Goal: Information Seeking & Learning: Learn about a topic

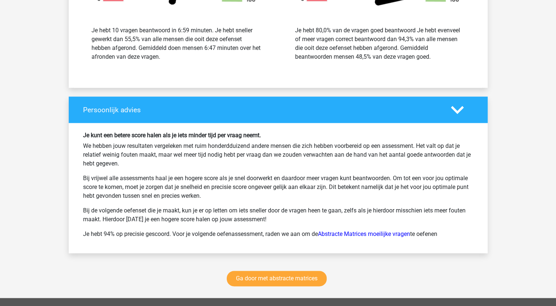
scroll to position [1065, 0]
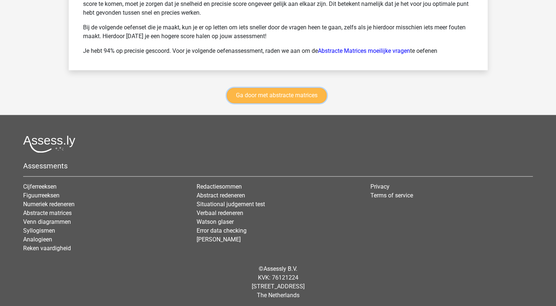
click at [265, 94] on link "Ga door met abstracte matrices" at bounding box center [277, 95] width 100 height 15
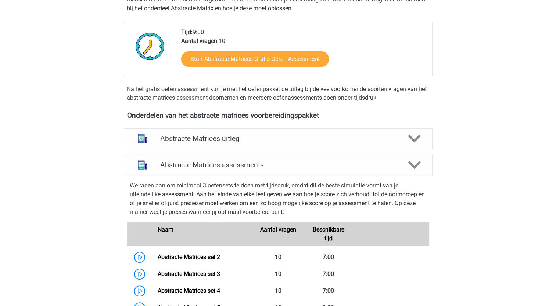
scroll to position [181, 0]
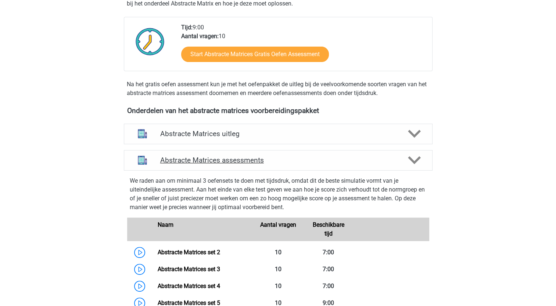
click at [333, 162] on h4 "Abstracte Matrices assessments" at bounding box center [278, 160] width 236 height 8
click at [415, 164] on icon at bounding box center [414, 160] width 13 height 13
click at [412, 162] on polygon at bounding box center [414, 160] width 13 height 8
click at [411, 155] on icon at bounding box center [414, 160] width 13 height 13
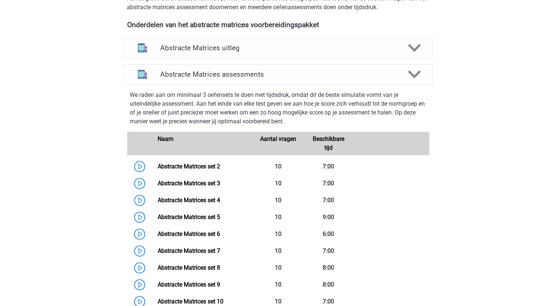
scroll to position [254, 0]
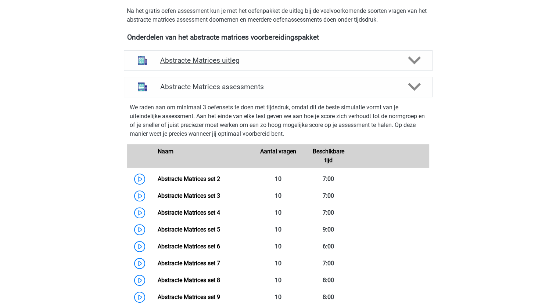
click at [413, 62] on polygon at bounding box center [414, 61] width 13 height 8
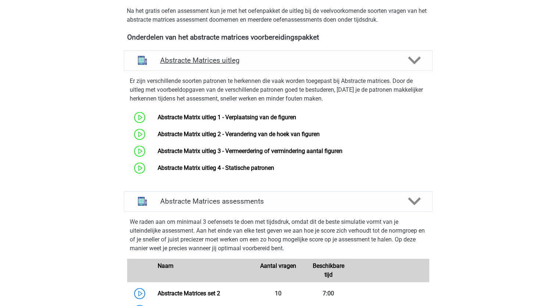
click at [413, 62] on polygon at bounding box center [414, 61] width 13 height 8
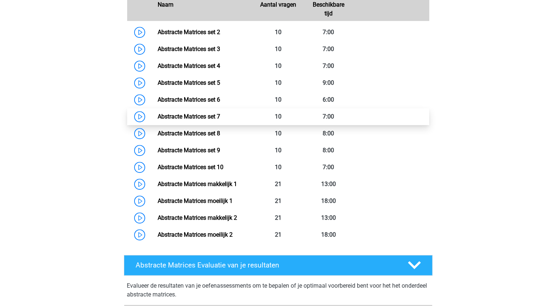
scroll to position [364, 0]
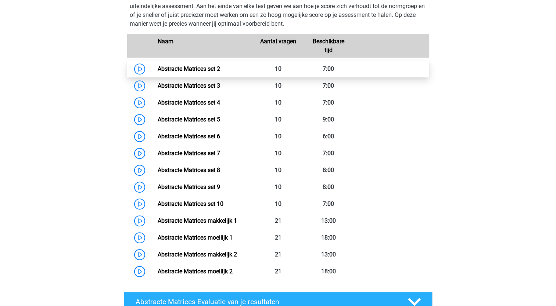
click at [201, 68] on link "Abstracte Matrices set 2" at bounding box center [189, 68] width 62 height 7
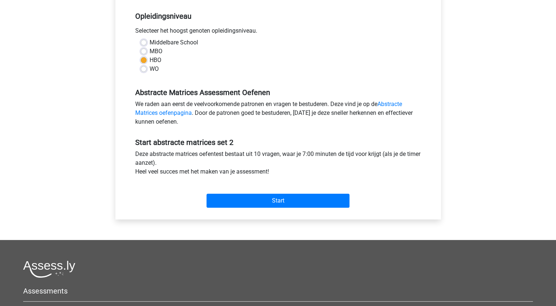
scroll to position [184, 0]
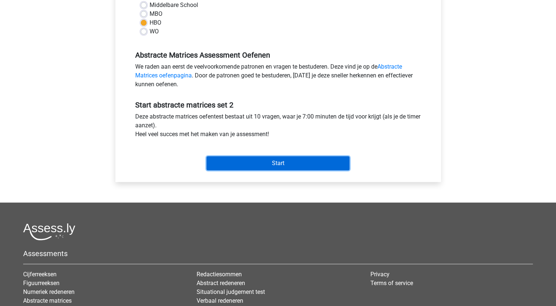
click at [281, 165] on input "Start" at bounding box center [277, 163] width 143 height 14
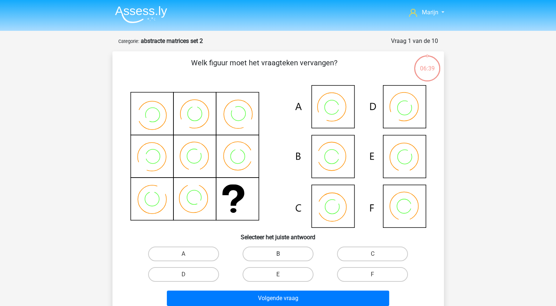
click at [286, 254] on label "B" at bounding box center [277, 254] width 71 height 15
click at [282, 254] on input "B" at bounding box center [280, 256] width 5 height 5
radio input "true"
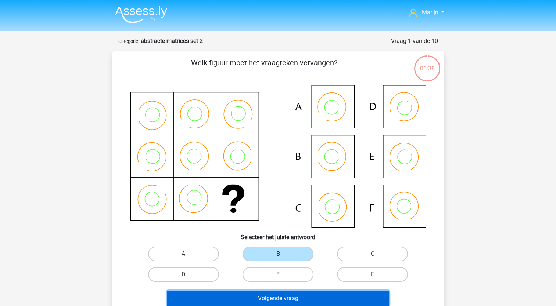
click at [295, 301] on button "Volgende vraag" at bounding box center [278, 298] width 222 height 15
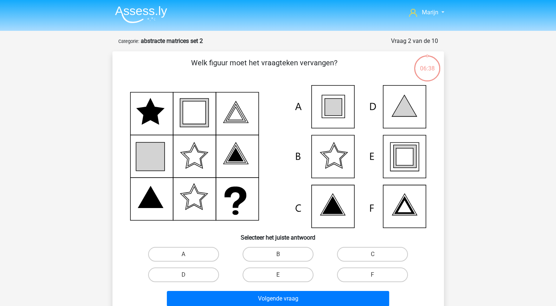
scroll to position [37, 0]
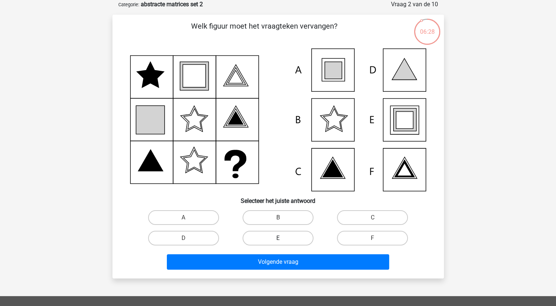
click at [272, 238] on label "E" at bounding box center [277, 238] width 71 height 15
click at [278, 238] on input "E" at bounding box center [280, 240] width 5 height 5
radio input "true"
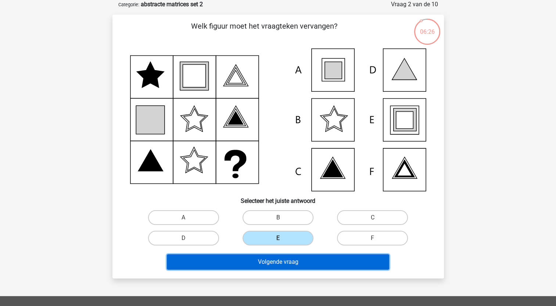
click at [288, 264] on button "Volgende vraag" at bounding box center [278, 261] width 222 height 15
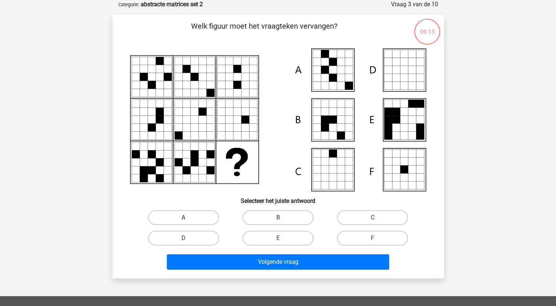
click at [204, 218] on label "A" at bounding box center [183, 217] width 71 height 15
click at [188, 218] on input "A" at bounding box center [185, 220] width 5 height 5
radio input "true"
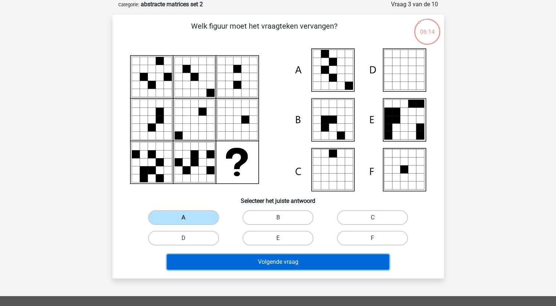
click at [251, 259] on button "Volgende vraag" at bounding box center [278, 261] width 222 height 15
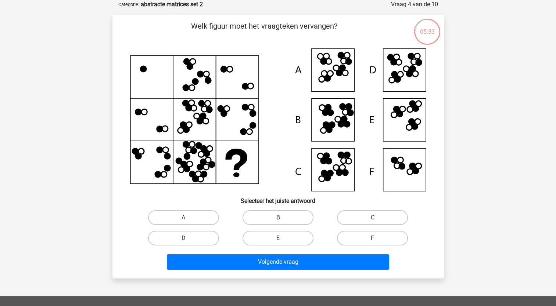
click at [265, 213] on label "B" at bounding box center [277, 217] width 71 height 15
click at [278, 218] on input "B" at bounding box center [280, 220] width 5 height 5
radio input "true"
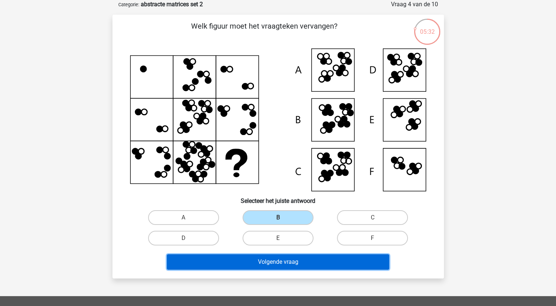
click at [275, 264] on button "Volgende vraag" at bounding box center [278, 261] width 222 height 15
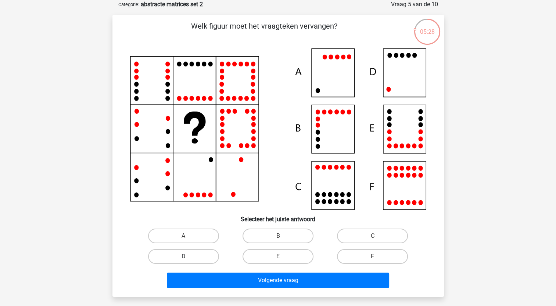
click at [212, 257] on label "D" at bounding box center [183, 256] width 71 height 15
click at [188, 257] on input "D" at bounding box center [185, 259] width 5 height 5
radio input "true"
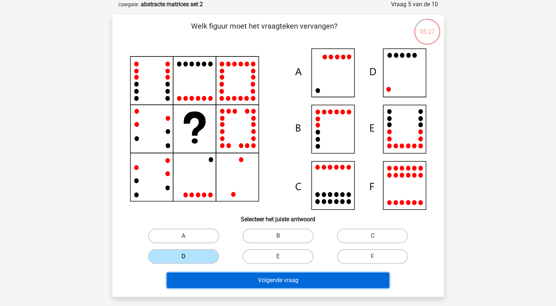
click at [248, 277] on button "Volgende vraag" at bounding box center [278, 280] width 222 height 15
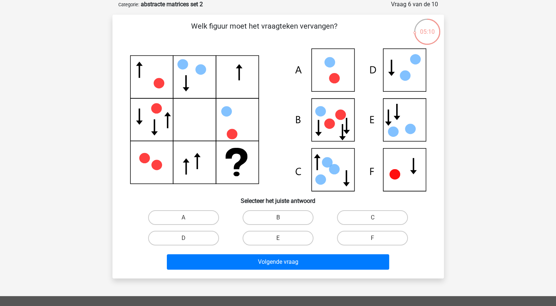
click at [408, 124] on icon at bounding box center [278, 119] width 296 height 143
click at [305, 237] on label "E" at bounding box center [277, 238] width 71 height 15
click at [282, 238] on input "E" at bounding box center [280, 240] width 5 height 5
radio input "true"
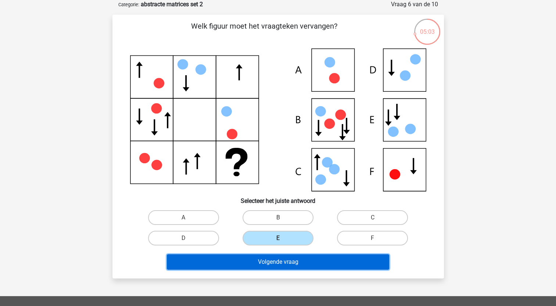
click at [332, 259] on button "Volgende vraag" at bounding box center [278, 261] width 222 height 15
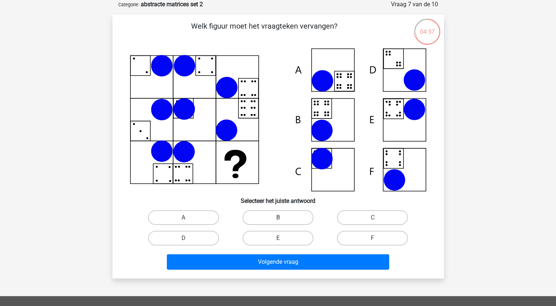
click at [292, 213] on label "B" at bounding box center [277, 217] width 71 height 15
click at [282, 218] on input "B" at bounding box center [280, 220] width 5 height 5
radio input "true"
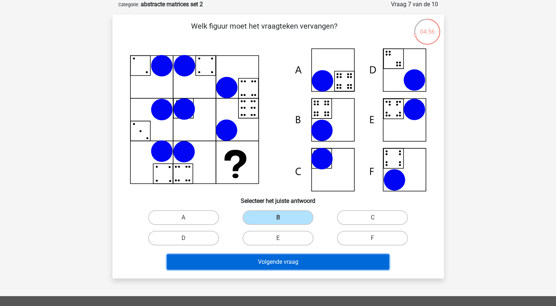
click at [306, 263] on button "Volgende vraag" at bounding box center [278, 261] width 222 height 15
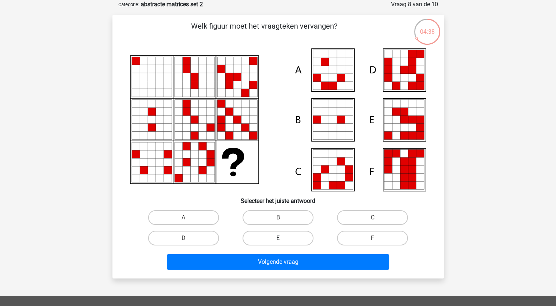
click at [292, 238] on label "E" at bounding box center [277, 238] width 71 height 15
click at [282, 238] on input "E" at bounding box center [280, 240] width 5 height 5
radio input "true"
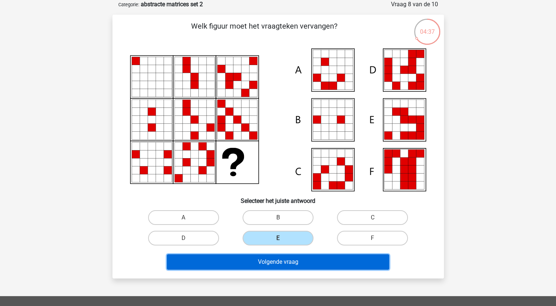
click at [308, 262] on button "Volgende vraag" at bounding box center [278, 261] width 222 height 15
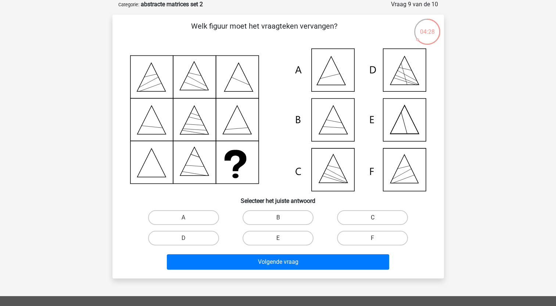
click at [360, 214] on label "C" at bounding box center [372, 217] width 71 height 15
click at [372, 218] on input "C" at bounding box center [374, 220] width 5 height 5
radio input "true"
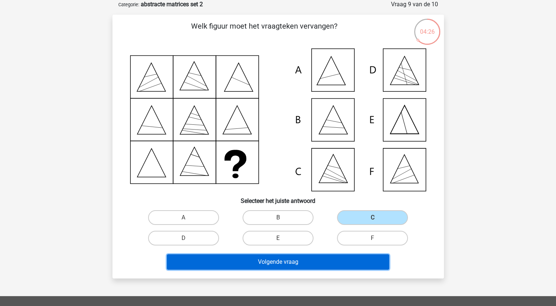
click at [333, 261] on button "Volgende vraag" at bounding box center [278, 261] width 222 height 15
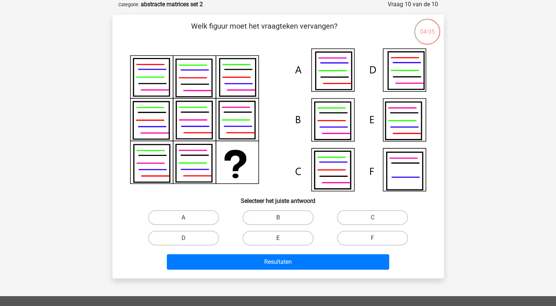
click at [283, 233] on label "E" at bounding box center [277, 238] width 71 height 15
click at [282, 238] on input "E" at bounding box center [280, 240] width 5 height 5
radio input "true"
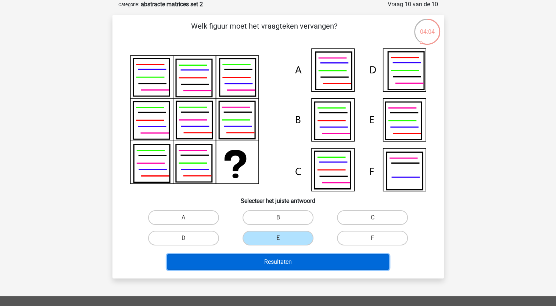
click at [295, 259] on button "Resultaten" at bounding box center [278, 261] width 222 height 15
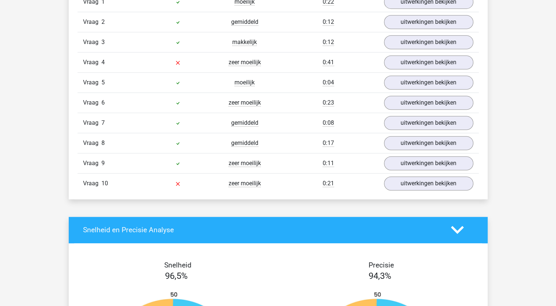
scroll to position [477, 0]
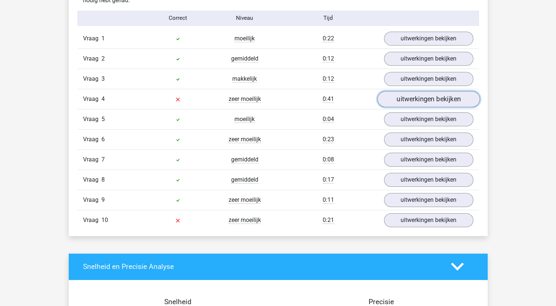
click at [410, 96] on link "uitwerkingen bekijken" at bounding box center [428, 99] width 102 height 16
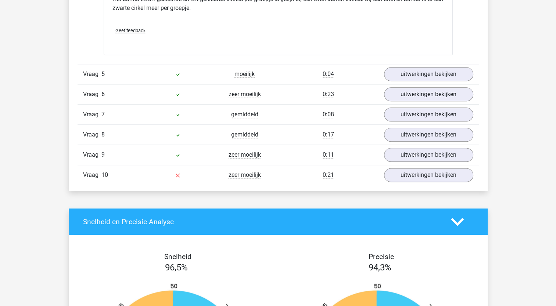
scroll to position [881, 0]
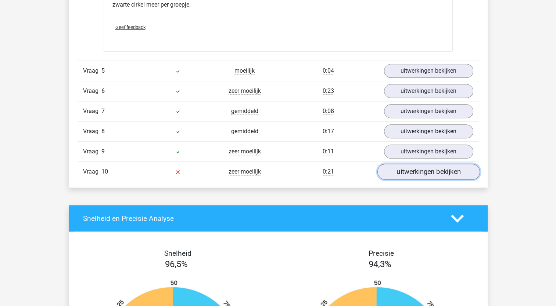
click at [406, 172] on link "uitwerkingen bekijken" at bounding box center [428, 172] width 102 height 16
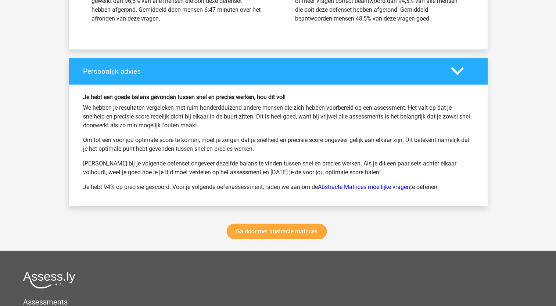
scroll to position [1763, 0]
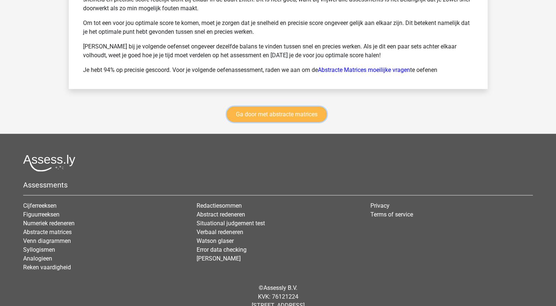
click at [275, 109] on link "Ga door met abstracte matrices" at bounding box center [277, 114] width 100 height 15
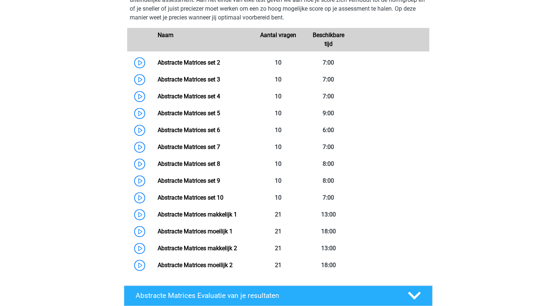
scroll to position [328, 0]
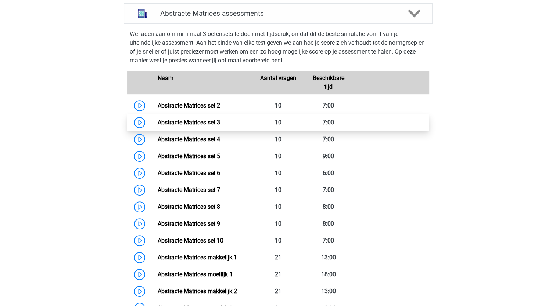
click at [220, 125] on link "Abstracte Matrices set 3" at bounding box center [189, 122] width 62 height 7
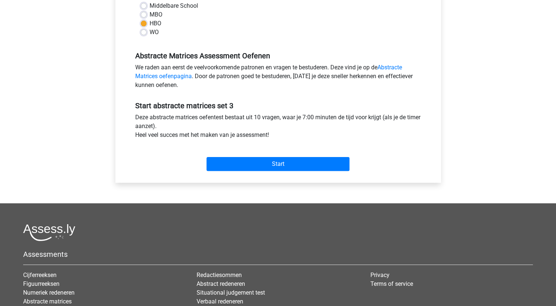
scroll to position [184, 0]
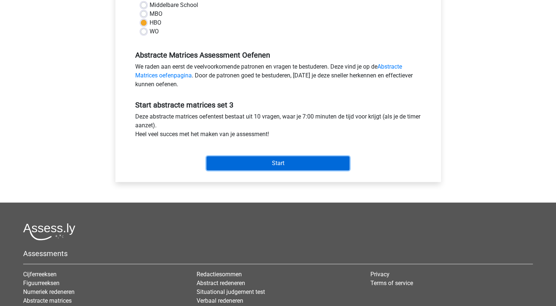
click at [269, 167] on input "Start" at bounding box center [277, 163] width 143 height 14
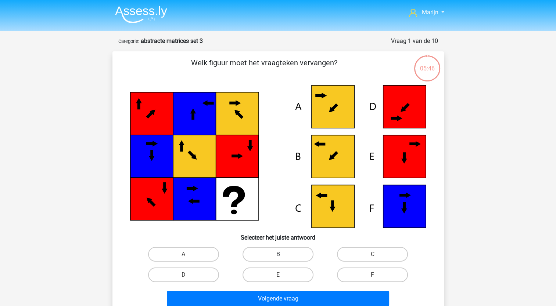
click at [300, 254] on label "B" at bounding box center [277, 254] width 71 height 15
click at [282, 254] on input "B" at bounding box center [280, 256] width 5 height 5
radio input "true"
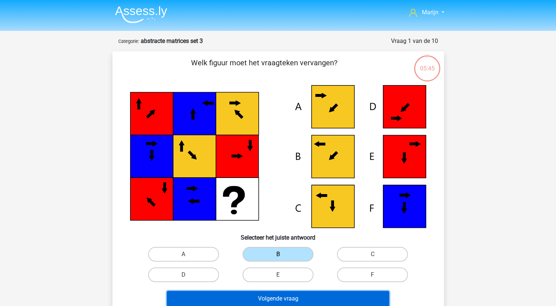
click at [319, 300] on button "Volgende vraag" at bounding box center [278, 298] width 222 height 15
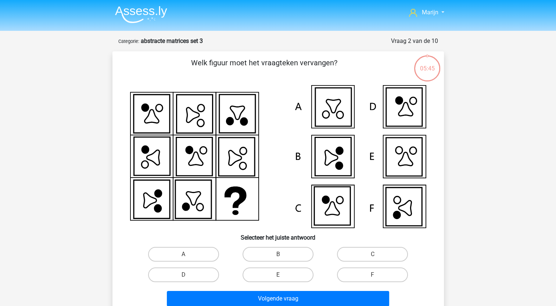
scroll to position [37, 0]
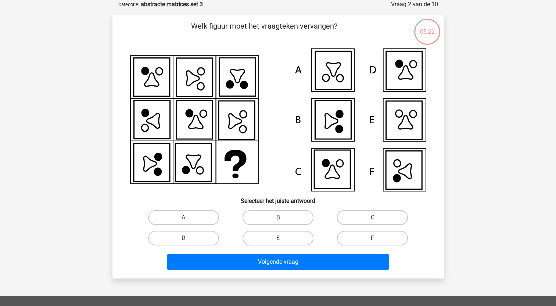
click at [380, 236] on label "F" at bounding box center [372, 238] width 71 height 15
click at [377, 238] on input "F" at bounding box center [374, 240] width 5 height 5
radio input "true"
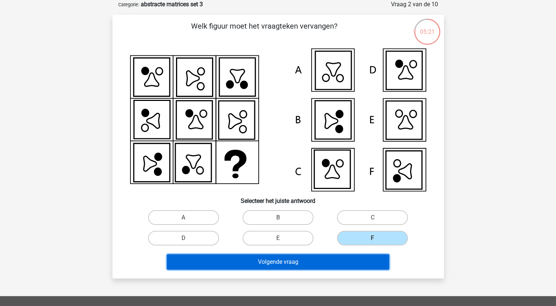
click at [313, 264] on button "Volgende vraag" at bounding box center [278, 261] width 222 height 15
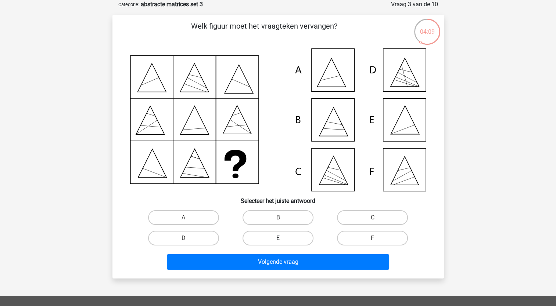
click at [306, 237] on label "E" at bounding box center [277, 238] width 71 height 15
click at [282, 238] on input "E" at bounding box center [280, 240] width 5 height 5
radio input "true"
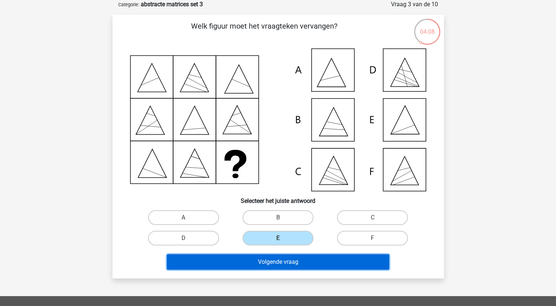
click at [318, 263] on button "Volgende vraag" at bounding box center [278, 261] width 222 height 15
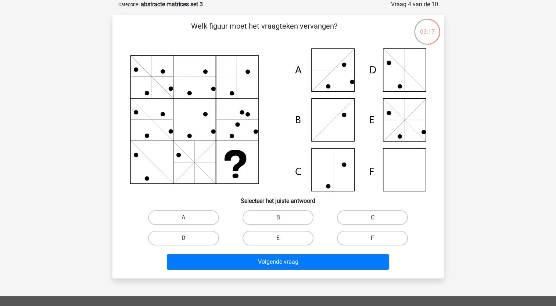
click at [289, 241] on label "E" at bounding box center [277, 238] width 71 height 15
click at [282, 241] on input "E" at bounding box center [280, 240] width 5 height 5
radio input "true"
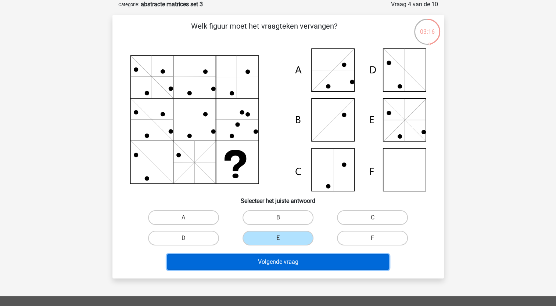
click at [296, 265] on button "Volgende vraag" at bounding box center [278, 261] width 222 height 15
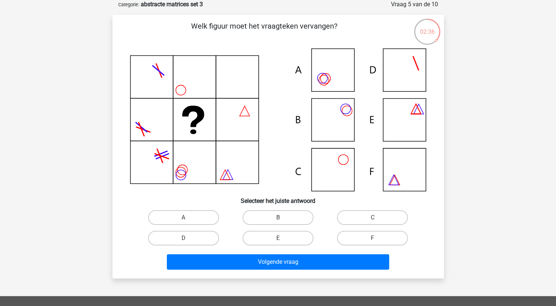
click at [401, 127] on icon at bounding box center [278, 119] width 296 height 143
click at [288, 239] on label "E" at bounding box center [277, 238] width 71 height 15
click at [282, 239] on input "E" at bounding box center [280, 240] width 5 height 5
radio input "true"
click at [293, 218] on label "B" at bounding box center [277, 217] width 71 height 15
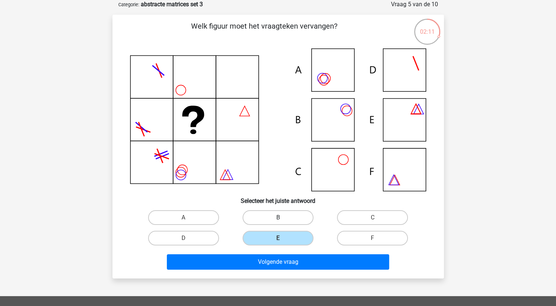
click at [282, 218] on input "B" at bounding box center [280, 220] width 5 height 5
radio input "true"
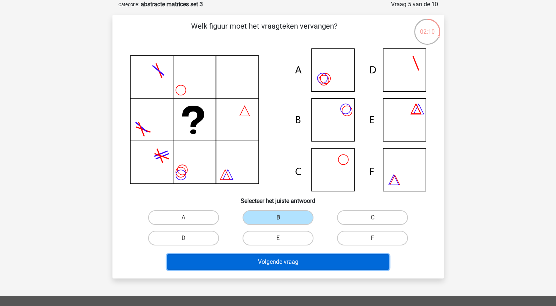
click at [315, 261] on button "Volgende vraag" at bounding box center [278, 261] width 222 height 15
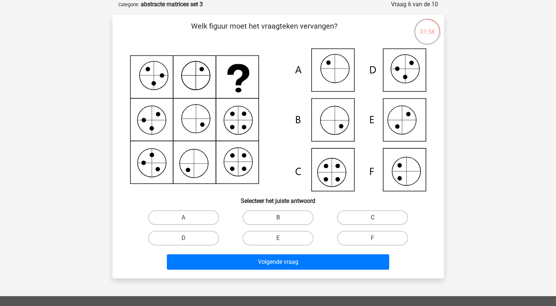
click at [377, 215] on label "C" at bounding box center [372, 217] width 71 height 15
click at [377, 218] on input "C" at bounding box center [374, 220] width 5 height 5
radio input "true"
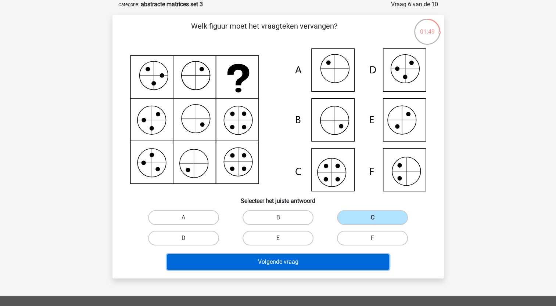
click at [295, 260] on button "Volgende vraag" at bounding box center [278, 261] width 222 height 15
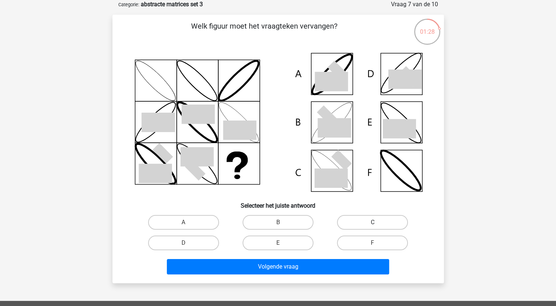
click at [354, 225] on label "C" at bounding box center [372, 222] width 71 height 15
click at [372, 225] on input "C" at bounding box center [374, 225] width 5 height 5
radio input "true"
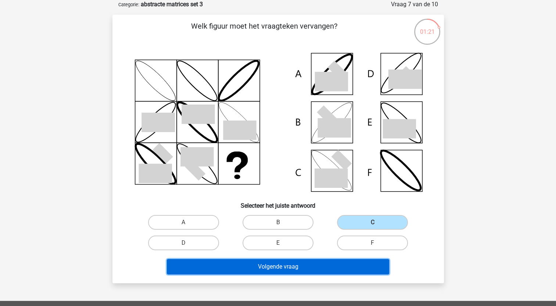
click at [326, 264] on button "Volgende vraag" at bounding box center [278, 266] width 222 height 15
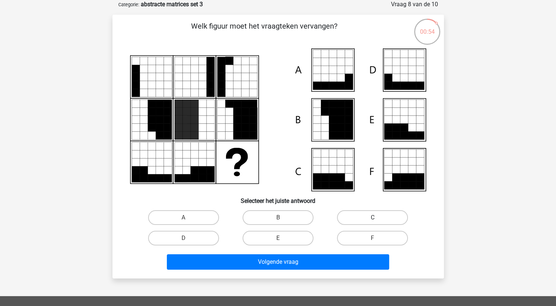
click at [354, 220] on label "C" at bounding box center [372, 217] width 71 height 15
click at [372, 220] on input "C" at bounding box center [374, 220] width 5 height 5
radio input "true"
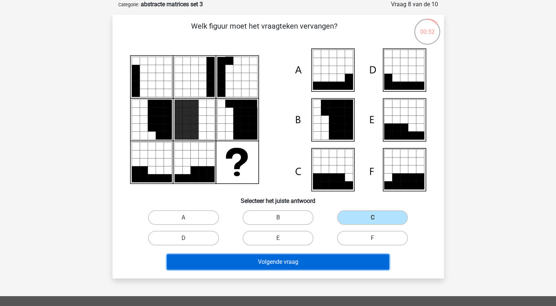
click at [319, 260] on button "Volgende vraag" at bounding box center [278, 261] width 222 height 15
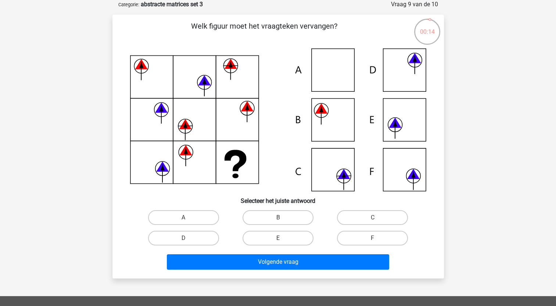
click at [336, 177] on icon at bounding box center [278, 119] width 296 height 143
click at [366, 217] on label "C" at bounding box center [372, 217] width 71 height 15
click at [372, 218] on input "C" at bounding box center [374, 220] width 5 height 5
radio input "true"
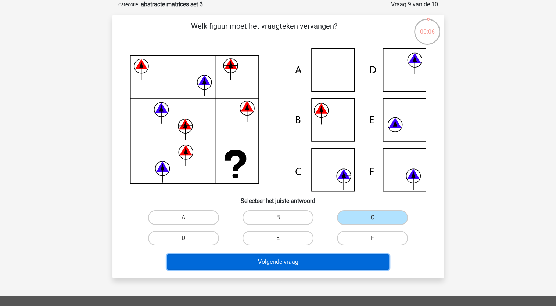
click at [335, 260] on button "Volgende vraag" at bounding box center [278, 261] width 222 height 15
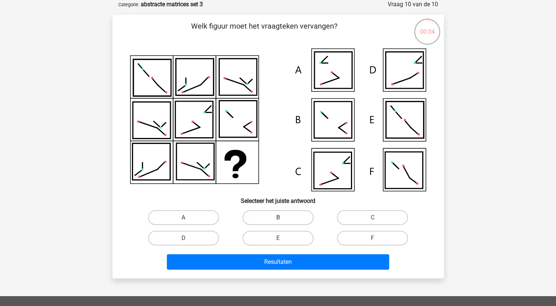
click at [283, 217] on label "B" at bounding box center [277, 217] width 71 height 15
click at [282, 218] on input "B" at bounding box center [280, 220] width 5 height 5
radio input "true"
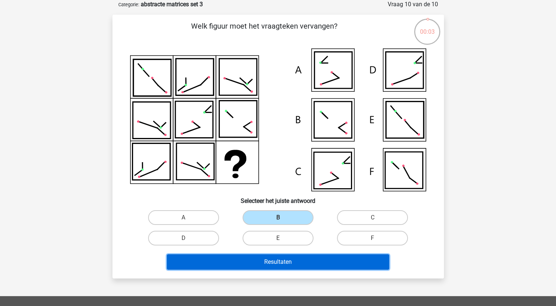
click at [293, 255] on button "Resultaten" at bounding box center [278, 261] width 222 height 15
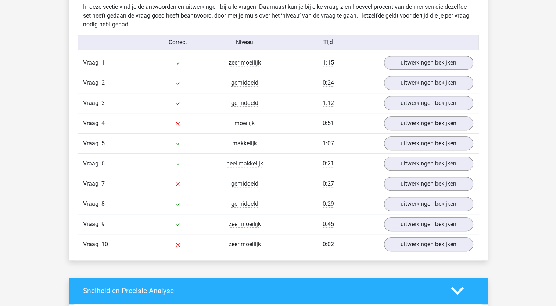
scroll to position [441, 0]
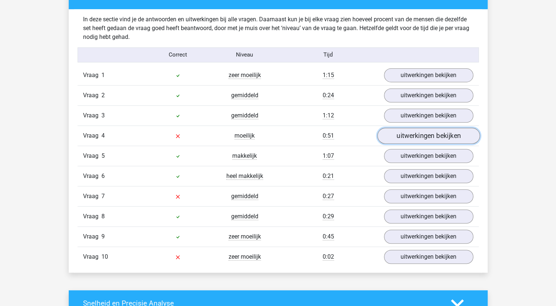
click at [421, 135] on link "uitwerkingen bekijken" at bounding box center [428, 136] width 102 height 16
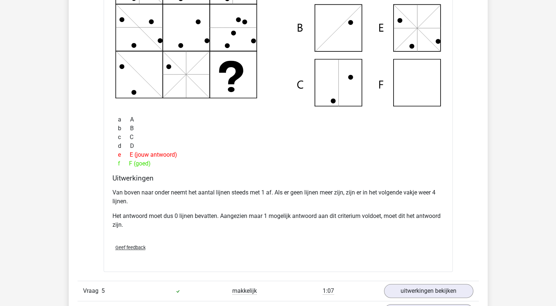
scroll to position [881, 0]
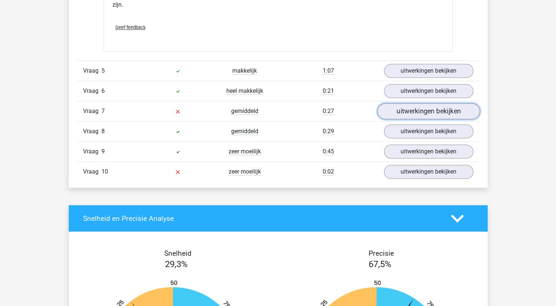
click at [395, 107] on link "uitwerkingen bekijken" at bounding box center [428, 111] width 102 height 16
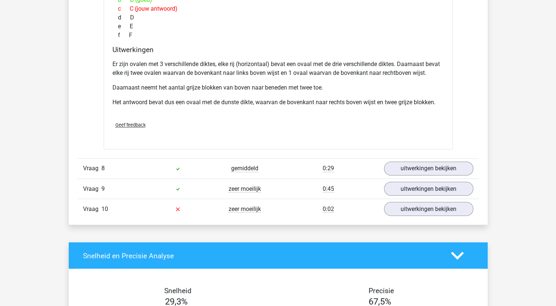
scroll to position [1212, 0]
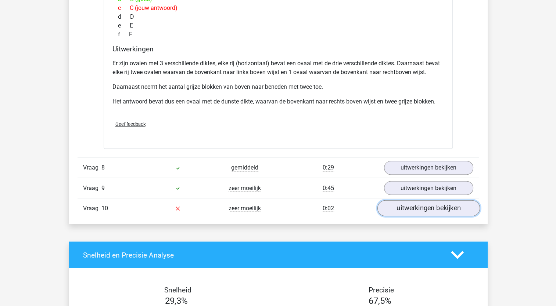
click at [429, 203] on link "uitwerkingen bekijken" at bounding box center [428, 208] width 102 height 16
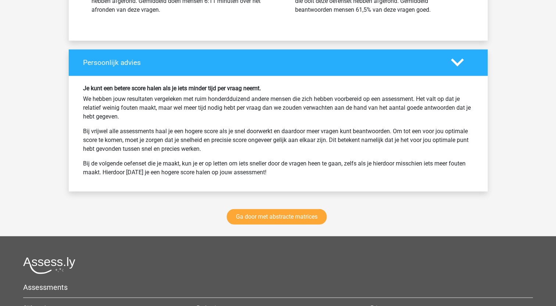
scroll to position [2056, 0]
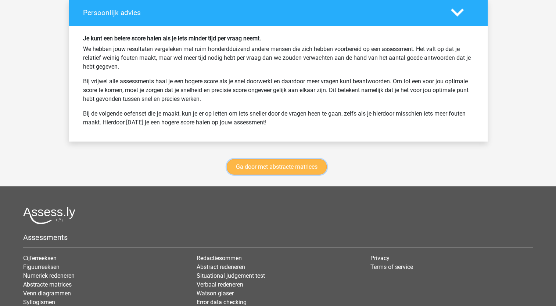
click at [269, 163] on link "Ga door met abstracte matrices" at bounding box center [277, 166] width 100 height 15
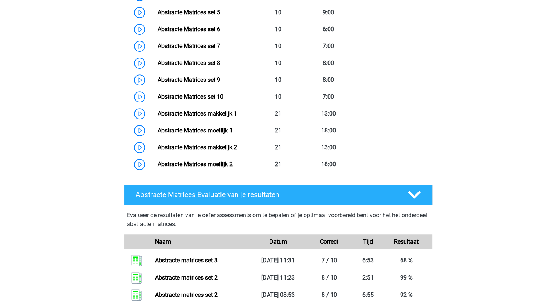
scroll to position [401, 0]
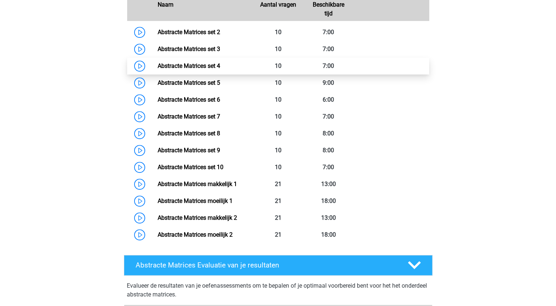
click at [188, 62] on link "Abstracte Matrices set 4" at bounding box center [189, 65] width 62 height 7
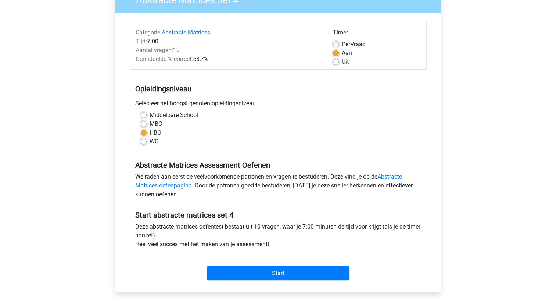
scroll to position [110, 0]
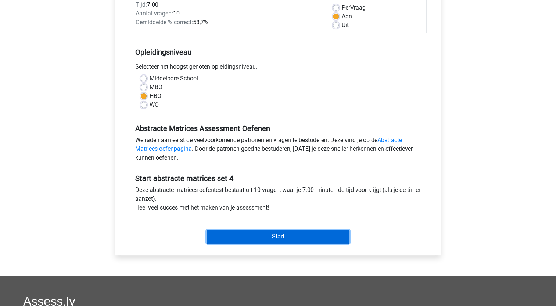
click at [280, 234] on input "Start" at bounding box center [277, 237] width 143 height 14
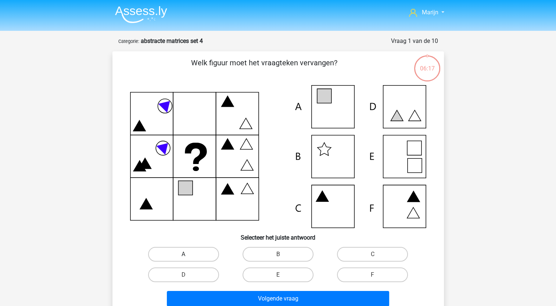
click at [198, 254] on label "A" at bounding box center [183, 254] width 71 height 15
click at [188, 254] on input "A" at bounding box center [185, 256] width 5 height 5
radio input "true"
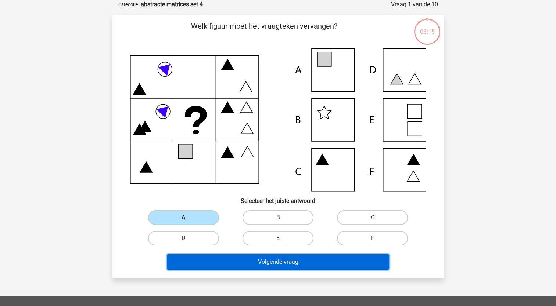
click at [278, 263] on button "Volgende vraag" at bounding box center [278, 261] width 222 height 15
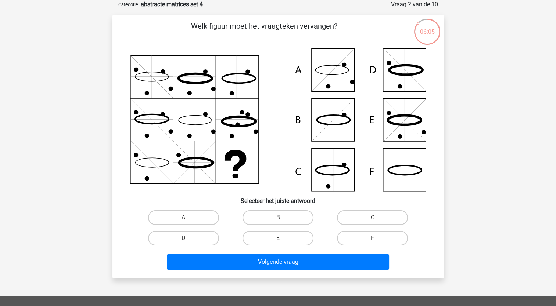
click at [376, 239] on input "F" at bounding box center [374, 240] width 5 height 5
radio input "true"
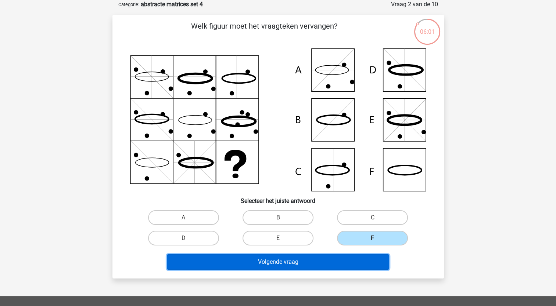
click at [339, 262] on button "Volgende vraag" at bounding box center [278, 261] width 222 height 15
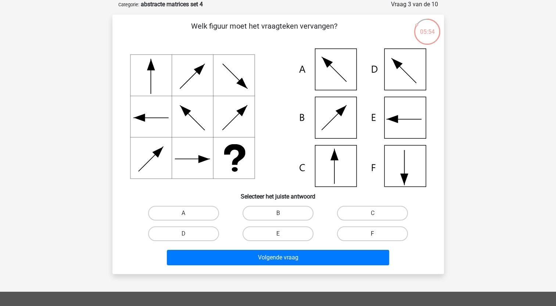
click at [366, 236] on label "F" at bounding box center [372, 234] width 71 height 15
click at [372, 236] on input "F" at bounding box center [374, 236] width 5 height 5
radio input "true"
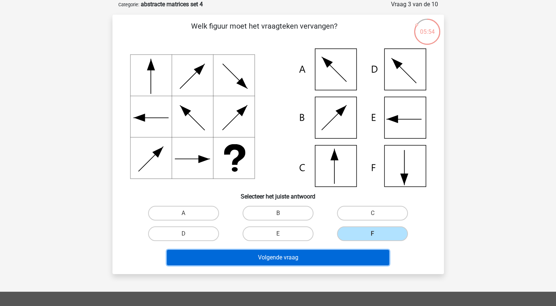
click at [355, 264] on button "Volgende vraag" at bounding box center [278, 257] width 222 height 15
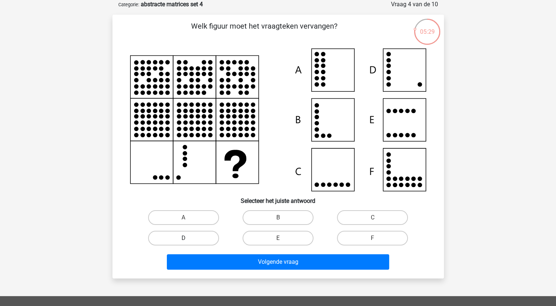
click at [193, 233] on label "D" at bounding box center [183, 238] width 71 height 15
click at [188, 238] on input "D" at bounding box center [185, 240] width 5 height 5
radio input "true"
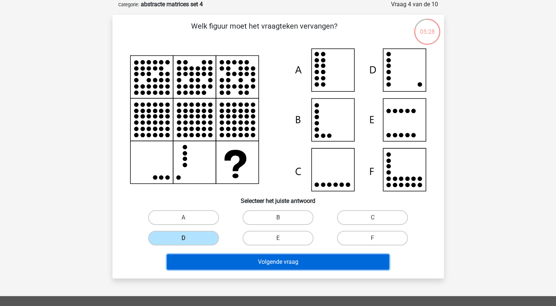
click at [231, 258] on button "Volgende vraag" at bounding box center [278, 261] width 222 height 15
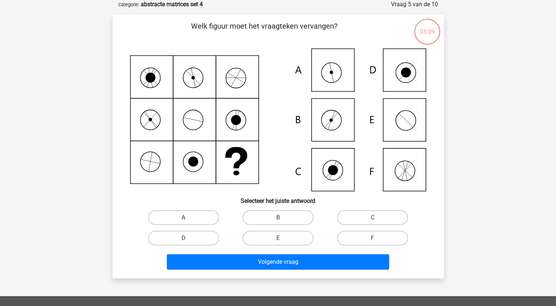
click at [345, 80] on icon at bounding box center [278, 119] width 296 height 143
click at [211, 217] on label "A" at bounding box center [183, 217] width 71 height 15
click at [188, 218] on input "A" at bounding box center [185, 220] width 5 height 5
radio input "true"
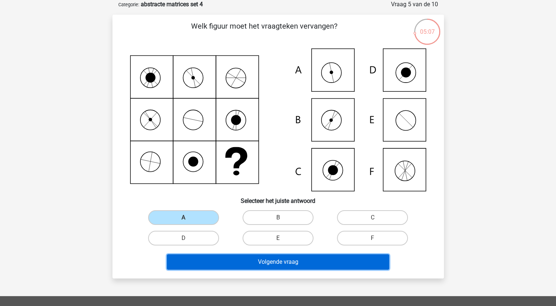
click at [240, 256] on button "Volgende vraag" at bounding box center [278, 261] width 222 height 15
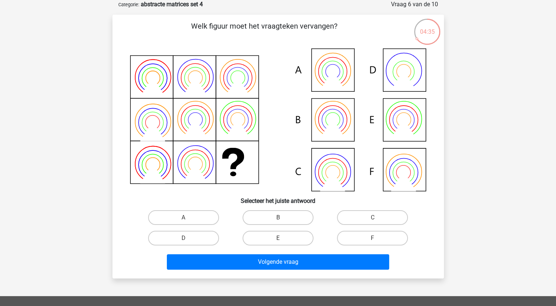
click at [283, 226] on div "B" at bounding box center [278, 217] width 94 height 21
click at [288, 220] on label "B" at bounding box center [277, 217] width 71 height 15
click at [282, 220] on input "B" at bounding box center [280, 220] width 5 height 5
radio input "true"
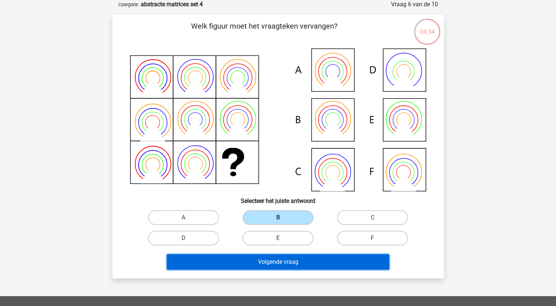
click at [288, 258] on button "Volgende vraag" at bounding box center [278, 261] width 222 height 15
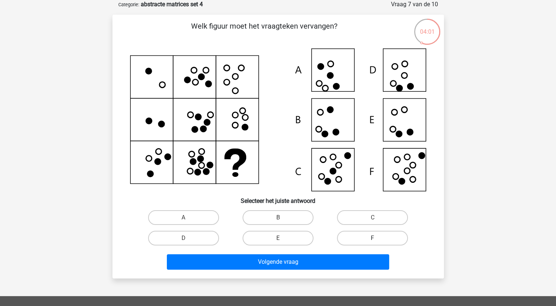
click at [375, 234] on label "F" at bounding box center [372, 238] width 71 height 15
click at [375, 238] on input "F" at bounding box center [374, 240] width 5 height 5
radio input "true"
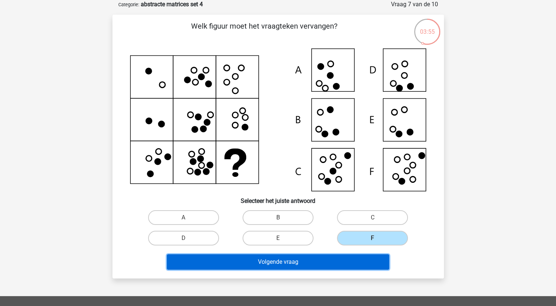
click at [333, 262] on button "Volgende vraag" at bounding box center [278, 261] width 222 height 15
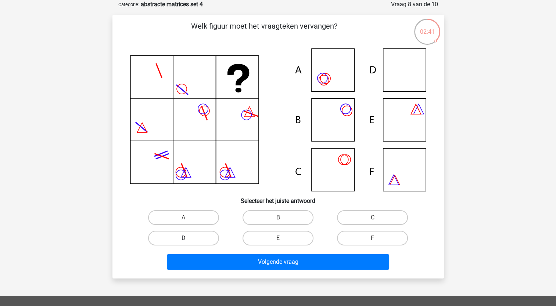
drag, startPoint x: 207, startPoint y: 239, endPoint x: 216, endPoint y: 239, distance: 9.2
click at [208, 238] on label "D" at bounding box center [183, 238] width 71 height 15
click at [188, 238] on input "D" at bounding box center [185, 240] width 5 height 5
radio input "true"
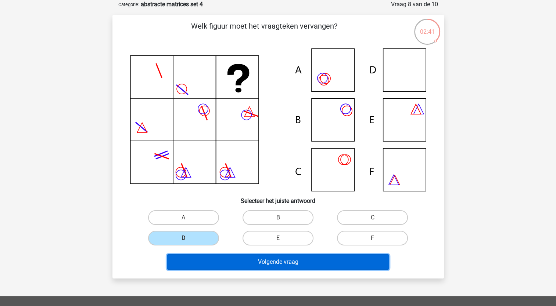
click at [240, 258] on button "Volgende vraag" at bounding box center [278, 261] width 222 height 15
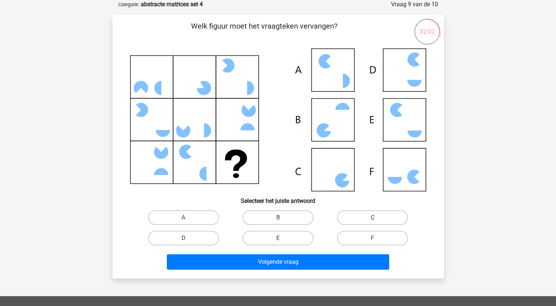
click at [353, 217] on label "C" at bounding box center [372, 217] width 71 height 15
click at [372, 218] on input "C" at bounding box center [374, 220] width 5 height 5
radio input "true"
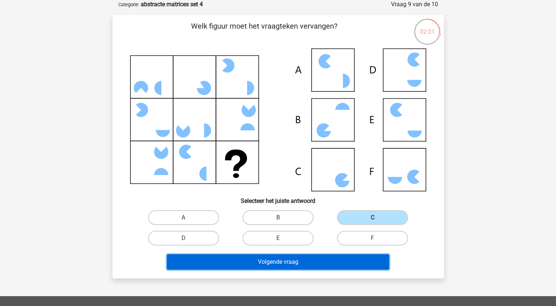
click at [326, 259] on button "Volgende vraag" at bounding box center [278, 261] width 222 height 15
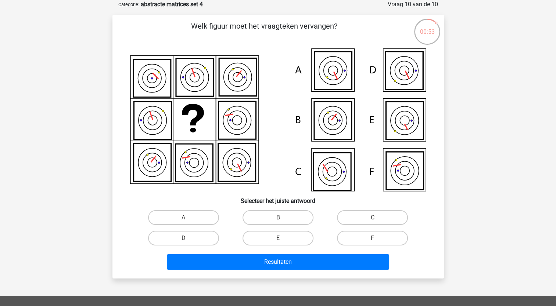
click at [397, 136] on icon at bounding box center [404, 121] width 37 height 38
click at [306, 237] on label "E" at bounding box center [277, 238] width 71 height 15
click at [282, 238] on input "E" at bounding box center [280, 240] width 5 height 5
radio input "true"
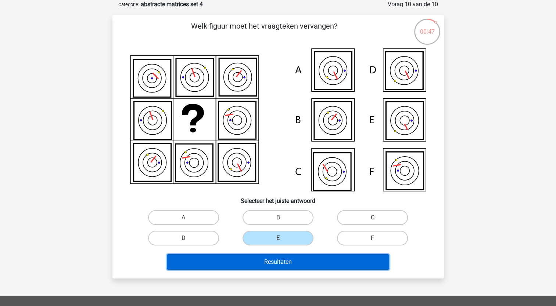
click at [319, 263] on button "Resultaten" at bounding box center [278, 261] width 222 height 15
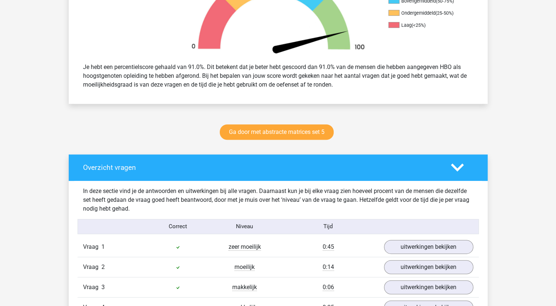
scroll to position [441, 0]
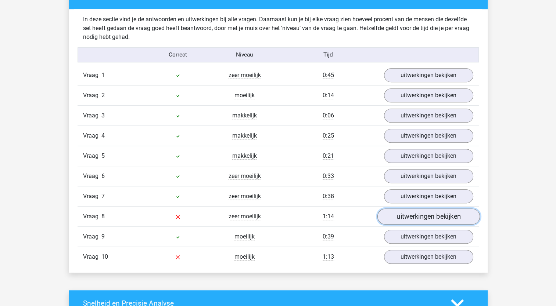
click at [388, 215] on link "uitwerkingen bekijken" at bounding box center [428, 217] width 102 height 16
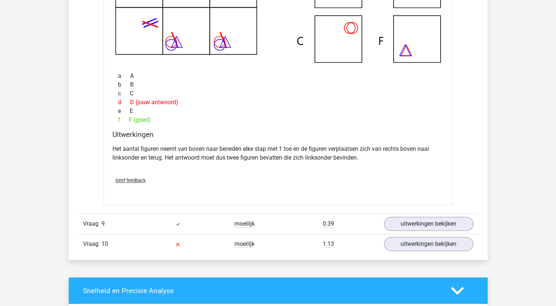
scroll to position [918, 0]
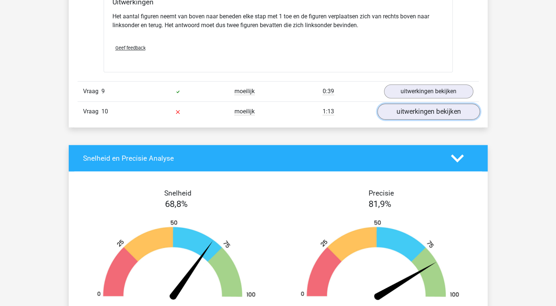
click at [423, 117] on link "uitwerkingen bekijken" at bounding box center [428, 112] width 102 height 16
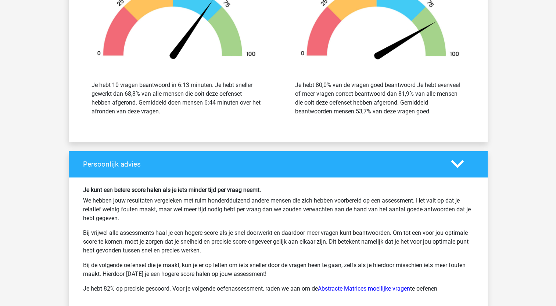
scroll to position [1652, 0]
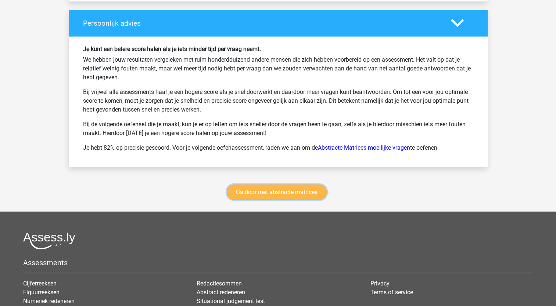
click at [267, 192] on link "Ga door met abstracte matrices" at bounding box center [277, 192] width 100 height 15
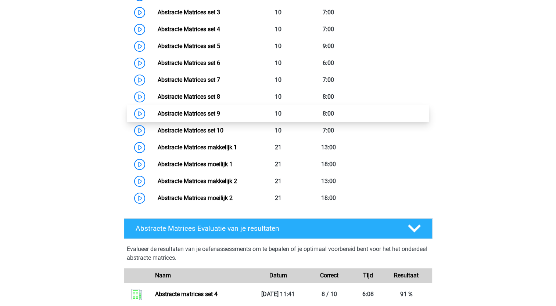
scroll to position [364, 0]
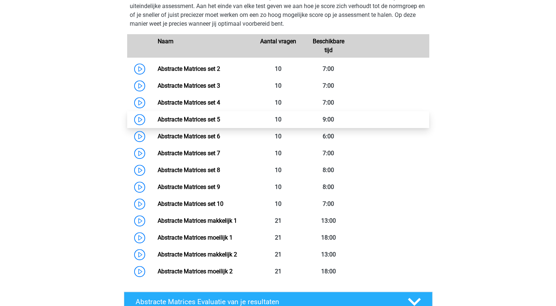
click at [220, 119] on link "Abstracte Matrices set 5" at bounding box center [189, 119] width 62 height 7
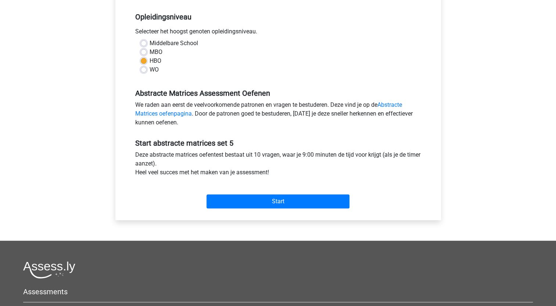
scroll to position [147, 0]
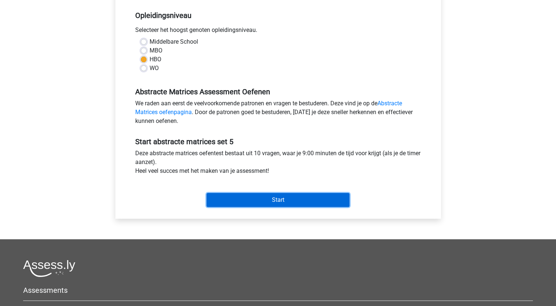
click at [269, 201] on input "Start" at bounding box center [277, 200] width 143 height 14
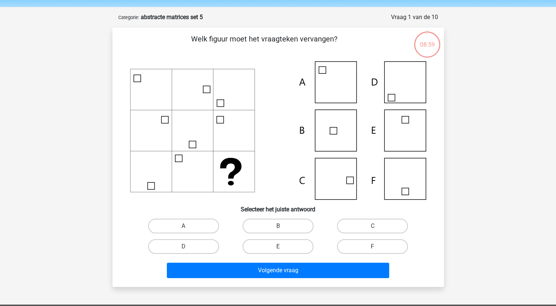
scroll to position [37, 0]
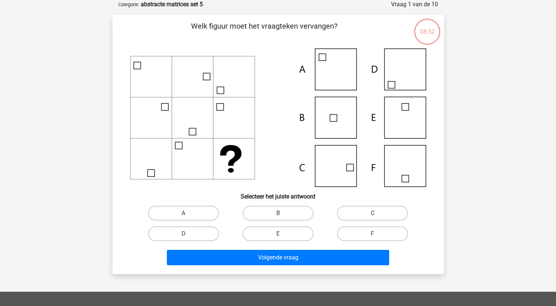
click at [355, 215] on label "C" at bounding box center [372, 213] width 71 height 15
click at [372, 215] on input "C" at bounding box center [374, 215] width 5 height 5
radio input "true"
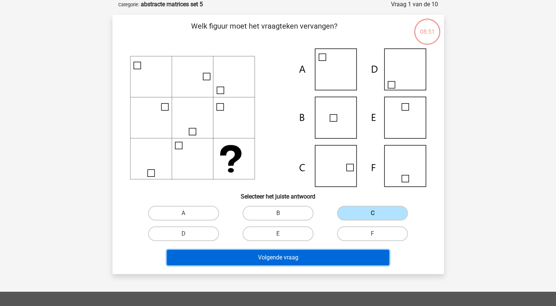
click at [338, 256] on button "Volgende vraag" at bounding box center [278, 257] width 222 height 15
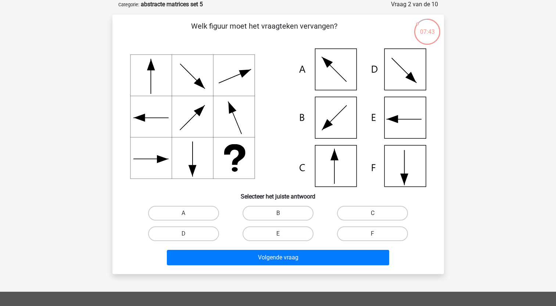
click at [355, 213] on label "C" at bounding box center [372, 213] width 71 height 15
click at [372, 213] on input "C" at bounding box center [374, 215] width 5 height 5
radio input "true"
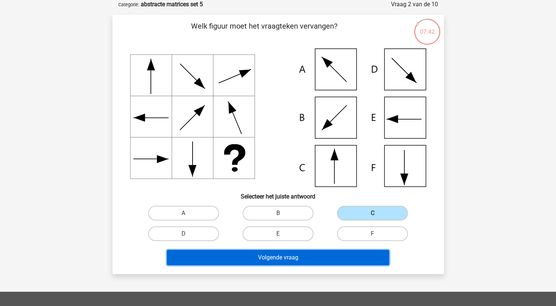
click at [343, 254] on button "Volgende vraag" at bounding box center [278, 257] width 222 height 15
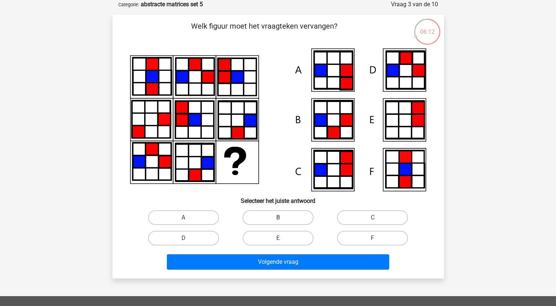
click at [310, 216] on label "B" at bounding box center [277, 217] width 71 height 15
click at [282, 218] on input "B" at bounding box center [280, 220] width 5 height 5
radio input "true"
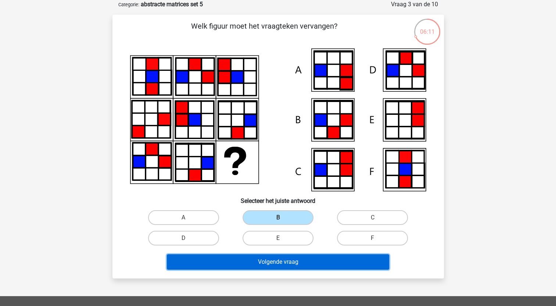
click at [316, 259] on button "Volgende vraag" at bounding box center [278, 261] width 222 height 15
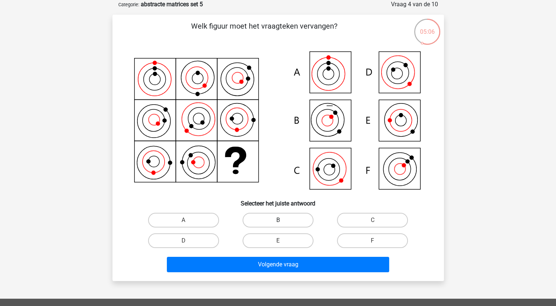
click at [300, 217] on label "B" at bounding box center [277, 220] width 71 height 15
click at [282, 220] on input "B" at bounding box center [280, 222] width 5 height 5
radio input "true"
click at [362, 217] on label "C" at bounding box center [372, 220] width 71 height 15
click at [372, 220] on input "C" at bounding box center [374, 222] width 5 height 5
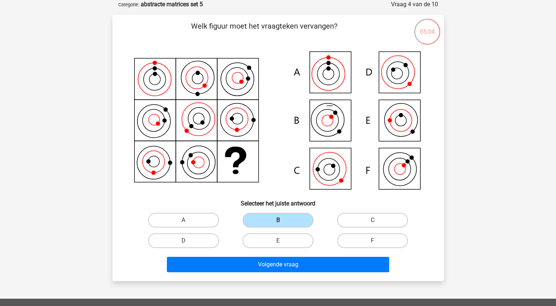
radio input "true"
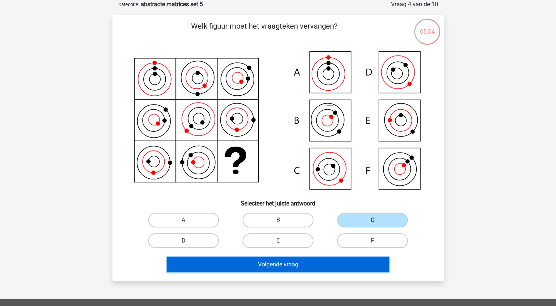
click at [310, 265] on button "Volgende vraag" at bounding box center [278, 264] width 222 height 15
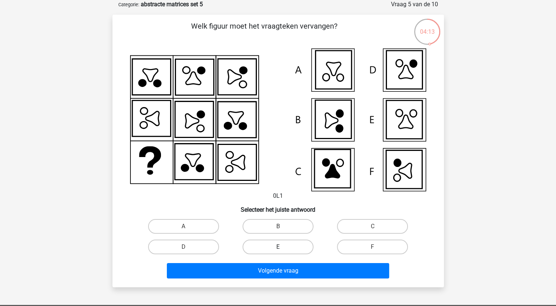
click at [288, 249] on label "E" at bounding box center [277, 247] width 71 height 15
click at [282, 249] on input "E" at bounding box center [280, 249] width 5 height 5
radio input "true"
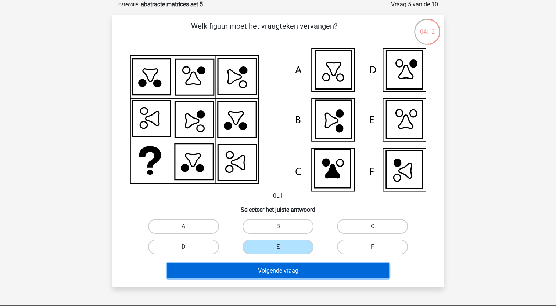
click at [297, 272] on button "Volgende vraag" at bounding box center [278, 270] width 222 height 15
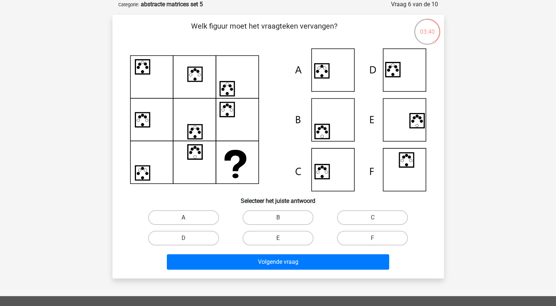
click at [201, 224] on label "A" at bounding box center [183, 217] width 71 height 15
click at [188, 223] on input "A" at bounding box center [185, 220] width 5 height 5
radio input "true"
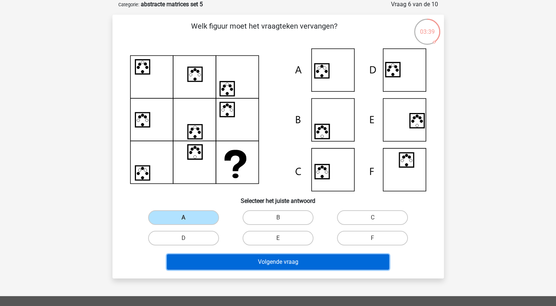
click at [238, 258] on button "Volgende vraag" at bounding box center [278, 261] width 222 height 15
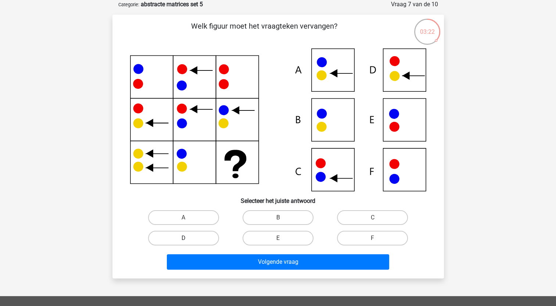
click at [209, 239] on label "D" at bounding box center [183, 238] width 71 height 15
click at [188, 239] on input "D" at bounding box center [185, 240] width 5 height 5
radio input "true"
click at [337, 173] on icon at bounding box center [278, 119] width 296 height 143
click at [350, 217] on label "C" at bounding box center [372, 217] width 71 height 15
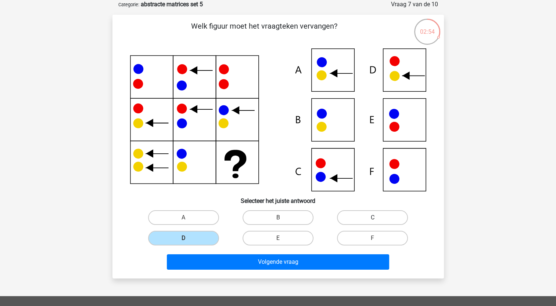
click at [372, 218] on input "C" at bounding box center [374, 220] width 5 height 5
radio input "true"
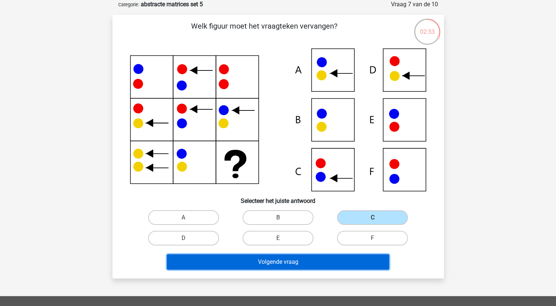
click at [332, 260] on button "Volgende vraag" at bounding box center [278, 261] width 222 height 15
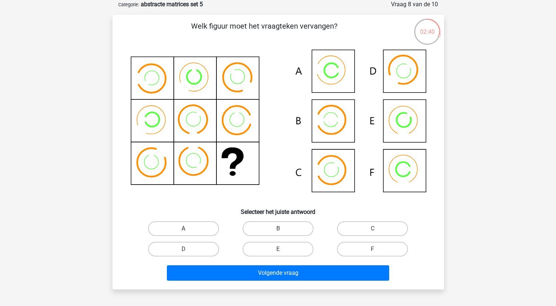
click at [196, 231] on label "A" at bounding box center [183, 228] width 71 height 15
click at [188, 231] on input "A" at bounding box center [185, 231] width 5 height 5
radio input "true"
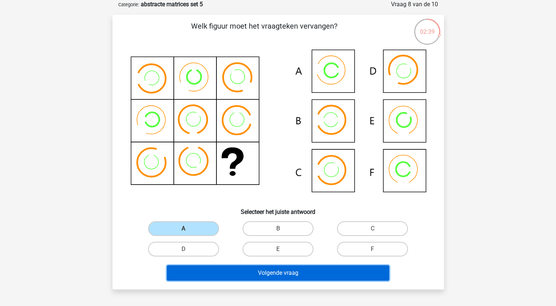
click at [255, 274] on button "Volgende vraag" at bounding box center [278, 272] width 222 height 15
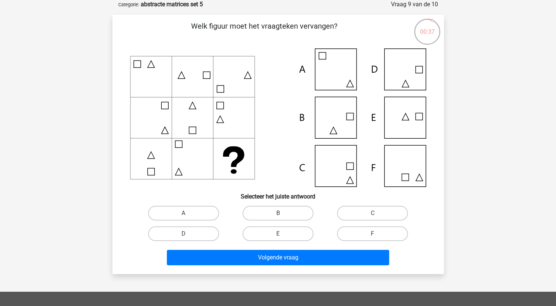
click at [282, 237] on input "E" at bounding box center [280, 236] width 5 height 5
radio input "true"
click at [310, 212] on label "B" at bounding box center [277, 213] width 71 height 15
click at [282, 213] on input "B" at bounding box center [280, 215] width 5 height 5
radio input "true"
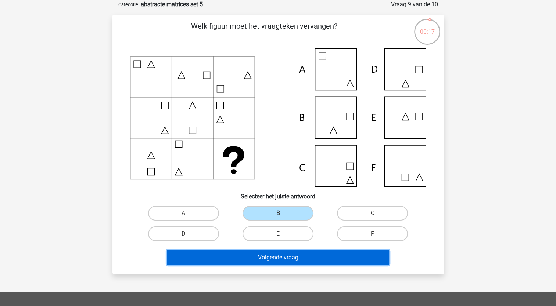
click at [327, 262] on button "Volgende vraag" at bounding box center [278, 257] width 222 height 15
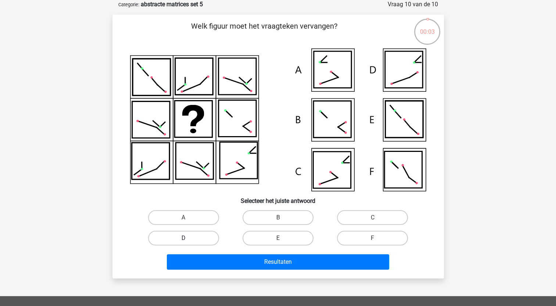
click at [212, 238] on label "D" at bounding box center [183, 238] width 71 height 15
click at [188, 238] on input "D" at bounding box center [185, 240] width 5 height 5
radio input "true"
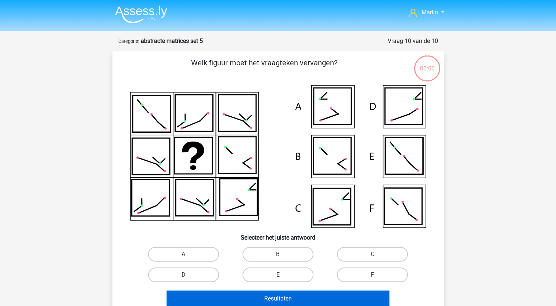
scroll to position [37, 0]
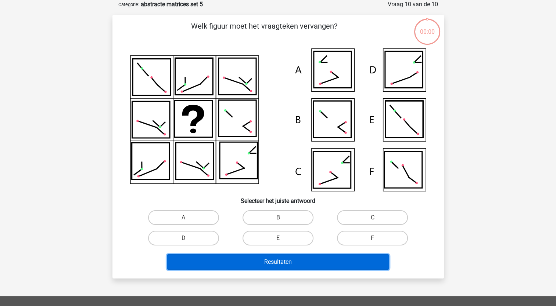
click at [300, 259] on button "Resultaten" at bounding box center [278, 261] width 222 height 15
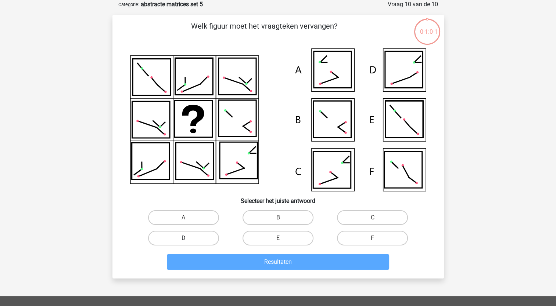
click at [211, 243] on label "D" at bounding box center [183, 238] width 71 height 15
click at [188, 243] on input "D" at bounding box center [185, 240] width 5 height 5
radio input "true"
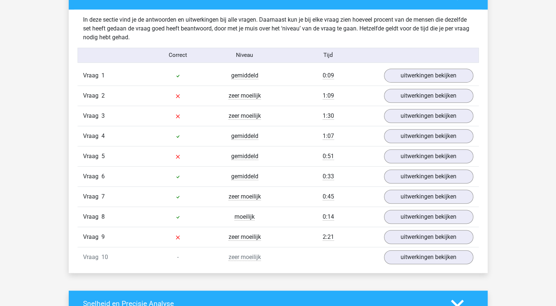
scroll to position [441, 0]
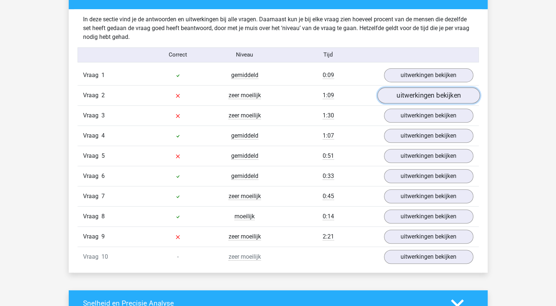
click at [415, 96] on link "uitwerkingen bekijken" at bounding box center [428, 95] width 102 height 16
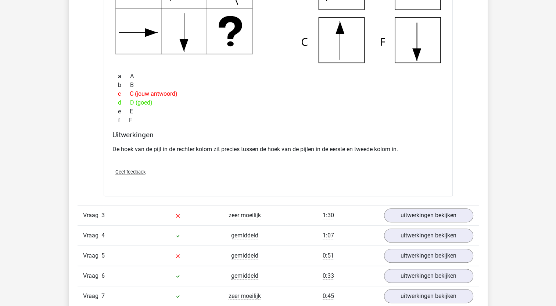
scroll to position [661, 0]
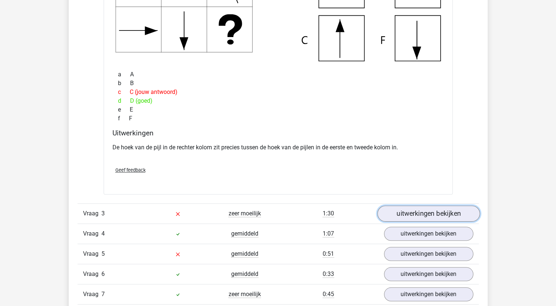
click at [402, 206] on link "uitwerkingen bekijken" at bounding box center [428, 214] width 102 height 16
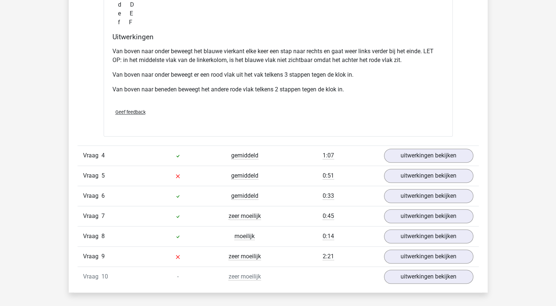
scroll to position [1102, 0]
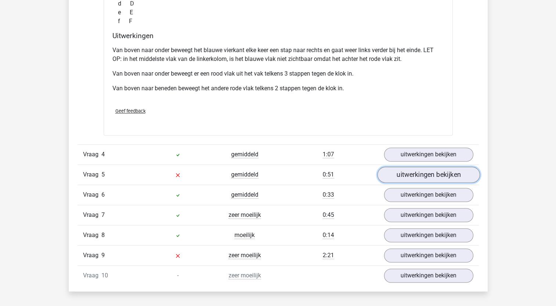
click at [418, 174] on link "uitwerkingen bekijken" at bounding box center [428, 175] width 102 height 16
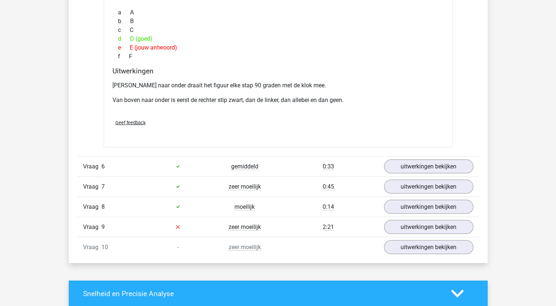
scroll to position [1506, 0]
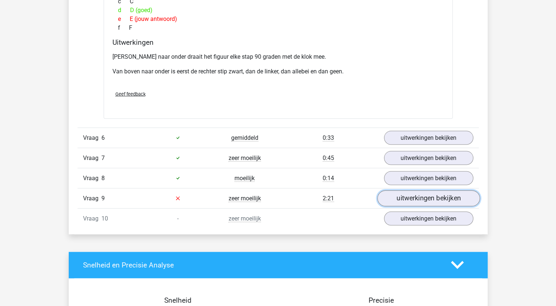
click at [403, 191] on link "uitwerkingen bekijken" at bounding box center [428, 199] width 102 height 16
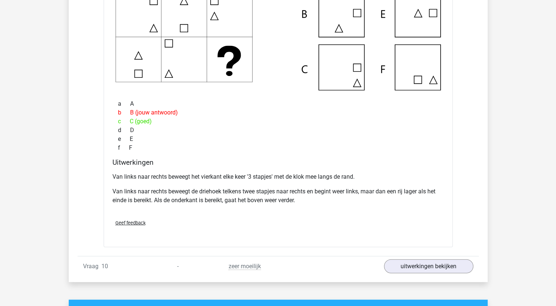
scroll to position [1909, 0]
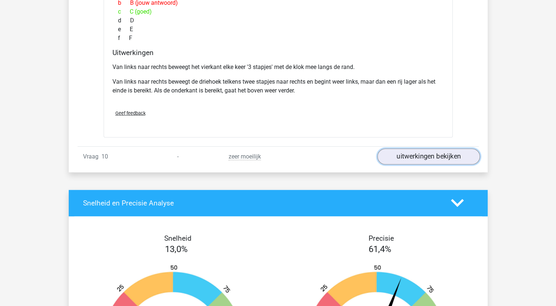
click at [416, 153] on link "uitwerkingen bekijken" at bounding box center [428, 157] width 102 height 16
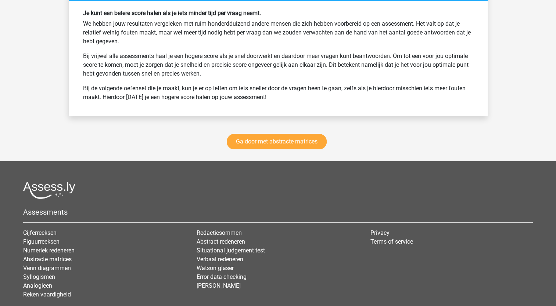
scroll to position [2773, 0]
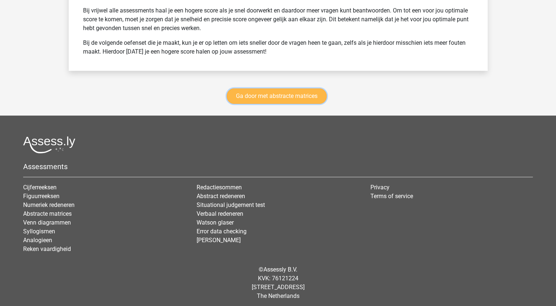
click at [276, 95] on link "Ga door met abstracte matrices" at bounding box center [277, 95] width 100 height 15
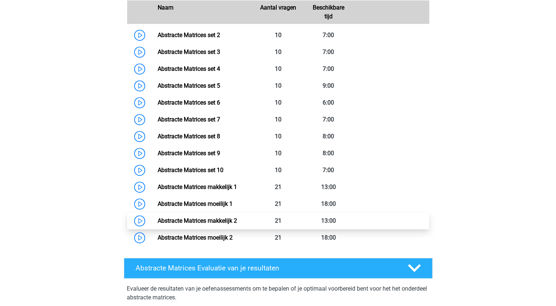
scroll to position [364, 0]
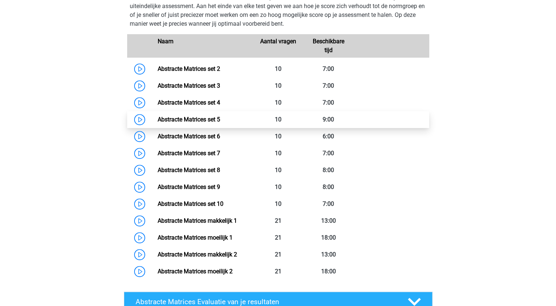
click at [217, 120] on link "Abstracte Matrices set 5" at bounding box center [189, 119] width 62 height 7
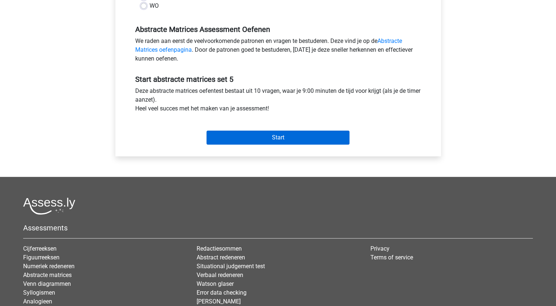
scroll to position [220, 0]
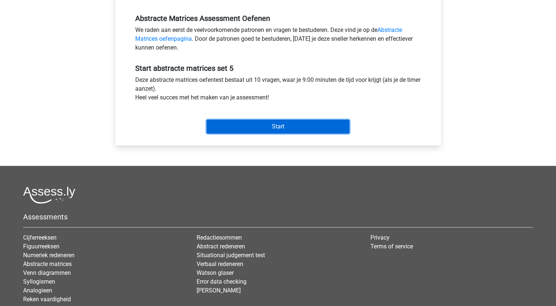
click at [270, 124] on input "Start" at bounding box center [277, 127] width 143 height 14
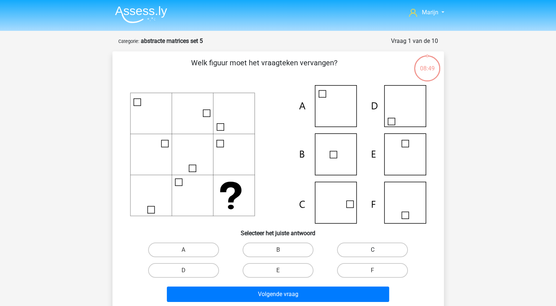
click at [363, 246] on label "C" at bounding box center [372, 250] width 71 height 15
click at [372, 250] on input "C" at bounding box center [374, 252] width 5 height 5
radio input "true"
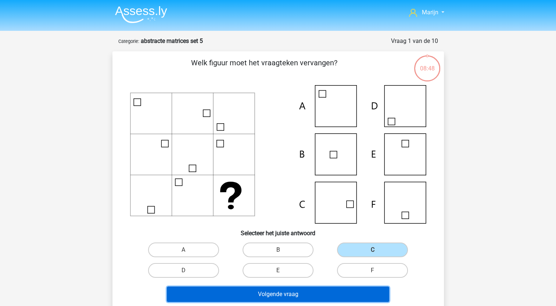
click at [329, 289] on button "Volgende vraag" at bounding box center [278, 294] width 222 height 15
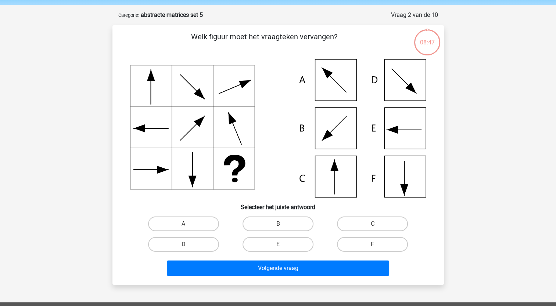
scroll to position [37, 0]
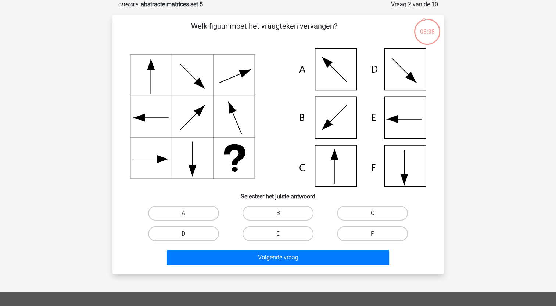
click at [178, 233] on label "D" at bounding box center [183, 234] width 71 height 15
click at [183, 234] on input "D" at bounding box center [185, 236] width 5 height 5
radio input "true"
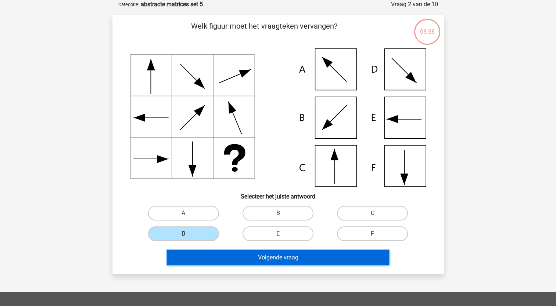
click at [250, 257] on button "Volgende vraag" at bounding box center [278, 257] width 222 height 15
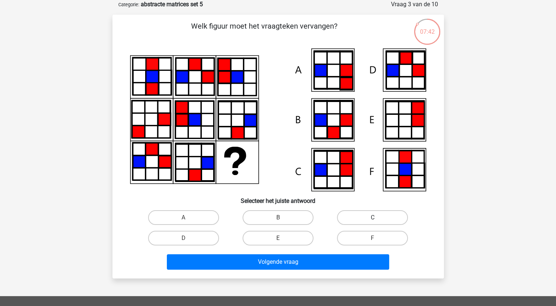
click at [345, 216] on label "C" at bounding box center [372, 217] width 71 height 15
click at [372, 218] on input "C" at bounding box center [374, 220] width 5 height 5
radio input "true"
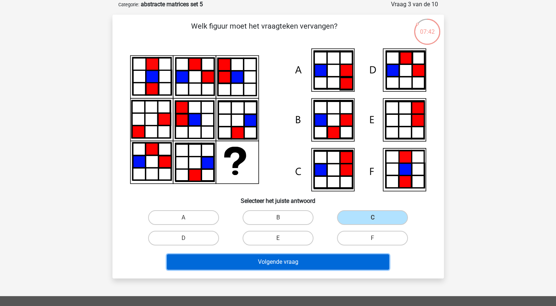
click at [314, 261] on button "Volgende vraag" at bounding box center [278, 261] width 222 height 15
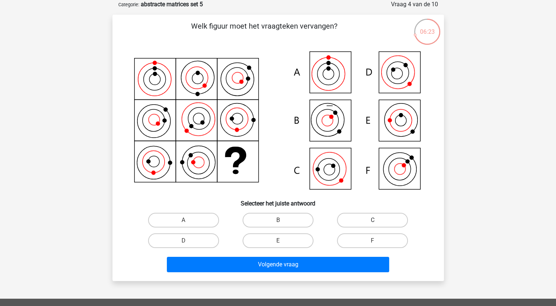
click at [363, 217] on label "C" at bounding box center [372, 220] width 71 height 15
click at [372, 220] on input "C" at bounding box center [374, 222] width 5 height 5
radio input "true"
click at [183, 221] on label "A" at bounding box center [183, 220] width 71 height 15
click at [183, 221] on input "A" at bounding box center [185, 222] width 5 height 5
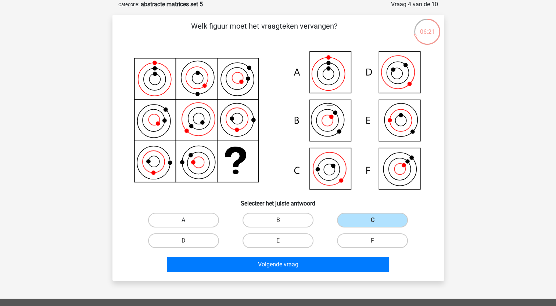
radio input "true"
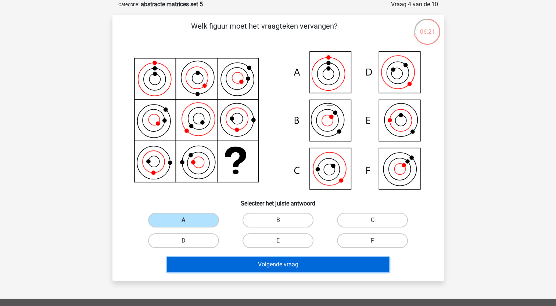
click at [237, 259] on button "Volgende vraag" at bounding box center [278, 264] width 222 height 15
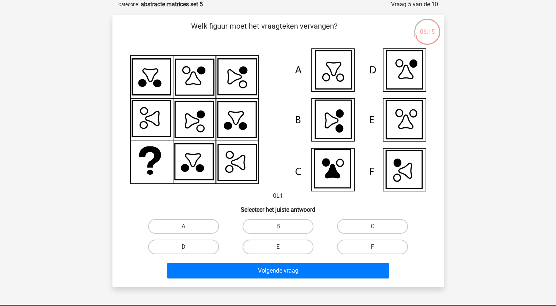
click at [203, 250] on label "D" at bounding box center [183, 247] width 71 height 15
click at [188, 250] on input "D" at bounding box center [185, 249] width 5 height 5
radio input "true"
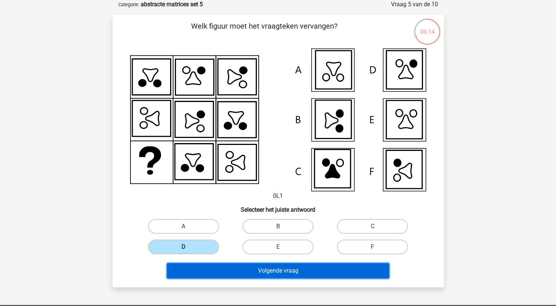
click at [246, 274] on button "Volgende vraag" at bounding box center [278, 270] width 222 height 15
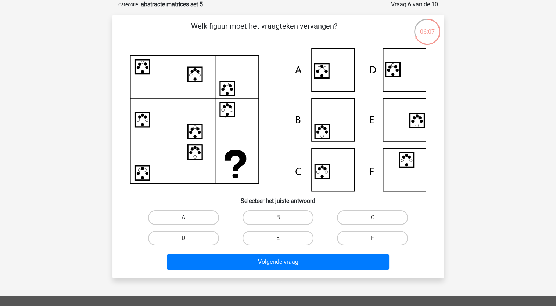
click at [174, 220] on label "A" at bounding box center [183, 217] width 71 height 15
click at [183, 220] on input "A" at bounding box center [185, 220] width 5 height 5
radio input "true"
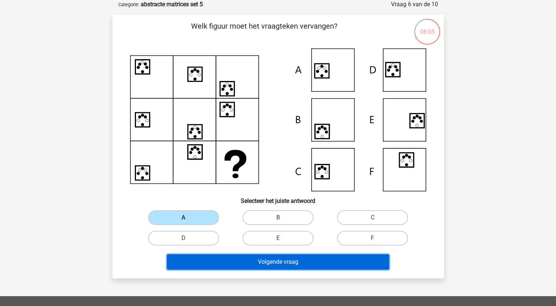
click at [295, 262] on button "Volgende vraag" at bounding box center [278, 261] width 222 height 15
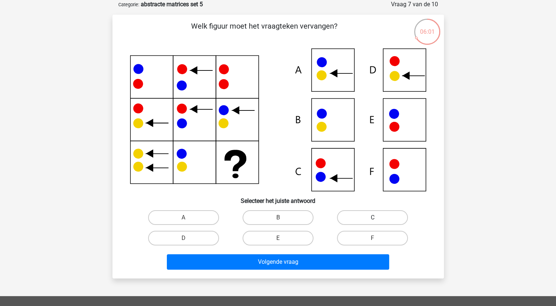
click at [366, 223] on label "C" at bounding box center [372, 217] width 71 height 15
click at [372, 223] on input "C" at bounding box center [374, 220] width 5 height 5
radio input "true"
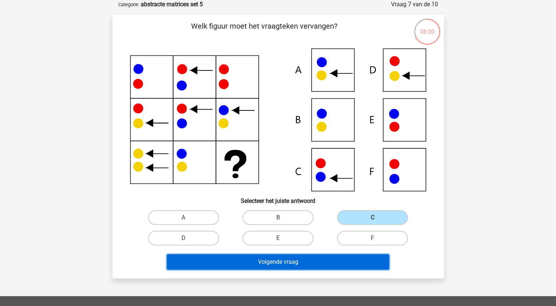
click at [326, 264] on button "Volgende vraag" at bounding box center [278, 261] width 222 height 15
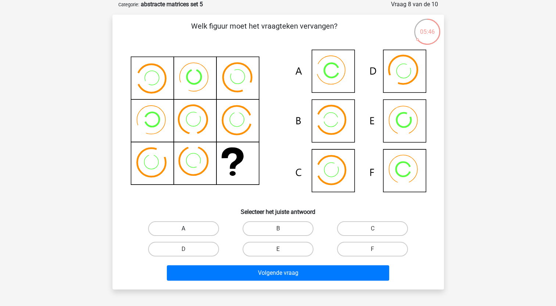
click at [195, 229] on label "A" at bounding box center [183, 228] width 71 height 15
click at [188, 229] on input "A" at bounding box center [185, 231] width 5 height 5
radio input "true"
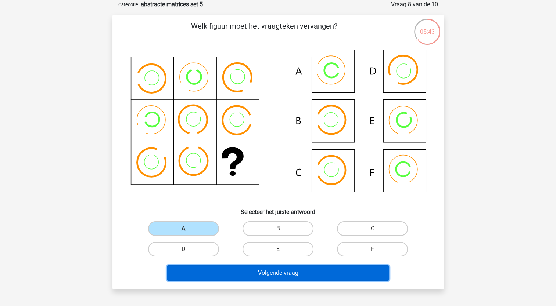
click at [316, 275] on button "Volgende vraag" at bounding box center [278, 272] width 222 height 15
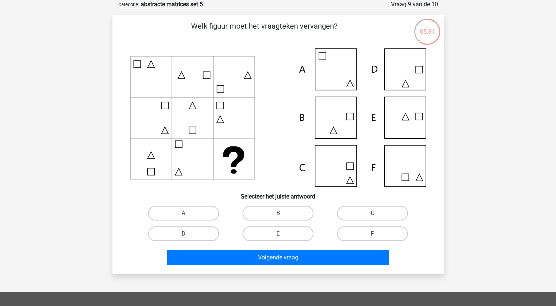
click at [353, 215] on label "C" at bounding box center [372, 213] width 71 height 15
click at [372, 215] on input "C" at bounding box center [374, 215] width 5 height 5
radio input "true"
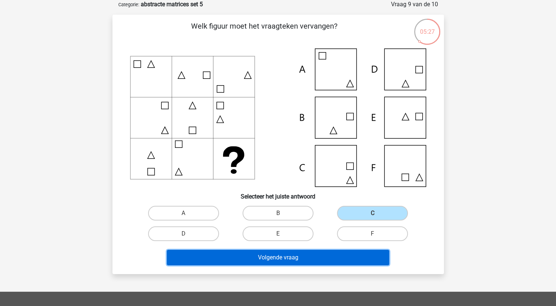
click at [319, 261] on button "Volgende vraag" at bounding box center [278, 257] width 222 height 15
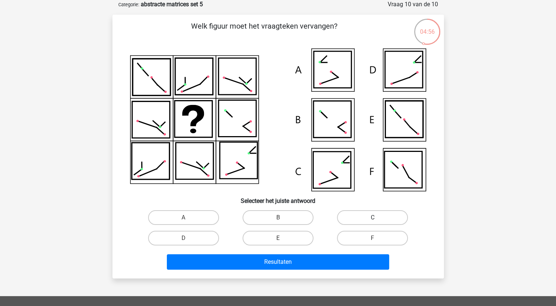
click at [358, 217] on label "C" at bounding box center [372, 217] width 71 height 15
click at [372, 218] on input "C" at bounding box center [374, 220] width 5 height 5
radio input "true"
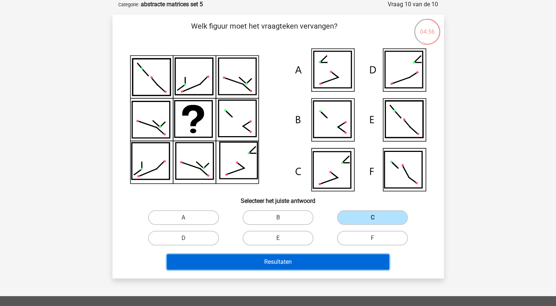
click at [340, 262] on button "Resultaten" at bounding box center [278, 261] width 222 height 15
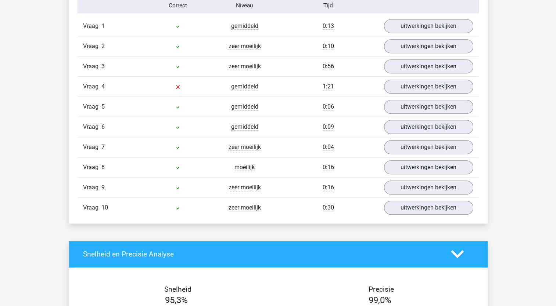
scroll to position [477, 0]
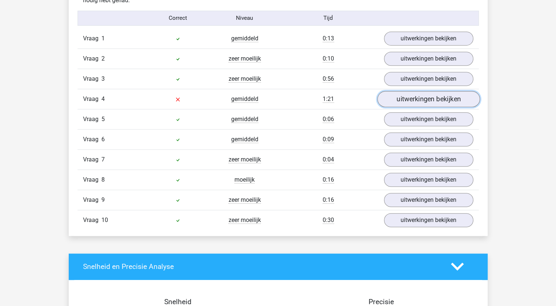
click at [396, 100] on link "uitwerkingen bekijken" at bounding box center [428, 99] width 102 height 16
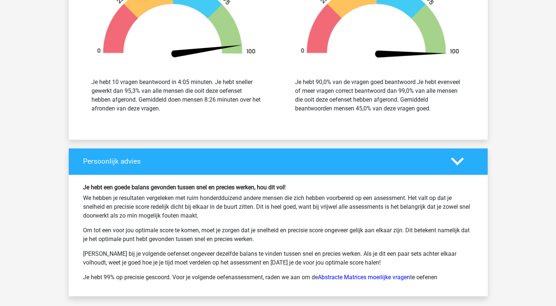
scroll to position [1359, 0]
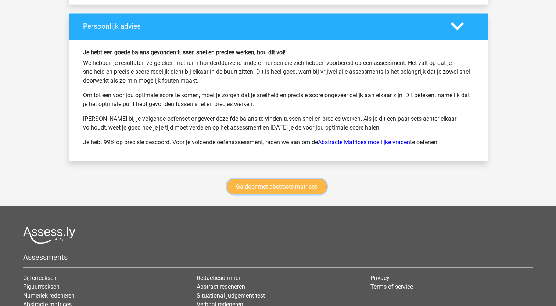
click at [303, 187] on link "Ga door met abstracte matrices" at bounding box center [277, 186] width 100 height 15
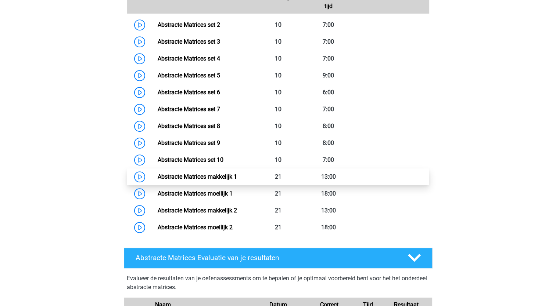
scroll to position [364, 0]
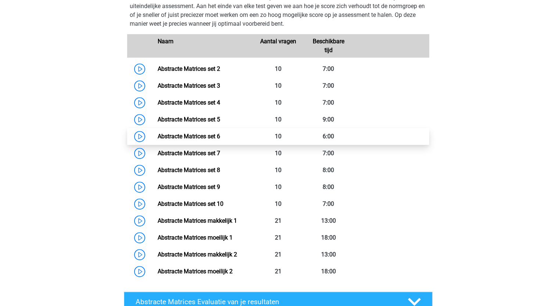
click at [220, 136] on link "Abstracte Matrices set 6" at bounding box center [189, 136] width 62 height 7
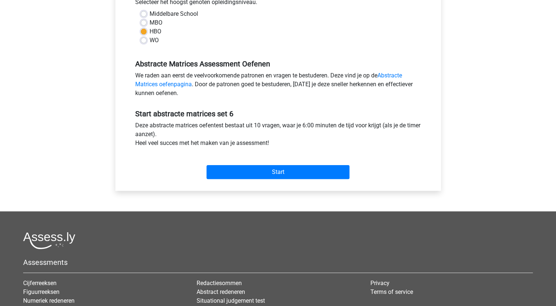
scroll to position [184, 0]
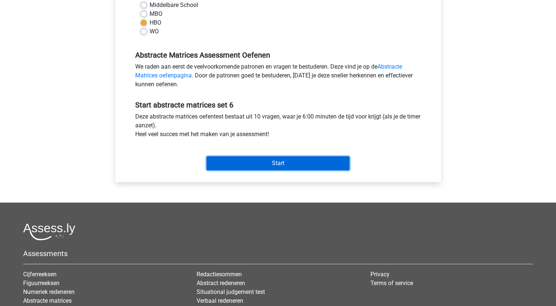
click at [269, 159] on input "Start" at bounding box center [277, 163] width 143 height 14
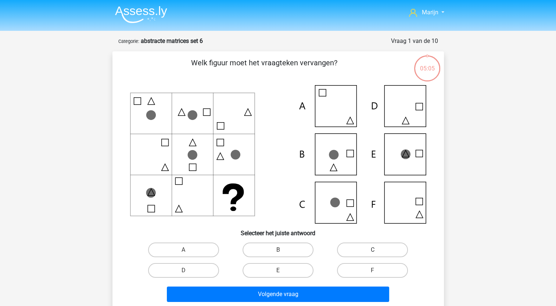
click at [364, 245] on label "C" at bounding box center [372, 250] width 71 height 15
click at [372, 250] on input "C" at bounding box center [374, 252] width 5 height 5
radio input "true"
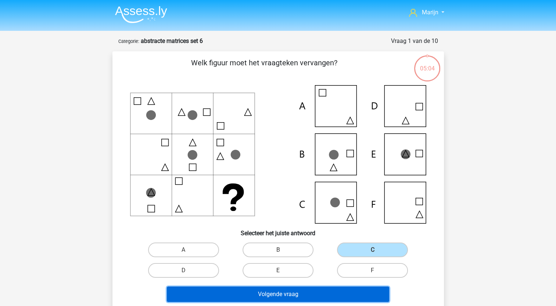
click at [320, 298] on button "Volgende vraag" at bounding box center [278, 294] width 222 height 15
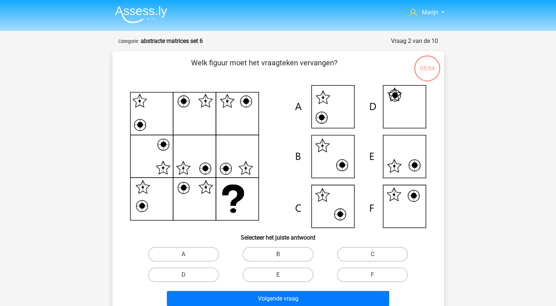
scroll to position [37, 0]
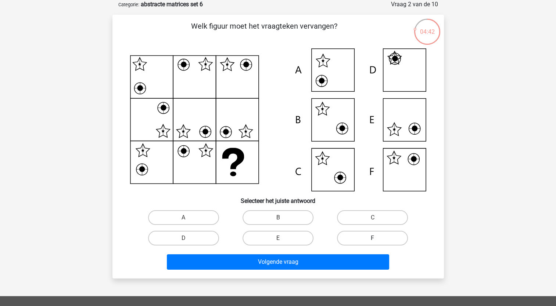
click at [389, 235] on label "F" at bounding box center [372, 238] width 71 height 15
click at [377, 238] on input "F" at bounding box center [374, 240] width 5 height 5
radio input "true"
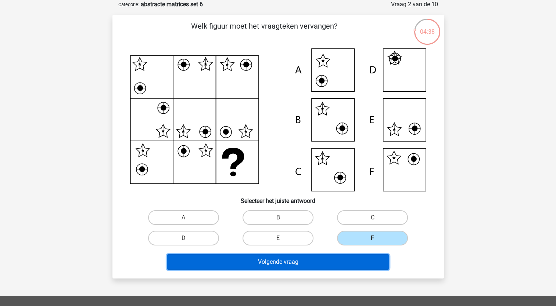
click at [323, 262] on button "Volgende vraag" at bounding box center [278, 261] width 222 height 15
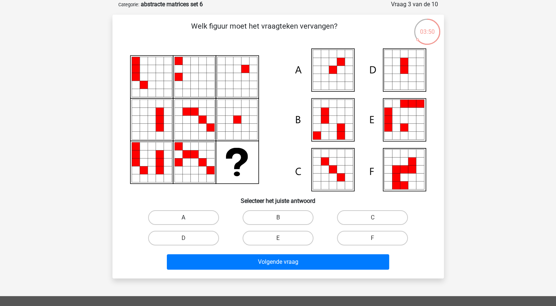
click at [182, 218] on label "A" at bounding box center [183, 217] width 71 height 15
click at [183, 218] on input "A" at bounding box center [185, 220] width 5 height 5
radio input "true"
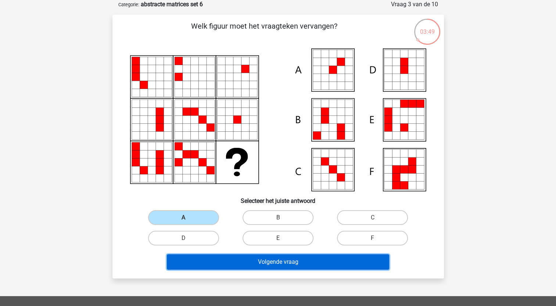
click at [283, 261] on button "Volgende vraag" at bounding box center [278, 261] width 222 height 15
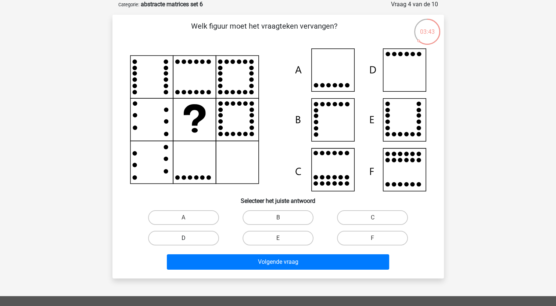
click at [196, 235] on label "D" at bounding box center [183, 238] width 71 height 15
click at [188, 238] on input "D" at bounding box center [185, 240] width 5 height 5
radio input "true"
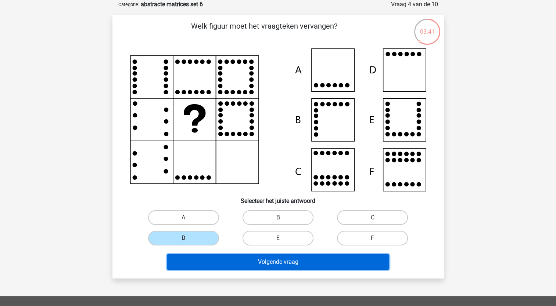
click at [260, 262] on button "Volgende vraag" at bounding box center [278, 261] width 222 height 15
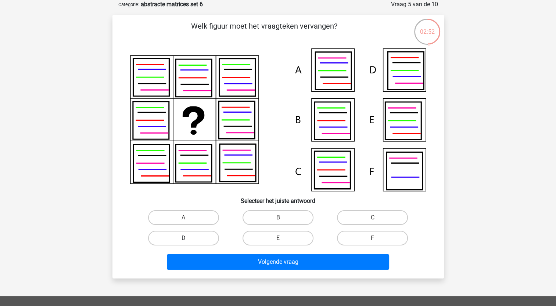
click at [180, 243] on label "D" at bounding box center [183, 238] width 71 height 15
click at [183, 243] on input "D" at bounding box center [185, 240] width 5 height 5
radio input "true"
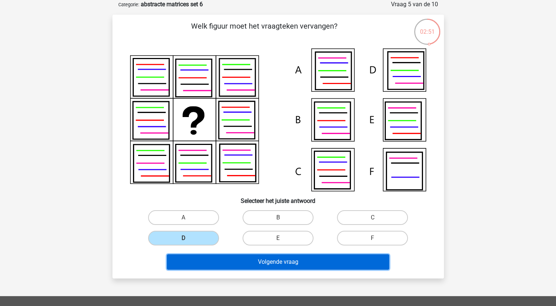
click at [253, 265] on button "Volgende vraag" at bounding box center [278, 261] width 222 height 15
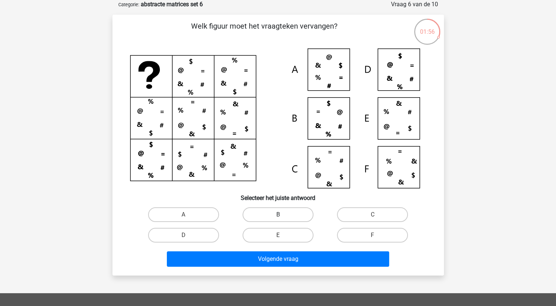
click at [285, 215] on label "B" at bounding box center [277, 214] width 71 height 15
click at [282, 215] on input "B" at bounding box center [280, 217] width 5 height 5
radio input "true"
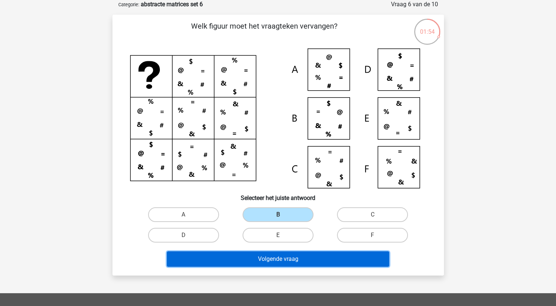
click at [275, 260] on button "Volgende vraag" at bounding box center [278, 259] width 222 height 15
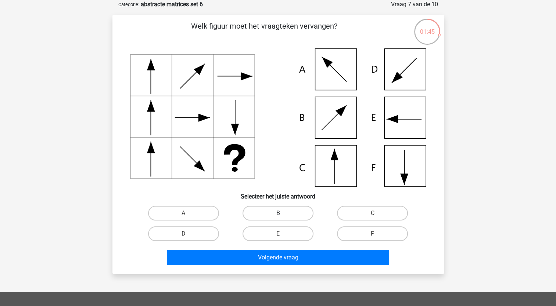
click at [285, 213] on label "B" at bounding box center [277, 213] width 71 height 15
click at [282, 213] on input "B" at bounding box center [280, 215] width 5 height 5
radio input "true"
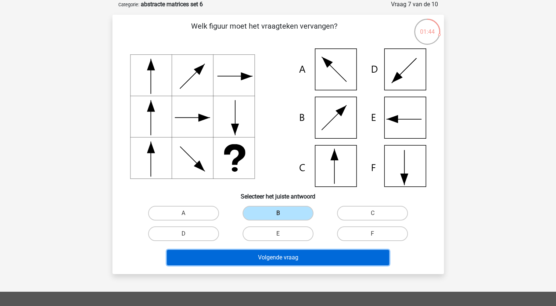
click at [300, 256] on button "Volgende vraag" at bounding box center [278, 257] width 222 height 15
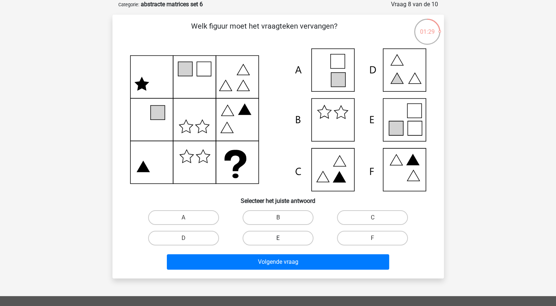
click at [303, 241] on label "E" at bounding box center [277, 238] width 71 height 15
click at [282, 241] on input "E" at bounding box center [280, 240] width 5 height 5
radio input "true"
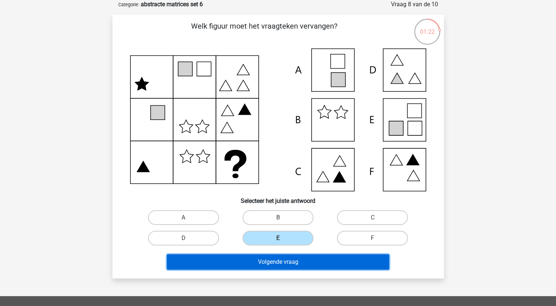
click at [319, 260] on button "Volgende vraag" at bounding box center [278, 261] width 222 height 15
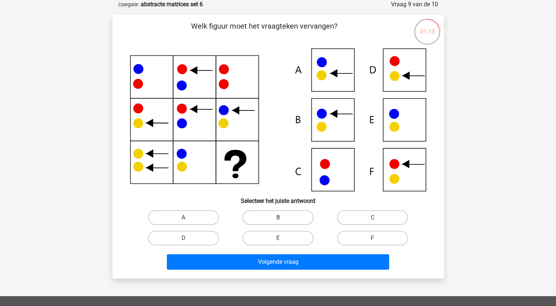
click at [294, 223] on label "B" at bounding box center [277, 217] width 71 height 15
click at [282, 223] on input "B" at bounding box center [280, 220] width 5 height 5
radio input "true"
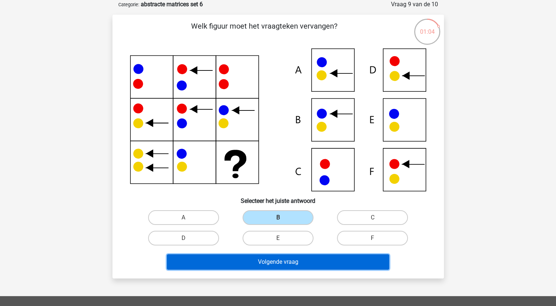
click at [326, 260] on button "Volgende vraag" at bounding box center [278, 261] width 222 height 15
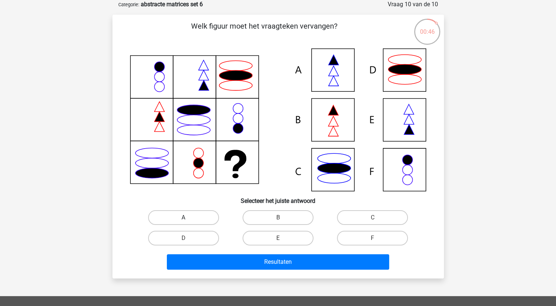
click at [204, 219] on label "A" at bounding box center [183, 217] width 71 height 15
click at [188, 219] on input "A" at bounding box center [185, 220] width 5 height 5
radio input "true"
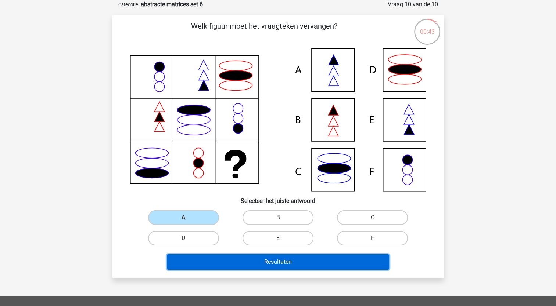
click at [291, 263] on button "Resultaten" at bounding box center [278, 261] width 222 height 15
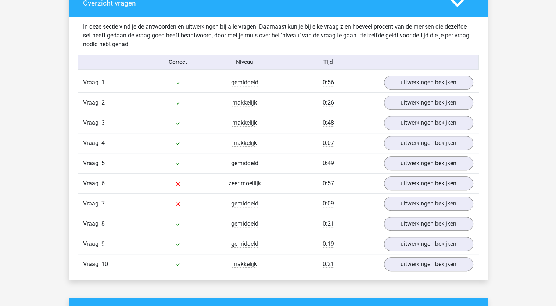
scroll to position [404, 0]
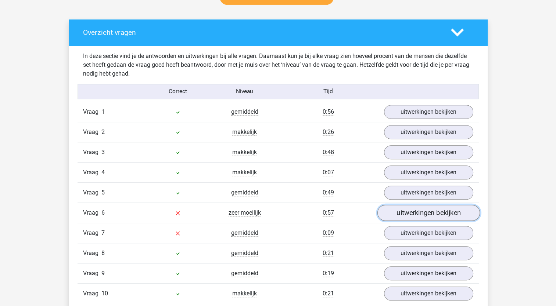
click at [410, 211] on link "uitwerkingen bekijken" at bounding box center [428, 213] width 102 height 16
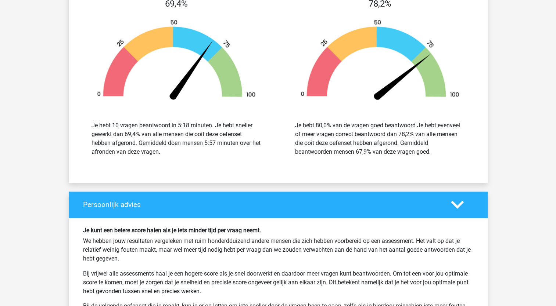
scroll to position [1212, 0]
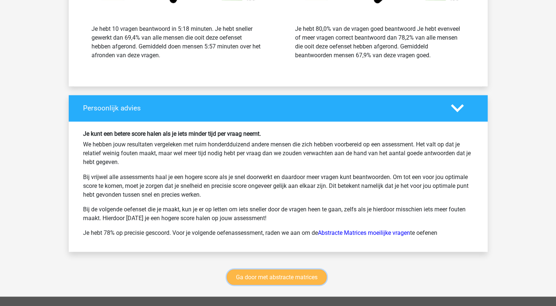
click at [301, 275] on link "Ga door met abstracte matrices" at bounding box center [277, 277] width 100 height 15
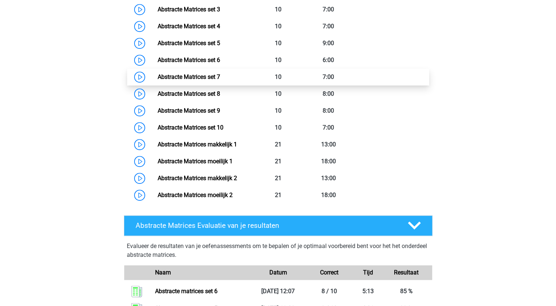
scroll to position [438, 0]
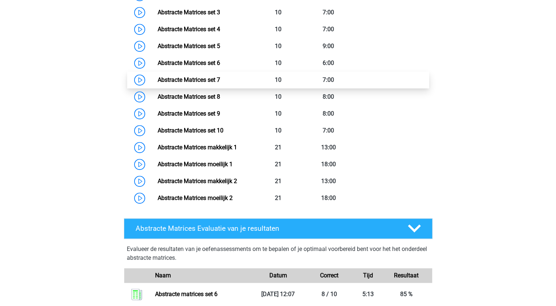
click at [220, 76] on link "Abstracte Matrices set 7" at bounding box center [189, 79] width 62 height 7
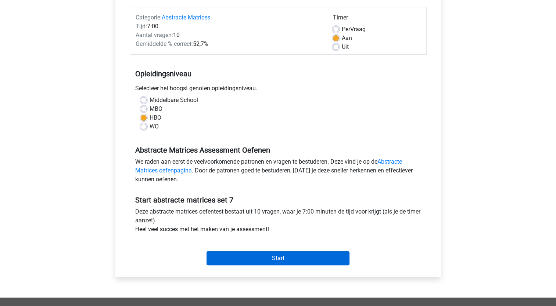
scroll to position [220, 0]
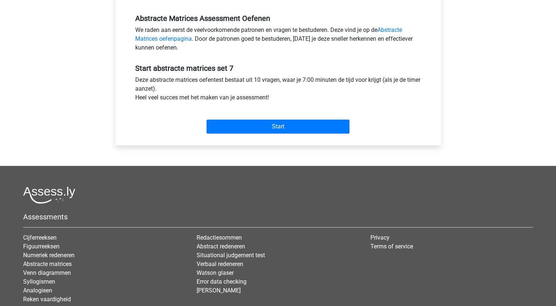
click at [257, 119] on div "Start" at bounding box center [278, 121] width 297 height 26
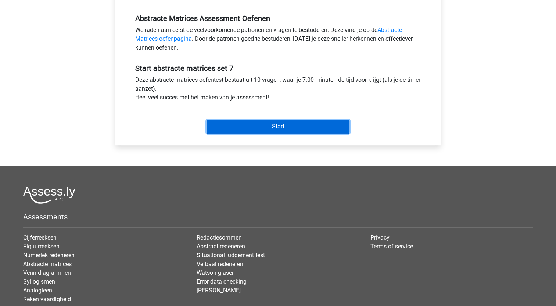
click at [260, 124] on input "Start" at bounding box center [277, 127] width 143 height 14
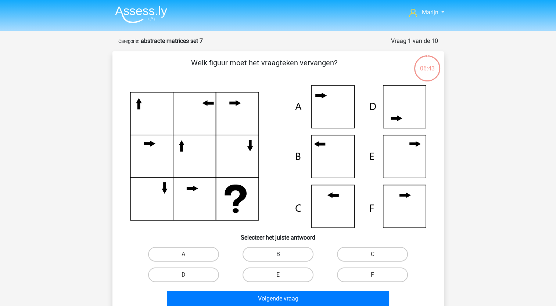
click at [288, 255] on label "B" at bounding box center [277, 254] width 71 height 15
click at [282, 255] on input "B" at bounding box center [280, 256] width 5 height 5
radio input "true"
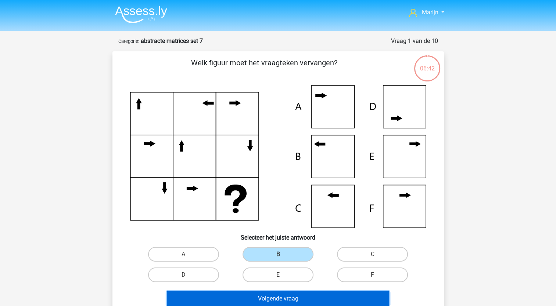
click at [294, 294] on button "Volgende vraag" at bounding box center [278, 298] width 222 height 15
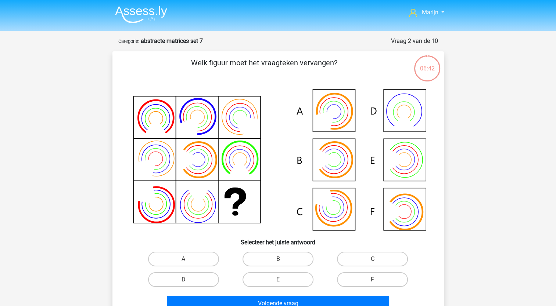
scroll to position [37, 0]
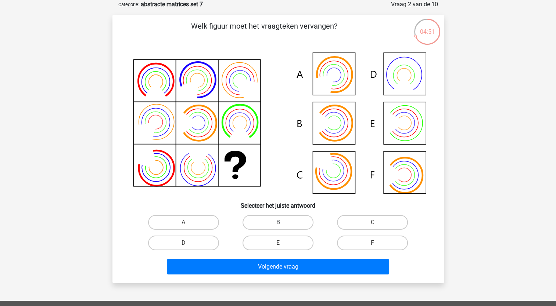
click at [299, 224] on label "B" at bounding box center [277, 222] width 71 height 15
click at [282, 224] on input "B" at bounding box center [280, 225] width 5 height 5
radio input "true"
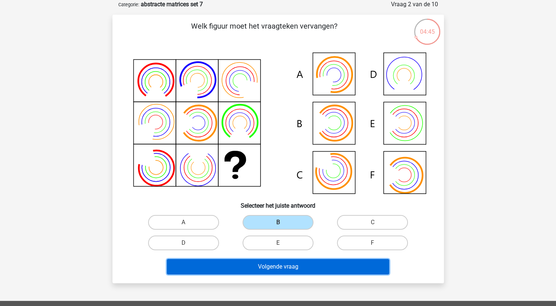
click at [305, 270] on button "Volgende vraag" at bounding box center [278, 266] width 222 height 15
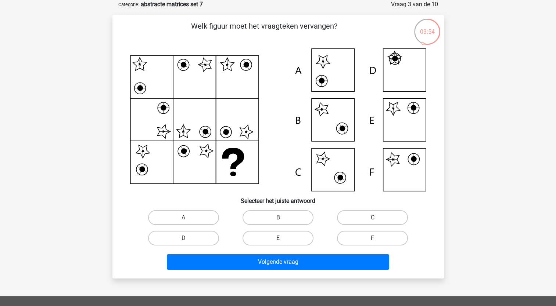
click at [272, 240] on label "E" at bounding box center [277, 238] width 71 height 15
click at [278, 240] on input "E" at bounding box center [280, 240] width 5 height 5
radio input "true"
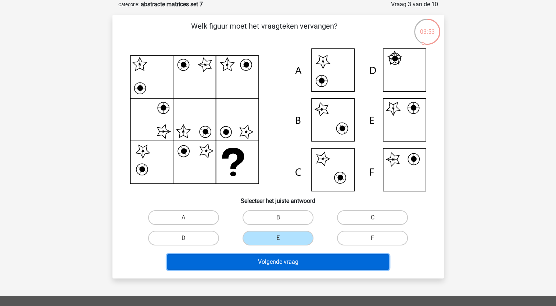
click at [283, 265] on button "Volgende vraag" at bounding box center [278, 261] width 222 height 15
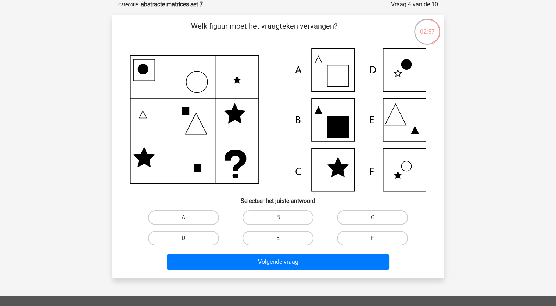
drag, startPoint x: 270, startPoint y: 220, endPoint x: 278, endPoint y: 239, distance: 20.7
click at [270, 220] on label "B" at bounding box center [277, 217] width 71 height 15
click at [278, 220] on input "B" at bounding box center [280, 220] width 5 height 5
radio input "true"
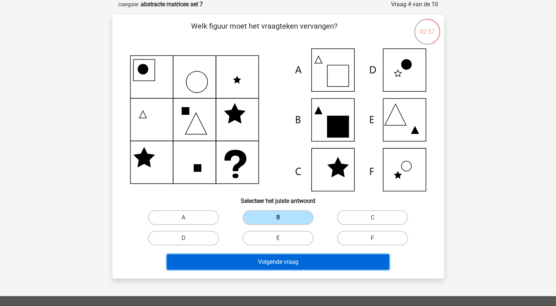
click at [290, 264] on button "Volgende vraag" at bounding box center [278, 261] width 222 height 15
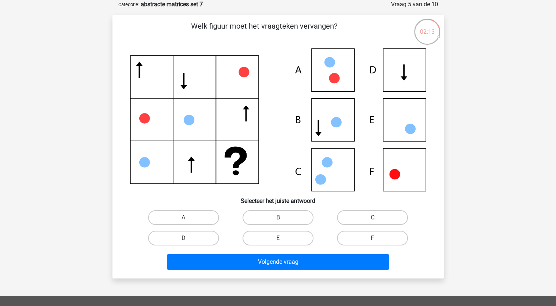
click at [384, 238] on label "F" at bounding box center [372, 238] width 71 height 15
click at [377, 238] on input "F" at bounding box center [374, 240] width 5 height 5
radio input "true"
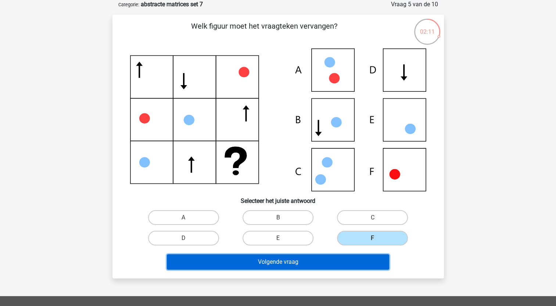
click at [318, 261] on button "Volgende vraag" at bounding box center [278, 261] width 222 height 15
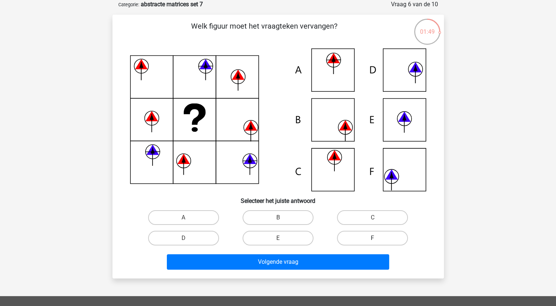
click at [383, 237] on label "F" at bounding box center [372, 238] width 71 height 15
click at [377, 238] on input "F" at bounding box center [374, 240] width 5 height 5
radio input "true"
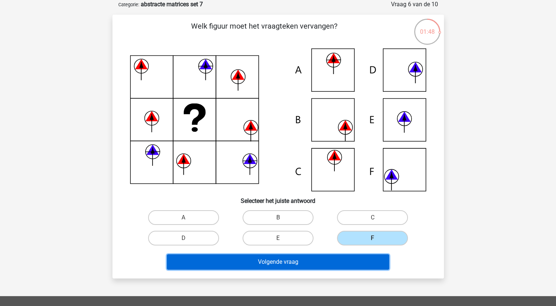
click at [347, 265] on button "Volgende vraag" at bounding box center [278, 261] width 222 height 15
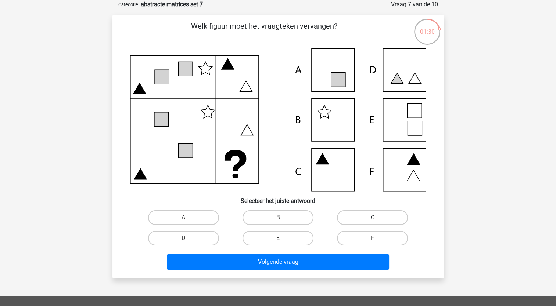
click at [360, 218] on label "C" at bounding box center [372, 217] width 71 height 15
click at [372, 218] on input "C" at bounding box center [374, 220] width 5 height 5
radio input "true"
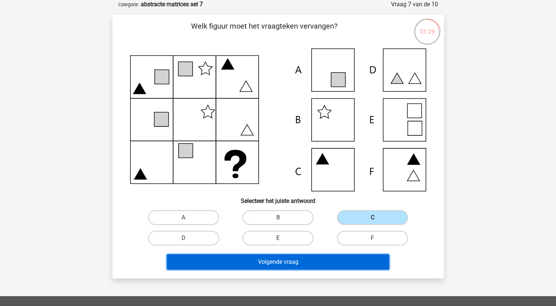
click at [336, 261] on button "Volgende vraag" at bounding box center [278, 261] width 222 height 15
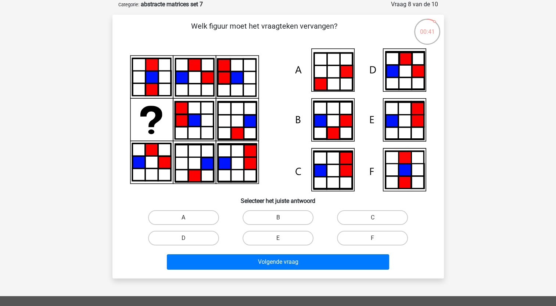
click at [192, 218] on label "A" at bounding box center [183, 217] width 71 height 15
click at [188, 218] on input "A" at bounding box center [185, 220] width 5 height 5
radio input "true"
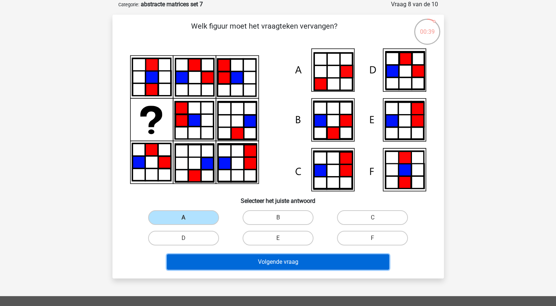
click at [306, 264] on button "Volgende vraag" at bounding box center [278, 261] width 222 height 15
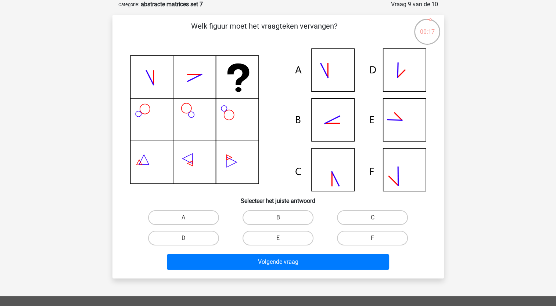
click at [336, 127] on icon at bounding box center [278, 119] width 296 height 143
click at [299, 213] on label "B" at bounding box center [277, 217] width 71 height 15
click at [282, 218] on input "B" at bounding box center [280, 220] width 5 height 5
radio input "true"
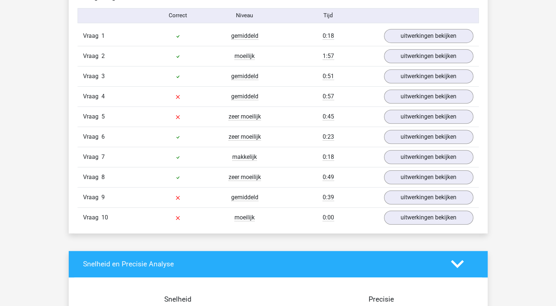
scroll to position [441, 0]
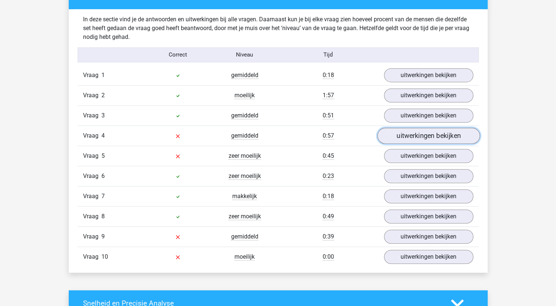
click at [409, 136] on link "uitwerkingen bekijken" at bounding box center [428, 136] width 102 height 16
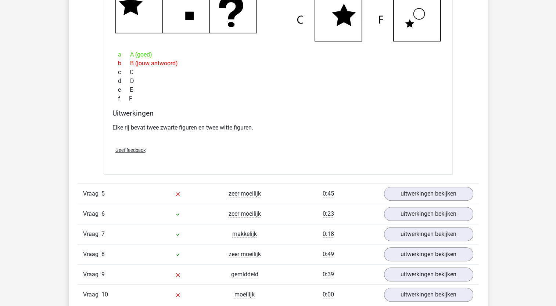
scroll to position [771, 0]
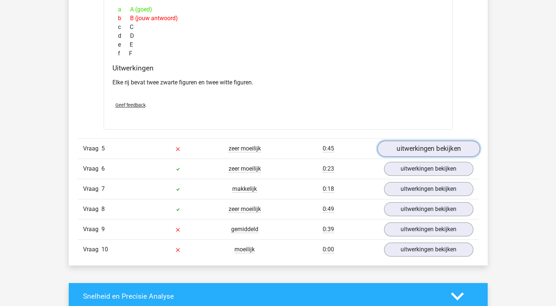
click at [420, 141] on link "uitwerkingen bekijken" at bounding box center [428, 149] width 102 height 16
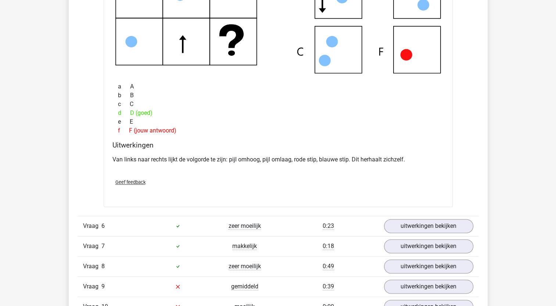
scroll to position [1065, 0]
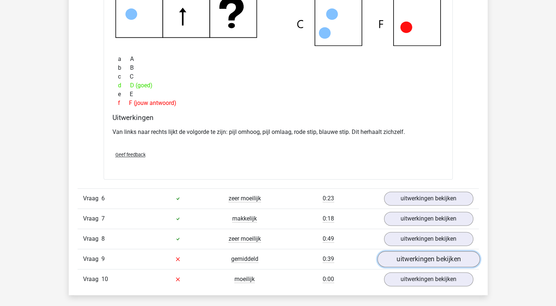
click at [386, 254] on link "uitwerkingen bekijken" at bounding box center [428, 259] width 102 height 16
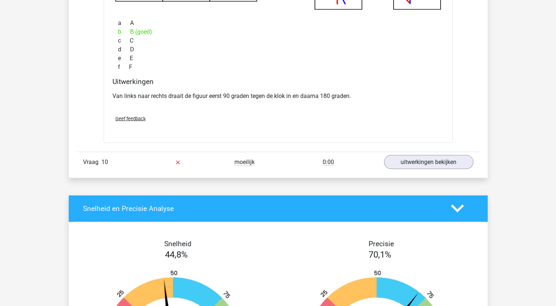
scroll to position [1506, 0]
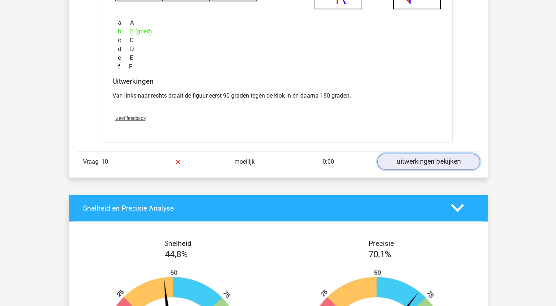
click at [400, 162] on link "uitwerkingen bekijken" at bounding box center [428, 162] width 102 height 16
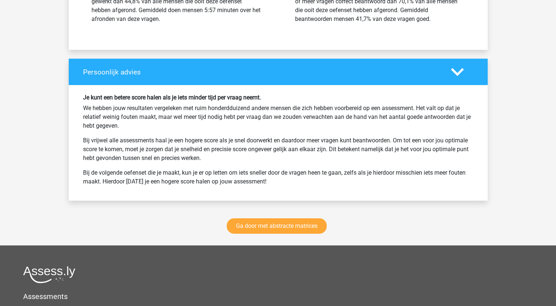
scroll to position [2240, 0]
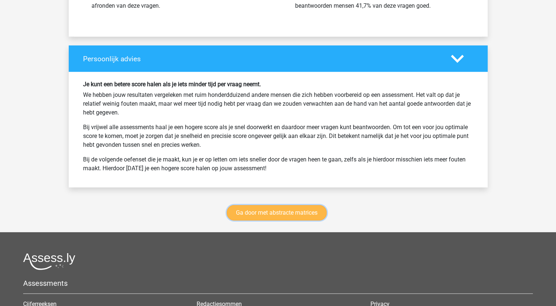
click at [281, 207] on link "Ga door met abstracte matrices" at bounding box center [277, 212] width 100 height 15
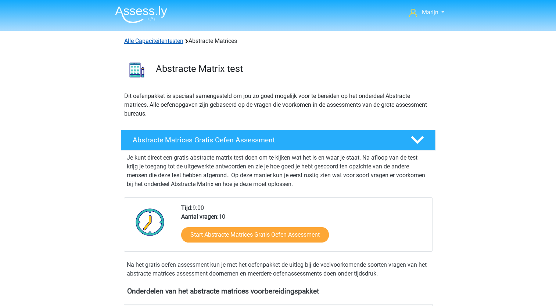
click at [173, 42] on link "Alle Capaciteitentesten" at bounding box center [153, 40] width 59 height 7
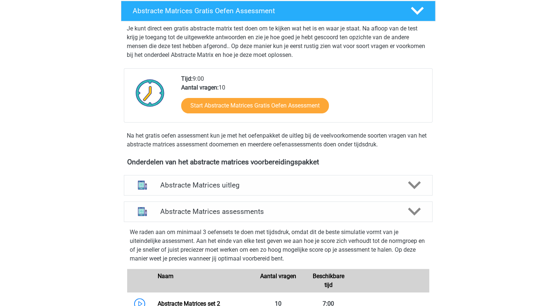
scroll to position [220, 0]
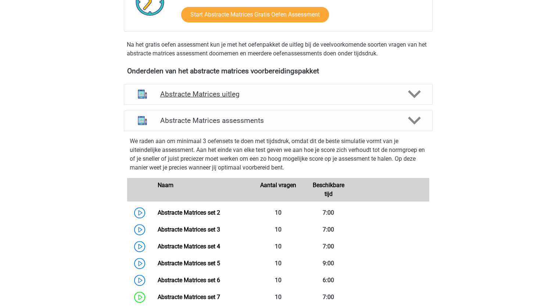
click at [412, 90] on icon at bounding box center [414, 94] width 13 height 13
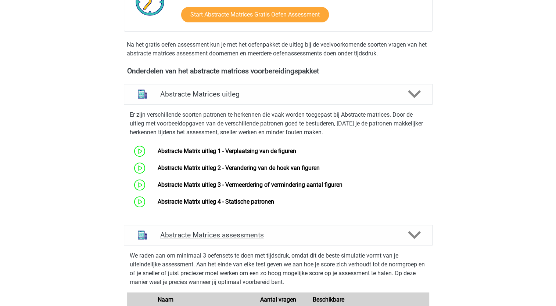
click at [417, 236] on icon at bounding box center [414, 235] width 13 height 13
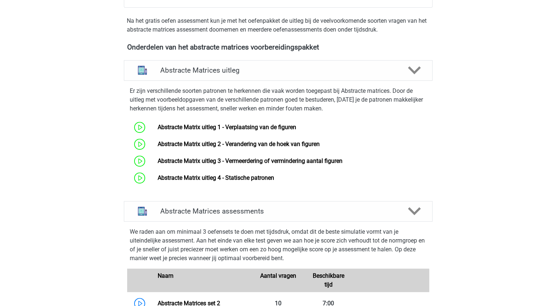
scroll to position [257, 0]
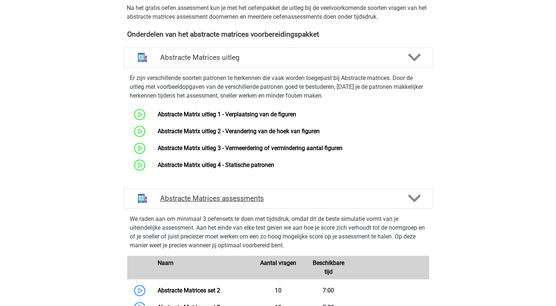
click at [413, 200] on polygon at bounding box center [414, 199] width 13 height 8
click at [412, 199] on polygon at bounding box center [414, 199] width 13 height 8
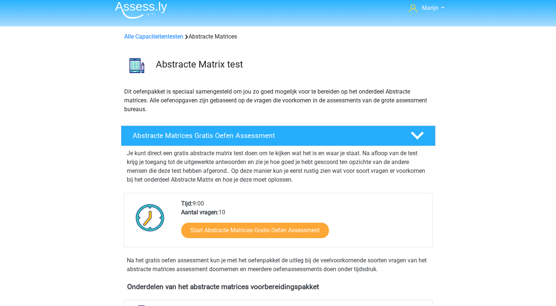
scroll to position [0, 0]
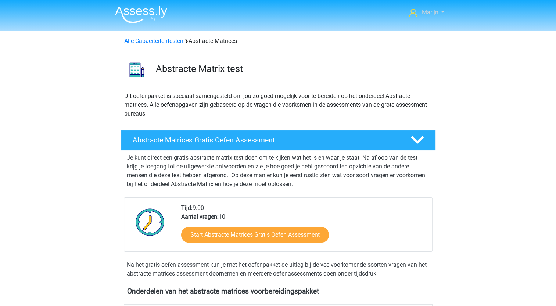
click at [442, 17] on link "Marijn" at bounding box center [426, 12] width 41 height 9
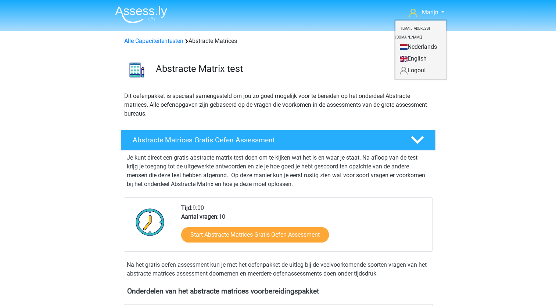
click at [333, 62] on div "Abstracte Matrix test" at bounding box center [278, 68] width 349 height 34
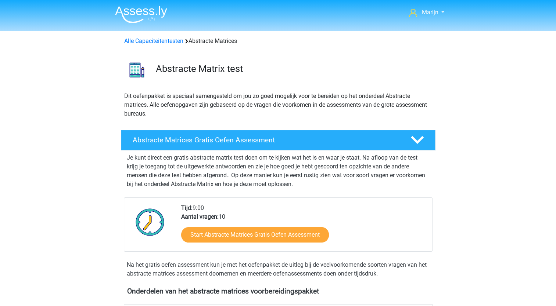
click at [217, 39] on div "Alle Capaciteitentesten Abstracte Matrices" at bounding box center [278, 41] width 314 height 9
click at [213, 65] on h3 "Abstracte Matrix test" at bounding box center [293, 68] width 274 height 11
click at [139, 14] on img at bounding box center [141, 14] width 52 height 17
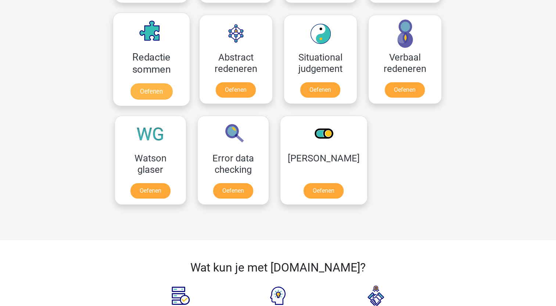
scroll to position [532, 0]
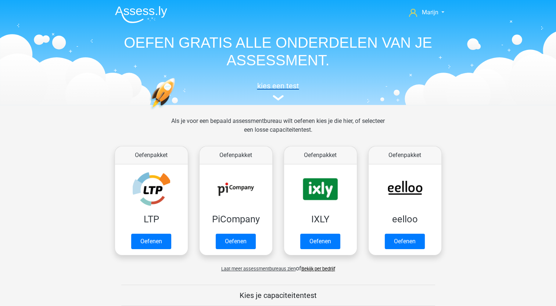
scroll to position [37, 0]
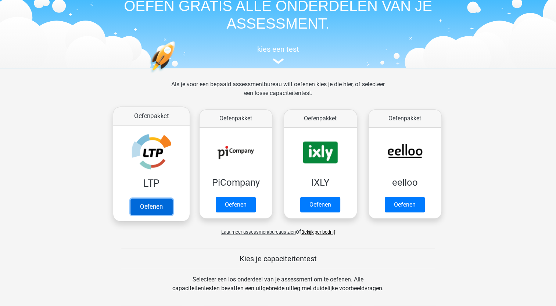
click at [167, 202] on link "Oefenen" at bounding box center [151, 207] width 42 height 16
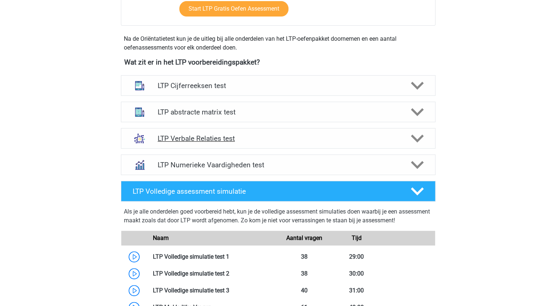
scroll to position [220, 0]
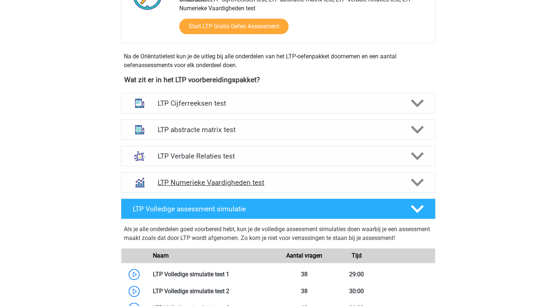
click at [308, 178] on h4 "LTP Numerieke Vaardigheden test" at bounding box center [278, 182] width 241 height 8
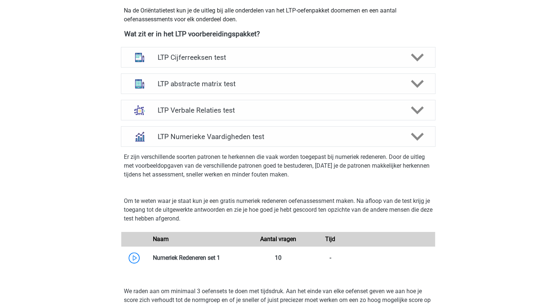
scroll to position [330, 0]
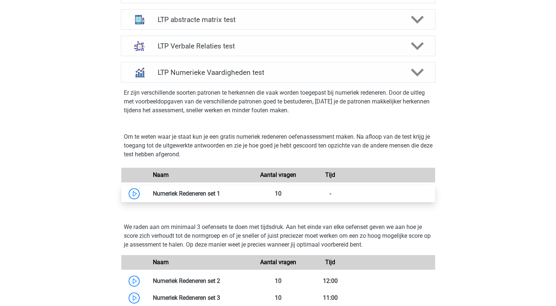
click at [220, 195] on link at bounding box center [220, 193] width 0 height 7
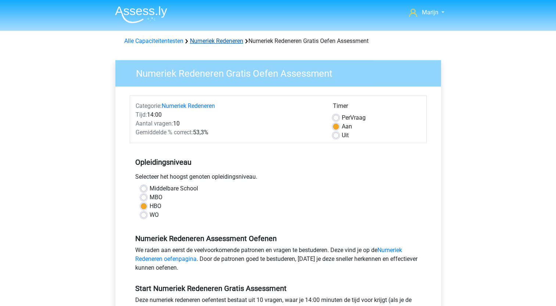
click at [223, 42] on link "Numeriek Redeneren" at bounding box center [216, 40] width 53 height 7
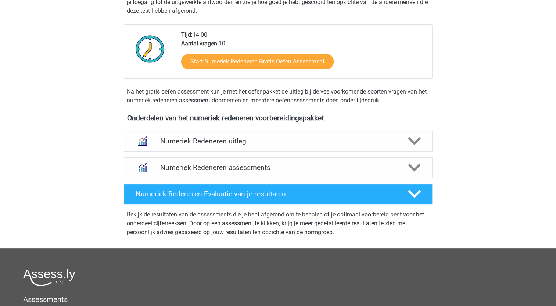
scroll to position [184, 0]
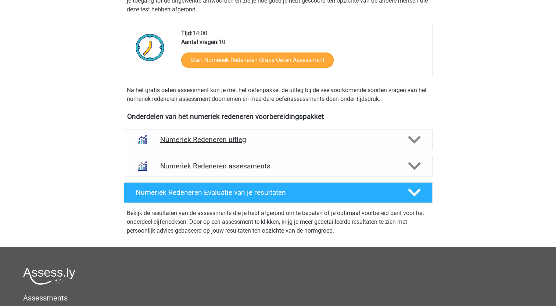
click at [278, 137] on h4 "Numeriek Redeneren uitleg" at bounding box center [278, 139] width 236 height 8
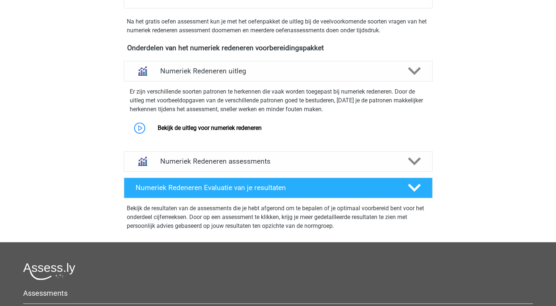
scroll to position [257, 0]
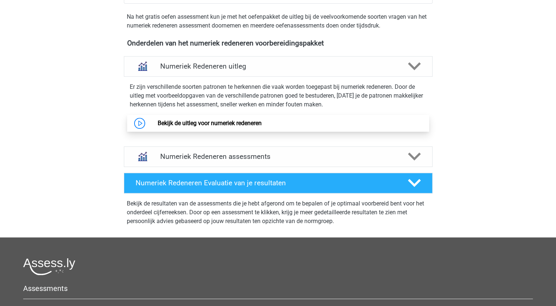
click at [158, 124] on link "Bekijk de uitleg voor numeriek redeneren" at bounding box center [210, 123] width 104 height 7
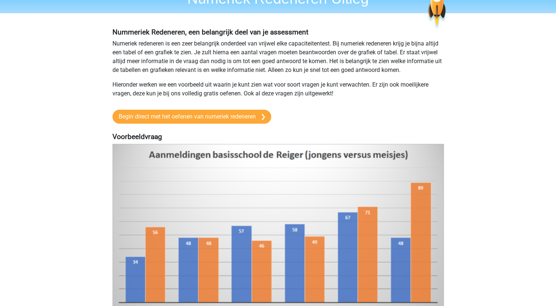
scroll to position [37, 0]
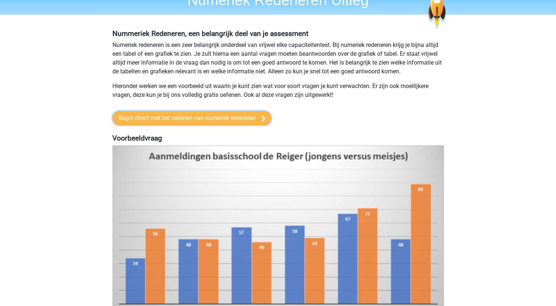
click at [191, 121] on link "Begin direct met het oefenen van numeriek redeneren" at bounding box center [191, 118] width 159 height 14
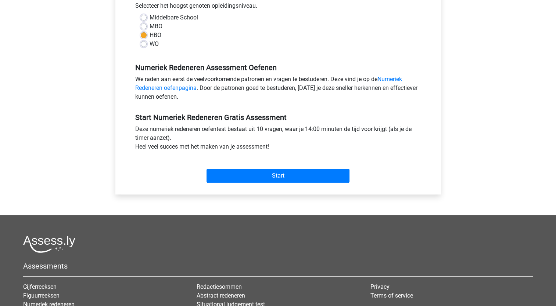
scroll to position [184, 0]
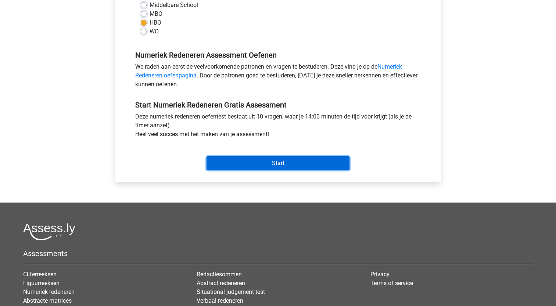
click at [278, 165] on input "Start" at bounding box center [277, 163] width 143 height 14
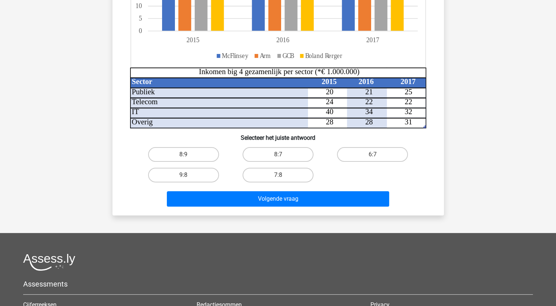
scroll to position [184, 0]
click at [270, 155] on label "8:7" at bounding box center [277, 154] width 71 height 15
click at [278, 155] on input "8:7" at bounding box center [280, 157] width 5 height 5
radio input "true"
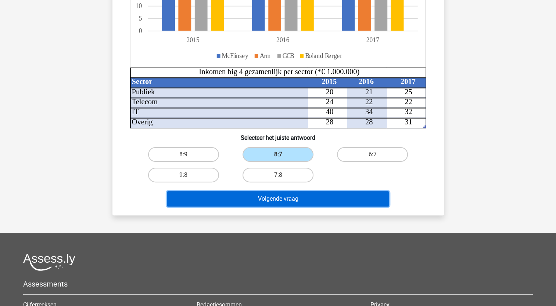
click at [365, 196] on button "Volgende vraag" at bounding box center [278, 198] width 222 height 15
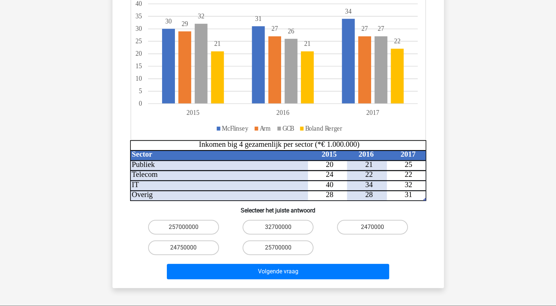
scroll to position [147, 0]
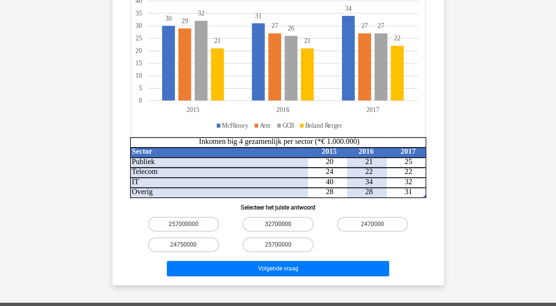
click at [302, 217] on label "32700000" at bounding box center [277, 224] width 71 height 15
click at [282, 224] on input "32700000" at bounding box center [280, 226] width 5 height 5
radio input "true"
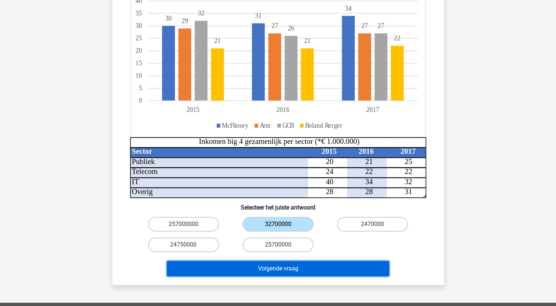
click at [304, 261] on button "Volgende vraag" at bounding box center [278, 268] width 222 height 15
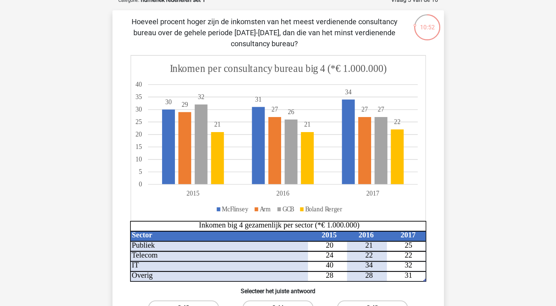
scroll to position [110, 0]
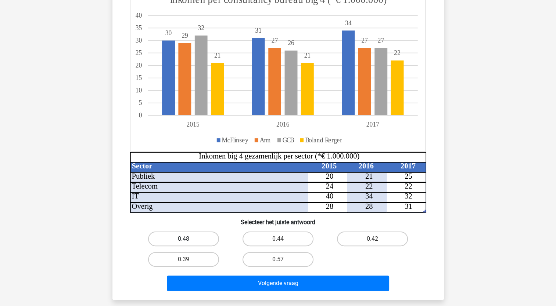
click at [201, 236] on label "0.48" at bounding box center [183, 239] width 71 height 15
click at [188, 239] on input "0.48" at bounding box center [185, 241] width 5 height 5
radio input "true"
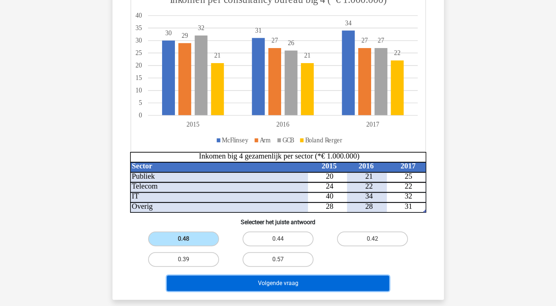
click at [278, 281] on button "Volgende vraag" at bounding box center [278, 283] width 222 height 15
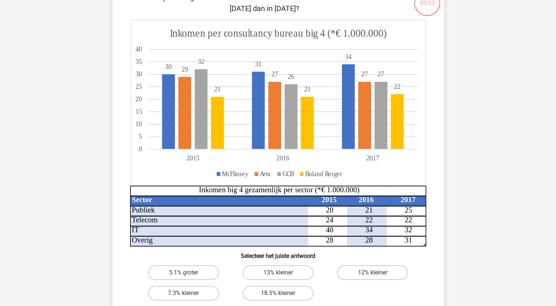
scroll to position [73, 0]
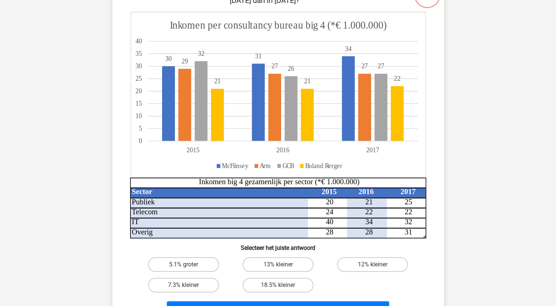
click at [326, 223] on tspan "40" at bounding box center [329, 222] width 8 height 8
click at [326, 222] on tspan "40" at bounding box center [329, 222] width 8 height 8
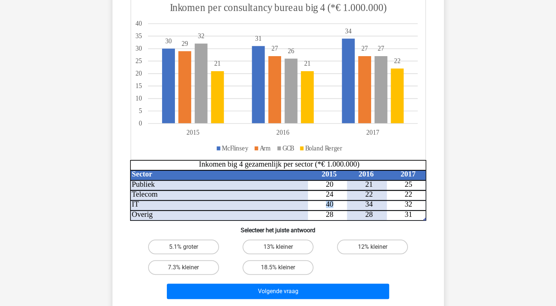
scroll to position [110, 0]
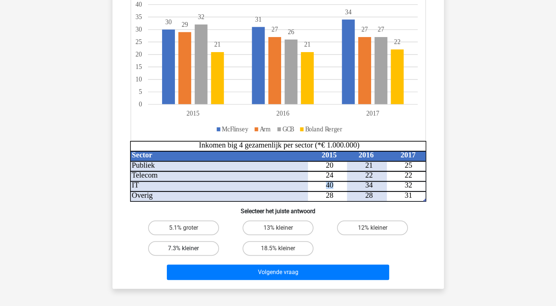
click at [198, 251] on label "7.3% kleiner" at bounding box center [183, 248] width 71 height 15
click at [188, 251] on input "7.3% kleiner" at bounding box center [185, 251] width 5 height 5
radio input "true"
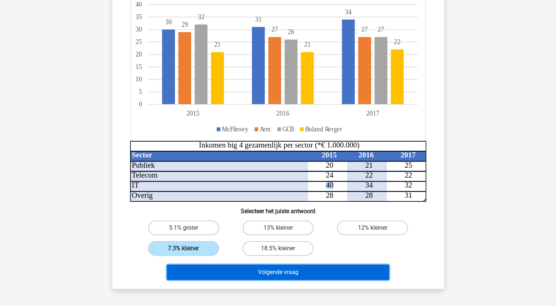
click at [251, 270] on button "Volgende vraag" at bounding box center [278, 272] width 222 height 15
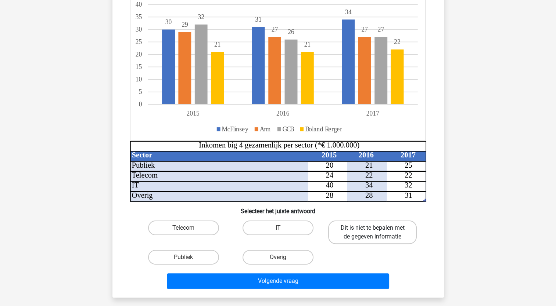
click at [371, 224] on label "Dit is niet te bepalen met de gegeven informatie" at bounding box center [372, 233] width 88 height 24
click at [372, 228] on input "Dit is niet te bepalen met de gegeven informatie" at bounding box center [374, 230] width 5 height 5
radio input "true"
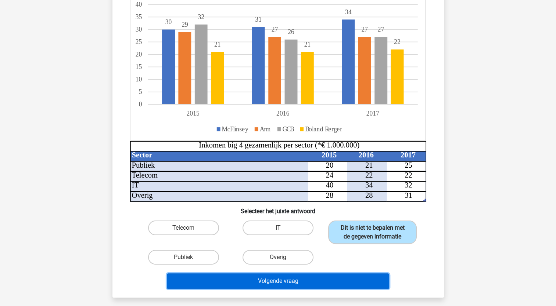
click at [336, 281] on button "Volgende vraag" at bounding box center [278, 281] width 222 height 15
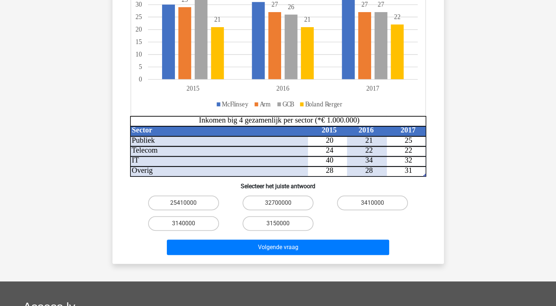
scroll to position [147, 0]
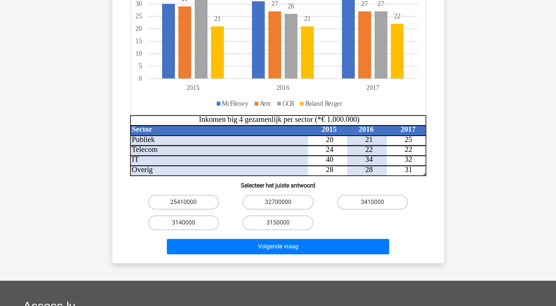
click at [372, 205] on input "3410000" at bounding box center [374, 204] width 5 height 5
radio input "true"
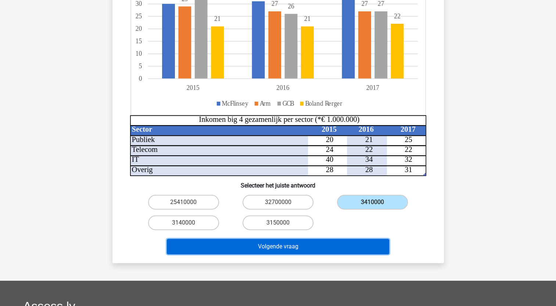
click at [286, 246] on button "Volgende vraag" at bounding box center [278, 246] width 222 height 15
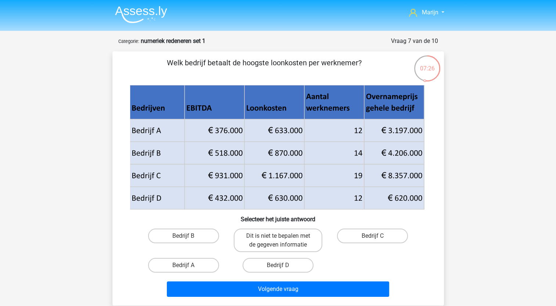
scroll to position [37, 0]
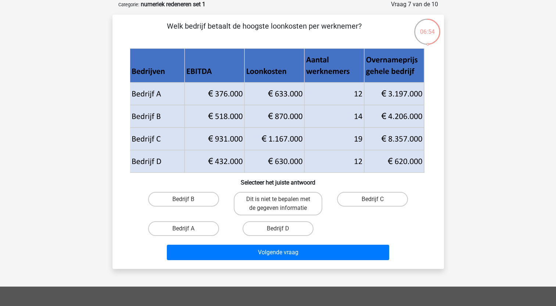
click at [186, 199] on label "Bedrijf B" at bounding box center [183, 199] width 71 height 15
click at [186, 199] on input "Bedrijf B" at bounding box center [185, 201] width 5 height 5
radio input "true"
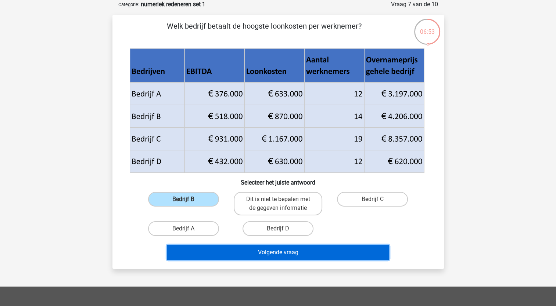
click at [275, 249] on button "Volgende vraag" at bounding box center [278, 252] width 222 height 15
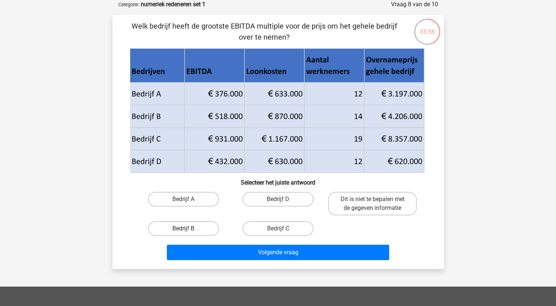
click at [175, 226] on label "Bedrijf B" at bounding box center [183, 228] width 71 height 15
click at [183, 229] on input "Bedrijf B" at bounding box center [185, 231] width 5 height 5
radio input "true"
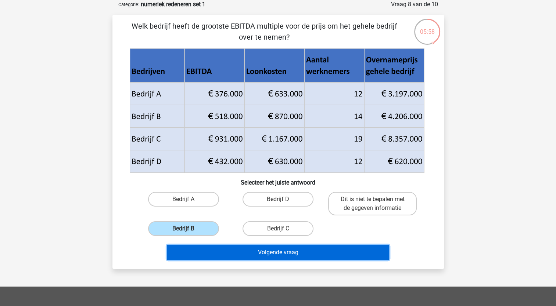
click at [231, 249] on button "Volgende vraag" at bounding box center [278, 252] width 222 height 15
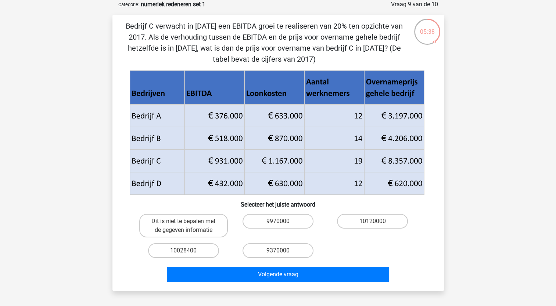
drag, startPoint x: 141, startPoint y: 162, endPoint x: 346, endPoint y: 165, distance: 204.5
click at [333, 162] on g at bounding box center [277, 132] width 296 height 125
drag, startPoint x: 420, startPoint y: 159, endPoint x: 234, endPoint y: 164, distance: 186.2
click at [235, 164] on g at bounding box center [277, 132] width 296 height 125
click at [214, 227] on label "Dit is niet te bepalen met de gegeven informatie" at bounding box center [183, 226] width 88 height 24
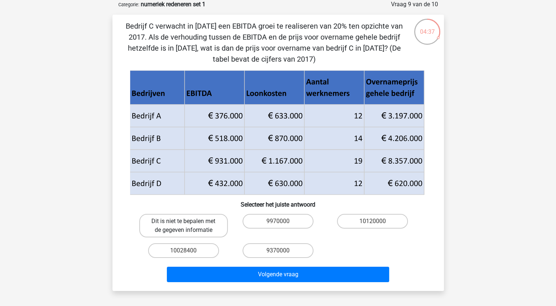
click at [188, 226] on input "Dit is niet te bepalen met de gegeven informatie" at bounding box center [185, 223] width 5 height 5
radio input "true"
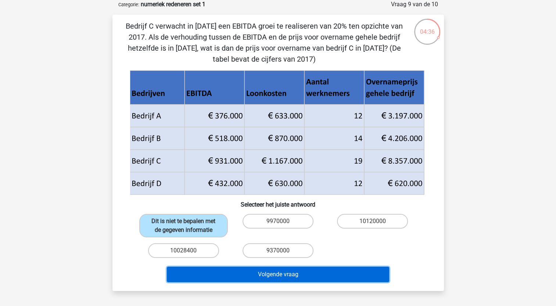
click at [265, 273] on button "Volgende vraag" at bounding box center [278, 274] width 222 height 15
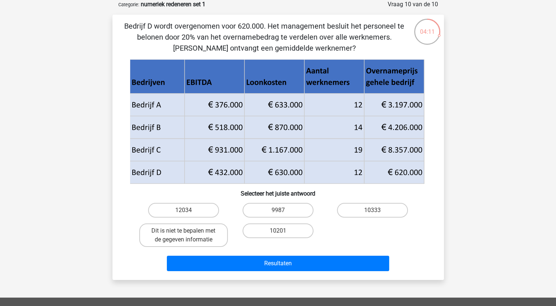
click at [371, 202] on div "10333" at bounding box center [372, 210] width 94 height 21
click at [369, 206] on label "10333" at bounding box center [372, 210] width 71 height 15
click at [372, 210] on input "10333" at bounding box center [374, 212] width 5 height 5
radio input "true"
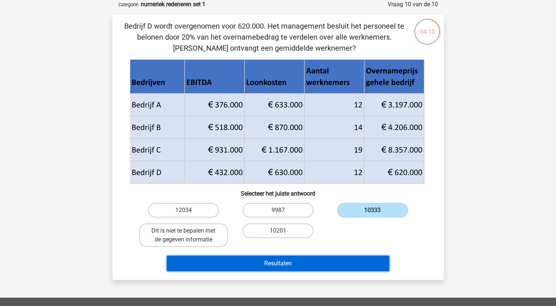
click at [344, 262] on button "Resultaten" at bounding box center [278, 263] width 222 height 15
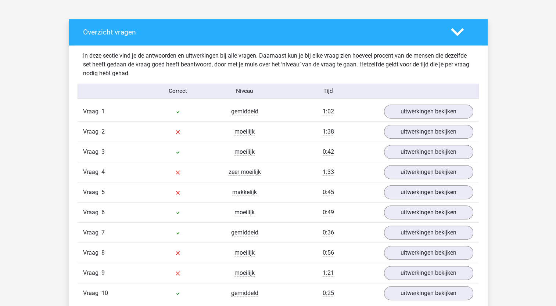
scroll to position [404, 0]
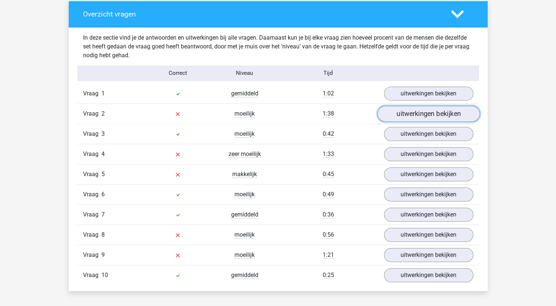
click at [400, 115] on link "uitwerkingen bekijken" at bounding box center [428, 114] width 102 height 16
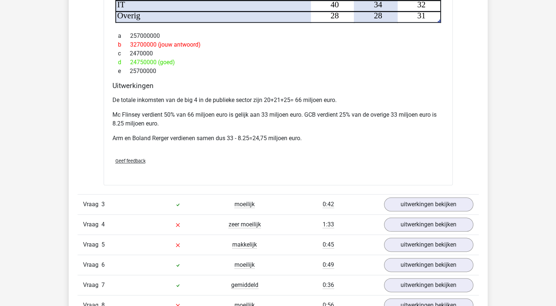
scroll to position [808, 0]
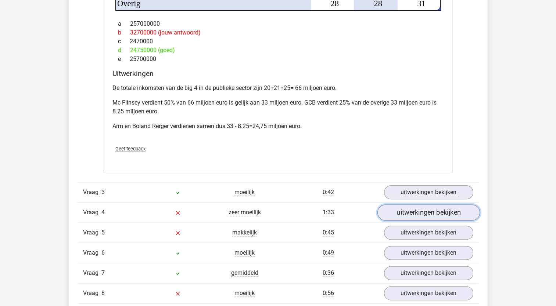
click at [404, 208] on link "uitwerkingen bekijken" at bounding box center [428, 213] width 102 height 16
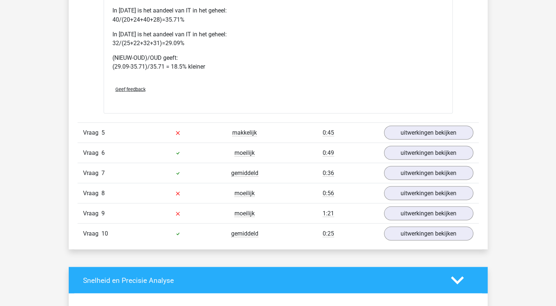
scroll to position [1469, 0]
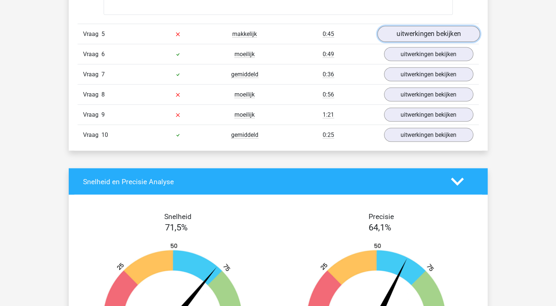
click at [411, 32] on link "uitwerkingen bekijken" at bounding box center [428, 34] width 102 height 16
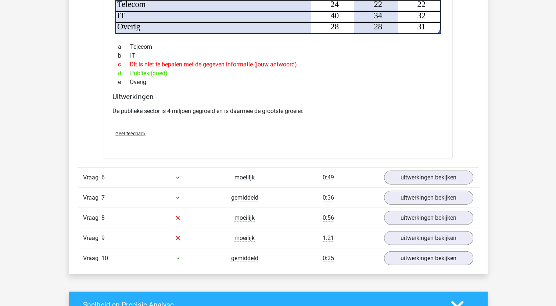
scroll to position [1799, 0]
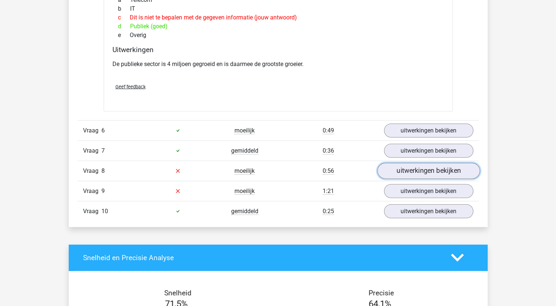
click at [402, 166] on link "uitwerkingen bekijken" at bounding box center [428, 171] width 102 height 16
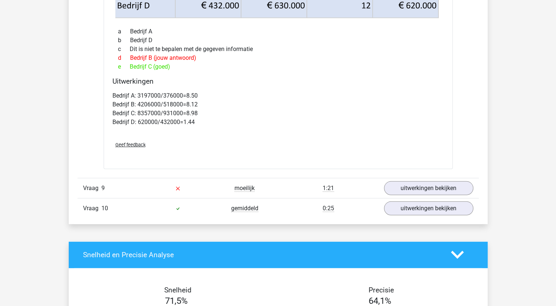
scroll to position [2130, 0]
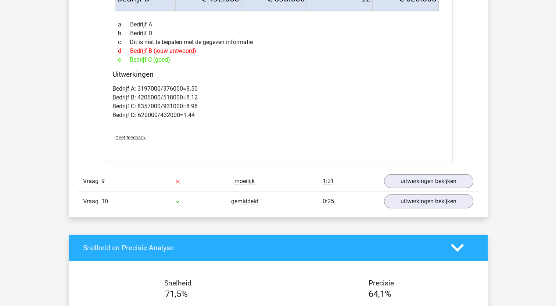
click at [408, 171] on div "Vraag 9 moeilijk 1:21 uitwerkingen bekijken" at bounding box center [277, 181] width 401 height 20
click at [411, 177] on link "uitwerkingen bekijken" at bounding box center [428, 181] width 102 height 16
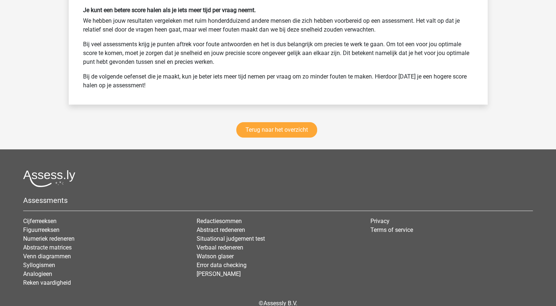
scroll to position [2974, 0]
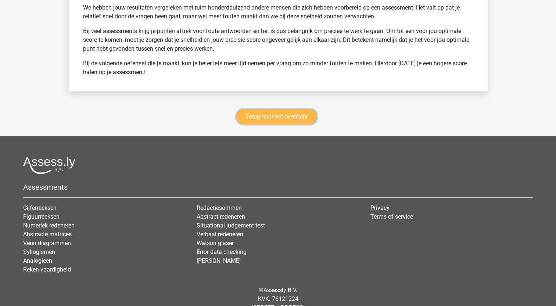
click at [276, 116] on link "Terug naar het overzicht" at bounding box center [276, 116] width 81 height 15
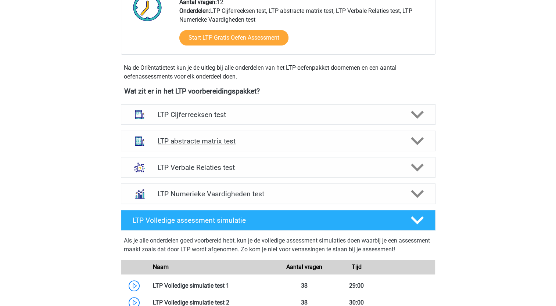
scroll to position [220, 0]
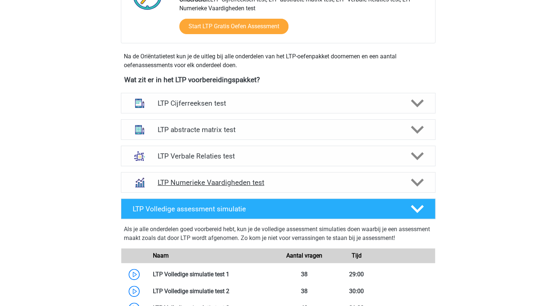
click at [254, 184] on h4 "LTP Numerieke Vaardigheden test" at bounding box center [278, 182] width 241 height 8
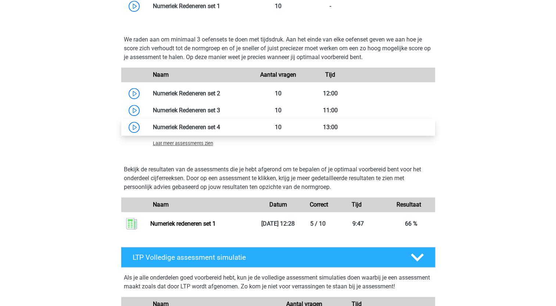
scroll to position [514, 0]
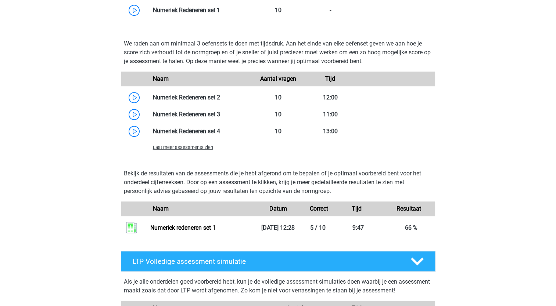
click at [194, 149] on span "Laat meer assessments zien" at bounding box center [183, 148] width 60 height 6
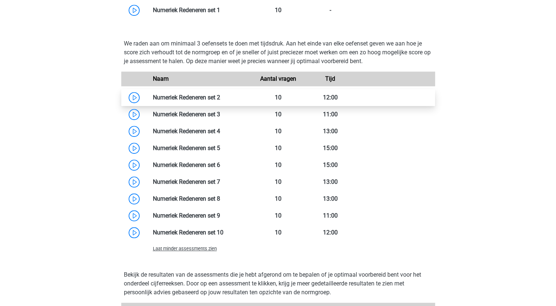
click at [220, 97] on link at bounding box center [220, 97] width 0 height 7
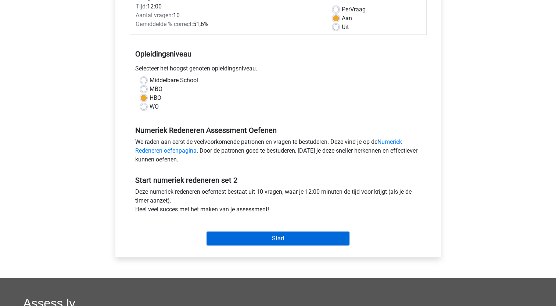
scroll to position [110, 0]
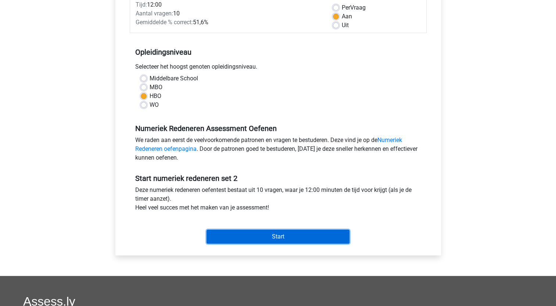
click at [242, 233] on input "Start" at bounding box center [277, 237] width 143 height 14
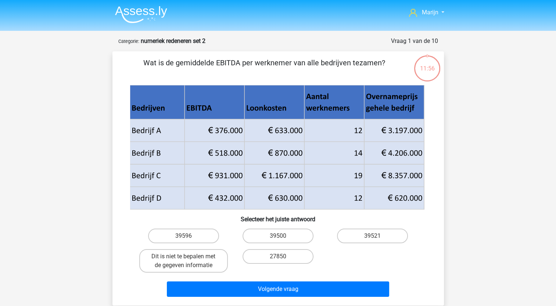
scroll to position [37, 0]
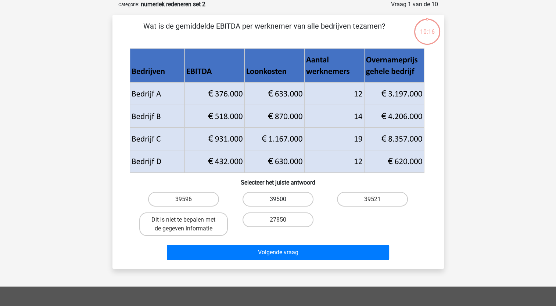
click at [272, 193] on label "39500" at bounding box center [277, 199] width 71 height 15
click at [278, 199] on input "39500" at bounding box center [280, 201] width 5 height 5
radio input "true"
click at [192, 202] on label "39596" at bounding box center [183, 199] width 71 height 15
click at [188, 202] on input "39596" at bounding box center [185, 201] width 5 height 5
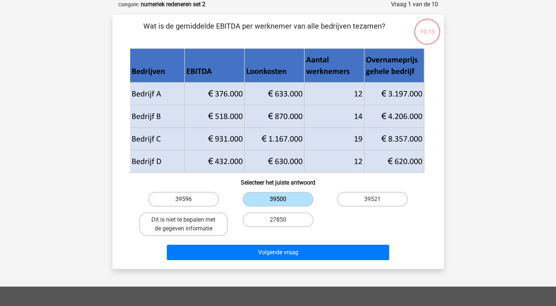
radio input "true"
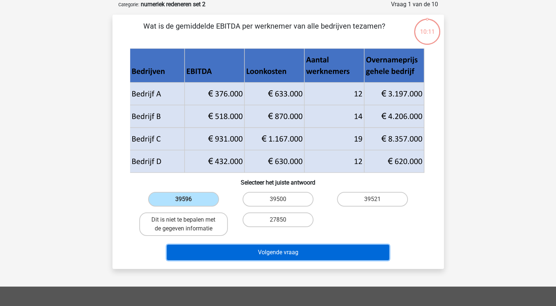
click at [270, 257] on button "Volgende vraag" at bounding box center [278, 252] width 222 height 15
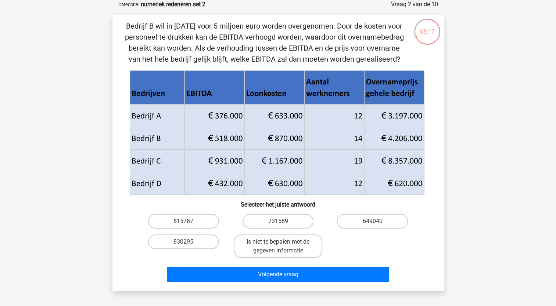
click at [195, 232] on div "830295" at bounding box center [183, 246] width 94 height 29
click at [195, 225] on label "615787" at bounding box center [183, 221] width 71 height 15
click at [188, 225] on input "615787" at bounding box center [185, 223] width 5 height 5
radio input "true"
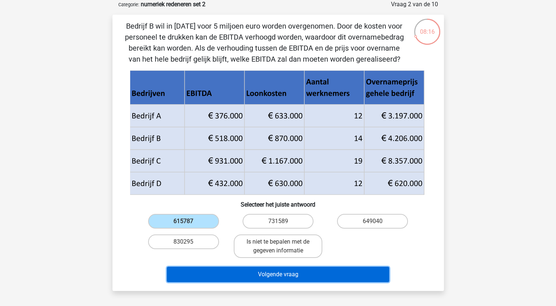
click at [222, 272] on button "Volgende vraag" at bounding box center [278, 274] width 222 height 15
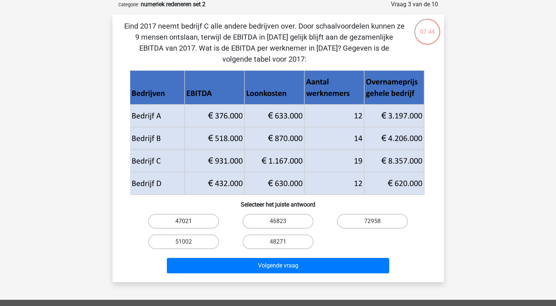
click at [191, 222] on label "47021" at bounding box center [183, 221] width 71 height 15
click at [188, 222] on input "47021" at bounding box center [185, 223] width 5 height 5
radio input "true"
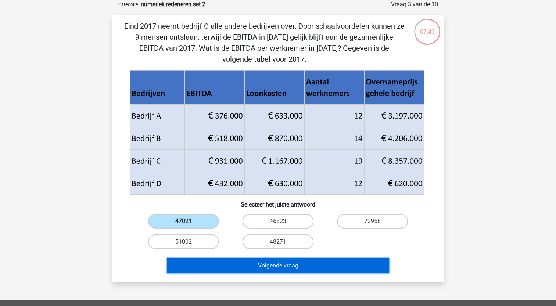
click at [295, 258] on button "Volgende vraag" at bounding box center [278, 265] width 222 height 15
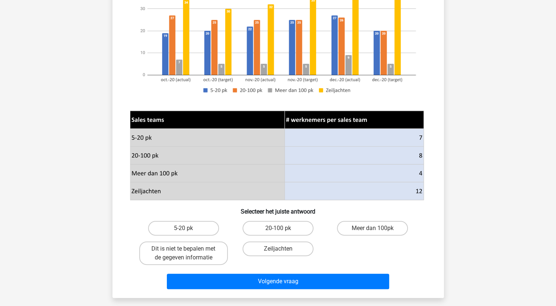
scroll to position [147, 0]
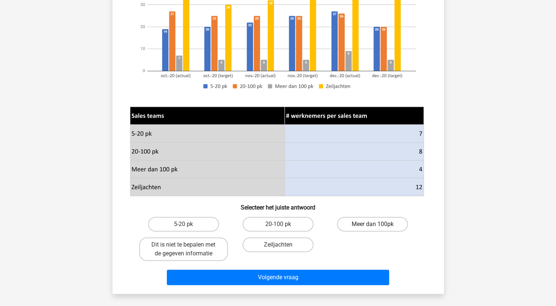
click at [358, 220] on label "Meer dan 100pk" at bounding box center [372, 224] width 71 height 15
click at [372, 224] on input "Meer dan 100pk" at bounding box center [374, 226] width 5 height 5
radio input "true"
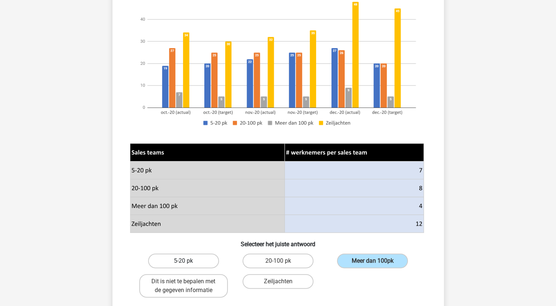
click at [192, 261] on label "5-20 pk" at bounding box center [183, 261] width 71 height 15
click at [188, 261] on input "5-20 pk" at bounding box center [185, 263] width 5 height 5
radio input "true"
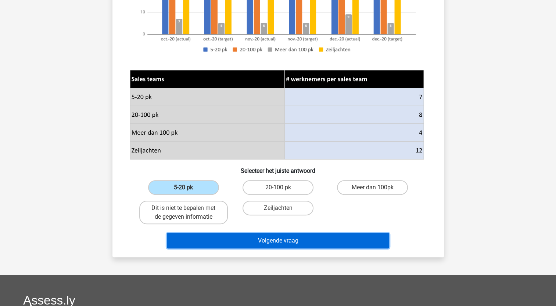
click at [227, 239] on button "Volgende vraag" at bounding box center [278, 240] width 222 height 15
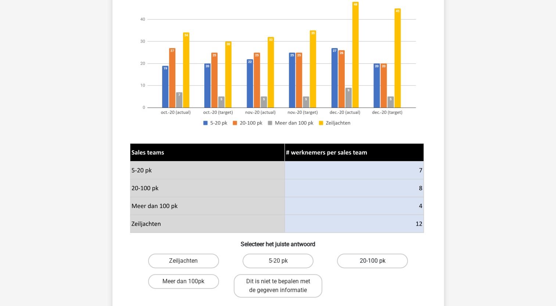
click at [367, 264] on label "20-100 pk" at bounding box center [372, 261] width 71 height 15
click at [372, 264] on input "20-100 pk" at bounding box center [374, 263] width 5 height 5
radio input "true"
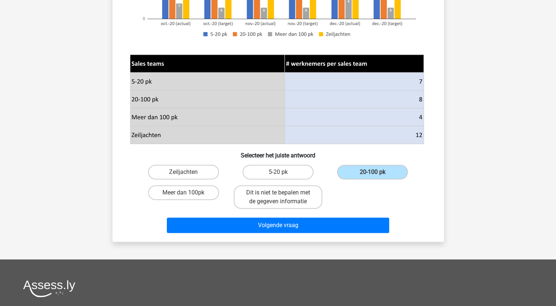
scroll to position [220, 0]
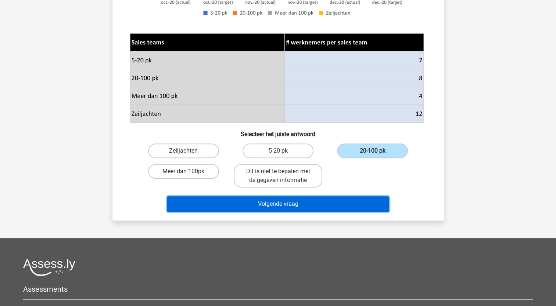
click at [321, 205] on button "Volgende vraag" at bounding box center [278, 203] width 222 height 15
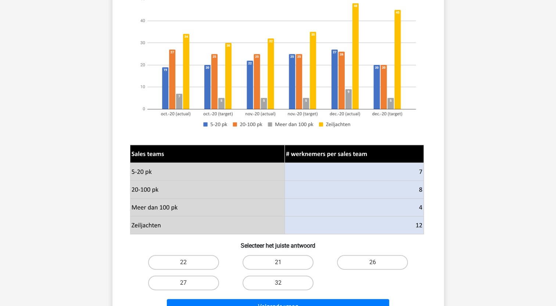
scroll to position [110, 0]
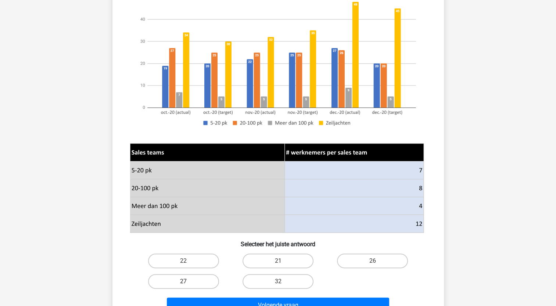
click at [212, 285] on label "27" at bounding box center [183, 281] width 71 height 15
click at [188, 285] on input "27" at bounding box center [185, 284] width 5 height 5
radio input "true"
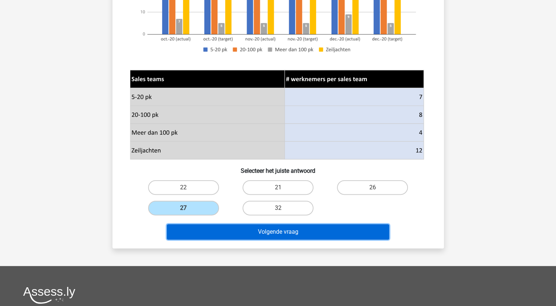
click at [260, 230] on button "Volgende vraag" at bounding box center [278, 231] width 222 height 15
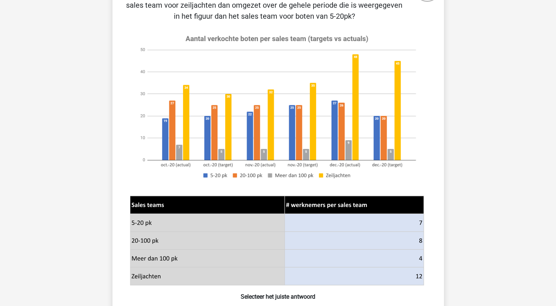
scroll to position [37, 0]
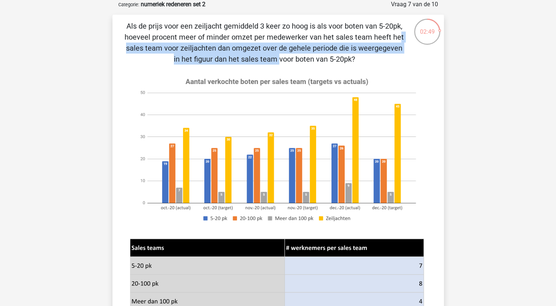
drag, startPoint x: 241, startPoint y: 36, endPoint x: 355, endPoint y: 50, distance: 115.5
click at [355, 50] on p "Als de prijs voor een zeiljacht gemiddeld 3 keer zo hoog is als voor boten van …" at bounding box center [264, 43] width 280 height 44
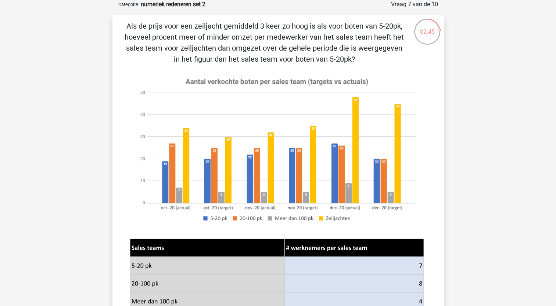
drag, startPoint x: 355, startPoint y: 50, endPoint x: 345, endPoint y: 70, distance: 22.5
click at [345, 70] on div "Als de prijs voor een zeiljacht gemiddeld 3 keer zo hoog is als voor boten van …" at bounding box center [277, 216] width 325 height 391
drag, startPoint x: 355, startPoint y: 57, endPoint x: 249, endPoint y: 35, distance: 108.0
click at [249, 35] on p "Als de prijs voor een zeiljacht gemiddeld 3 keer zo hoog is als voor boten van …" at bounding box center [264, 43] width 280 height 44
drag, startPoint x: 249, startPoint y: 35, endPoint x: 275, endPoint y: 66, distance: 40.9
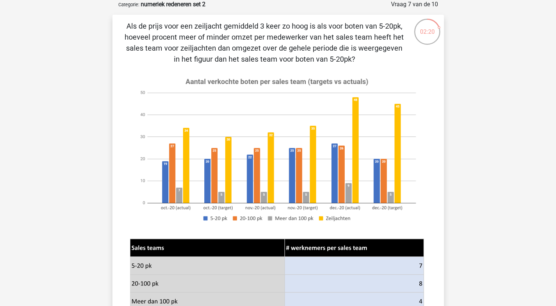
click at [275, 66] on div "Als de prijs voor een zeiljacht gemiddeld 3 keer zo hoog is als voor boten van …" at bounding box center [277, 216] width 325 height 391
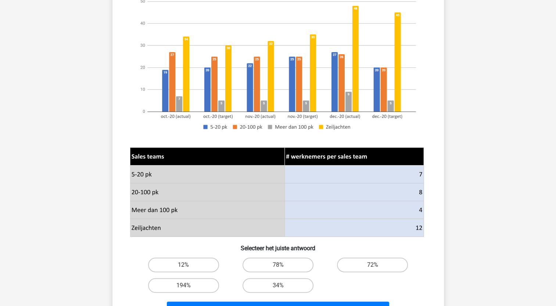
scroll to position [147, 0]
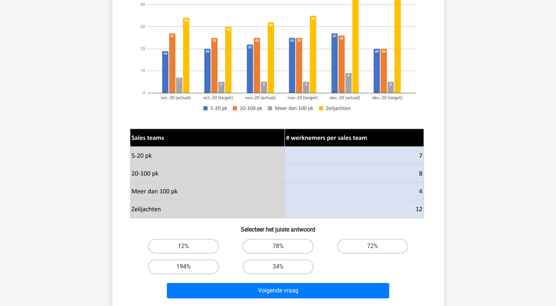
click at [189, 264] on label "194%" at bounding box center [183, 267] width 71 height 15
click at [188, 267] on input "194%" at bounding box center [185, 269] width 5 height 5
radio input "true"
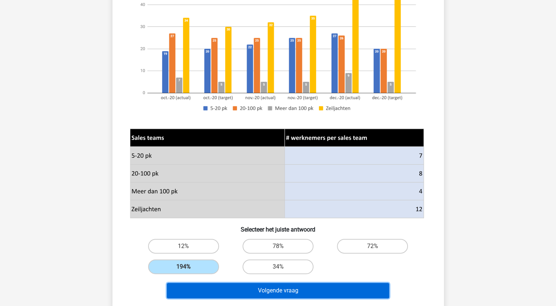
click at [275, 290] on button "Volgende vraag" at bounding box center [278, 290] width 222 height 15
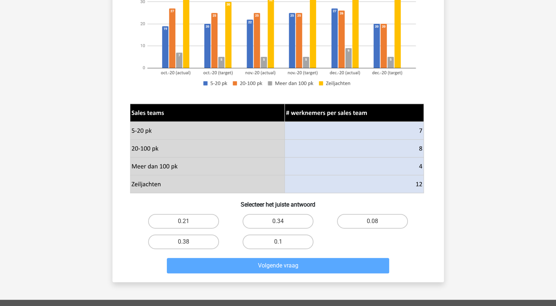
scroll to position [220, 0]
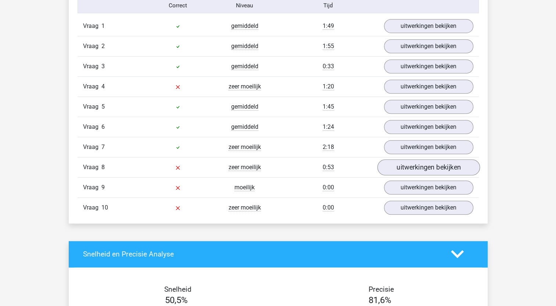
scroll to position [477, 0]
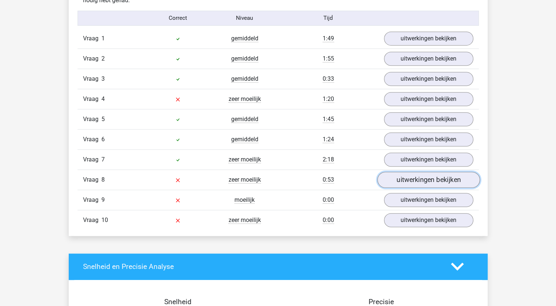
click at [404, 180] on link "uitwerkingen bekijken" at bounding box center [428, 180] width 102 height 16
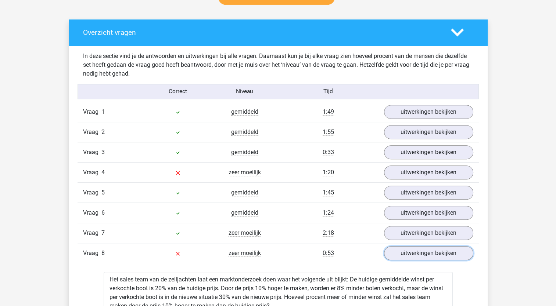
scroll to position [441, 0]
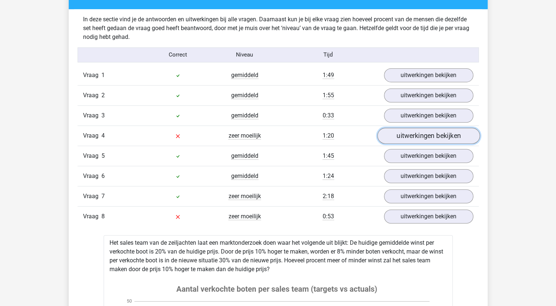
click at [399, 138] on link "uitwerkingen bekijken" at bounding box center [428, 136] width 102 height 16
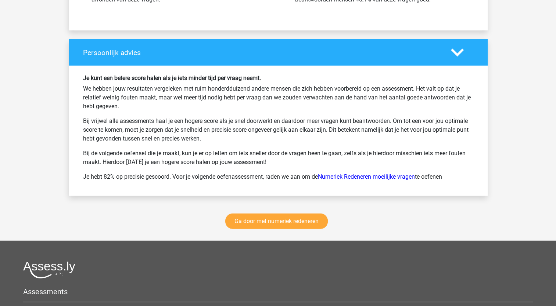
scroll to position [2056, 0]
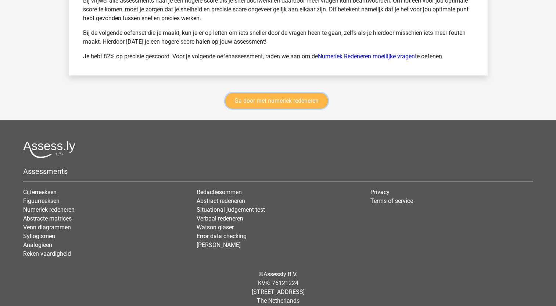
click at [266, 109] on link "Ga door met numeriek redeneren" at bounding box center [276, 100] width 102 height 15
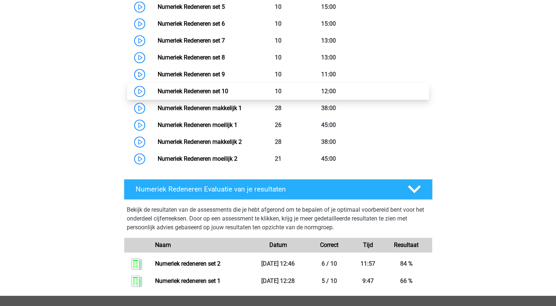
scroll to position [410, 0]
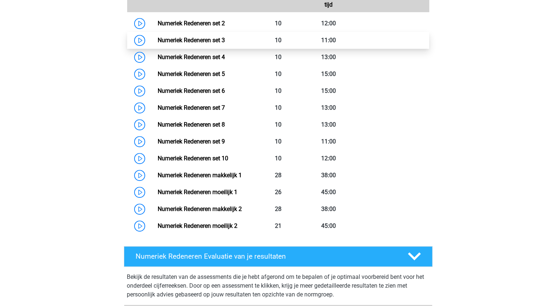
click at [195, 43] on link "Numeriek Redeneren set 3" at bounding box center [191, 40] width 67 height 7
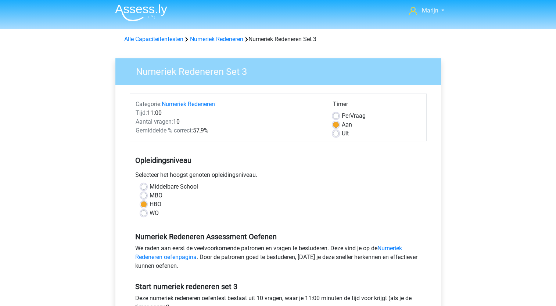
scroll to position [73, 0]
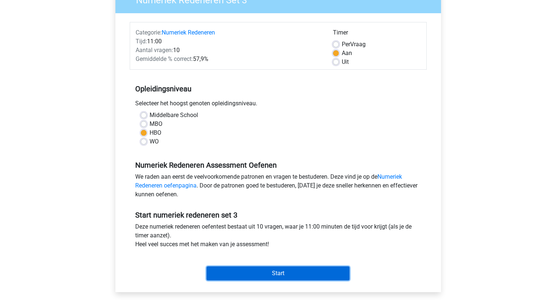
click at [304, 275] on input "Start" at bounding box center [277, 274] width 143 height 14
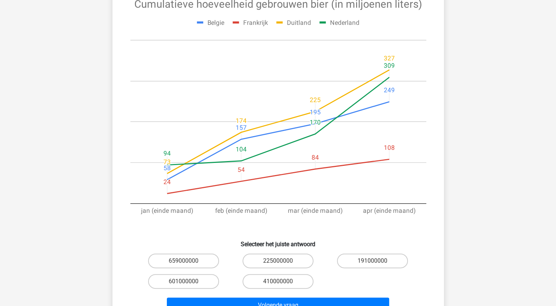
scroll to position [110, 0]
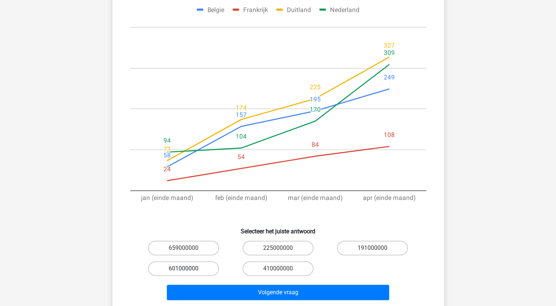
click at [204, 267] on label "601000000" at bounding box center [183, 268] width 71 height 15
click at [188, 269] on input "601000000" at bounding box center [185, 271] width 5 height 5
radio input "true"
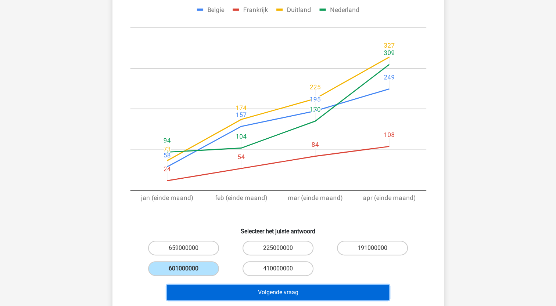
click at [291, 293] on button "Volgende vraag" at bounding box center [278, 292] width 222 height 15
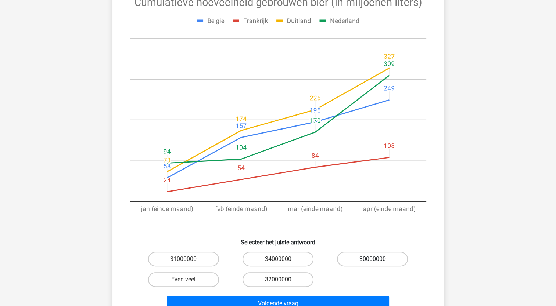
click at [376, 252] on label "30000000" at bounding box center [372, 259] width 71 height 15
click at [376, 259] on input "30000000" at bounding box center [374, 261] width 5 height 5
radio input "true"
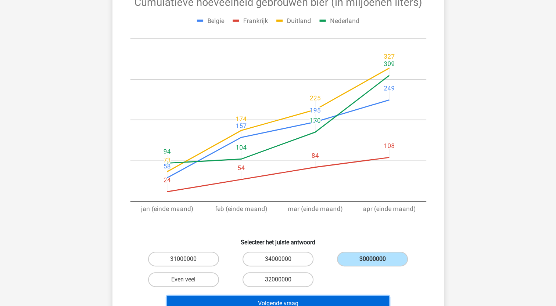
click at [342, 296] on button "Volgende vraag" at bounding box center [278, 303] width 222 height 15
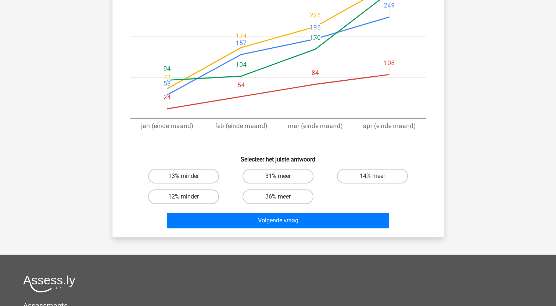
scroll to position [184, 0]
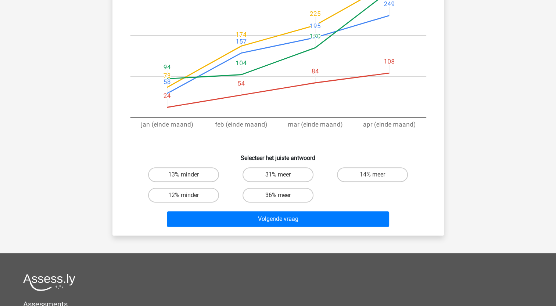
click at [186, 200] on input "12% minder" at bounding box center [185, 197] width 5 height 5
radio input "true"
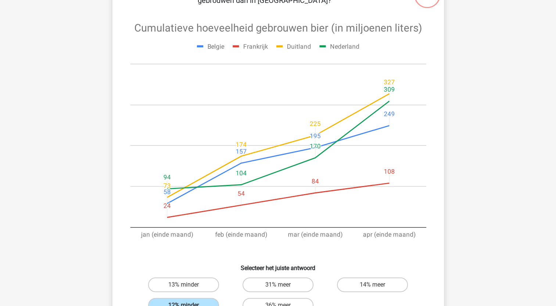
scroll to position [37, 0]
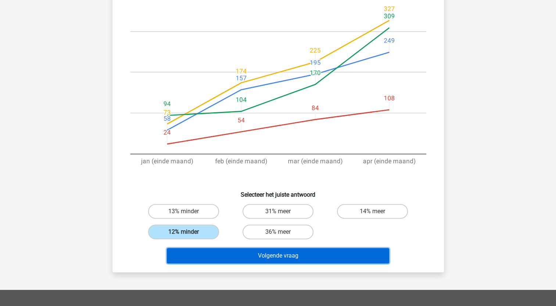
click at [293, 258] on button "Volgende vraag" at bounding box center [278, 255] width 222 height 15
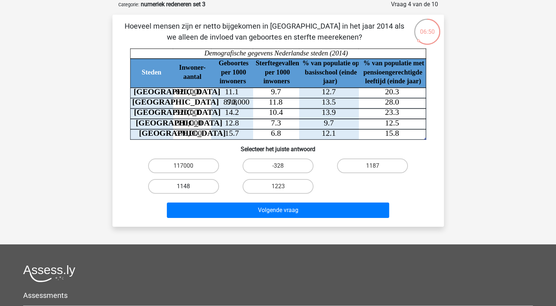
click at [192, 184] on label "1148" at bounding box center [183, 186] width 71 height 15
click at [188, 187] on input "1148" at bounding box center [185, 189] width 5 height 5
radio input "true"
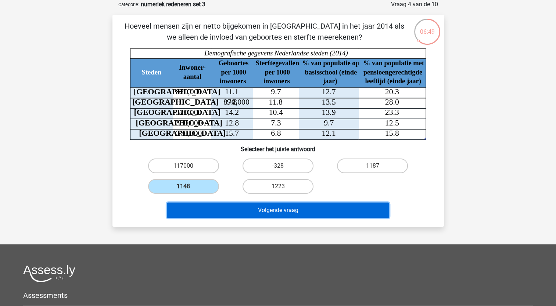
click at [248, 205] on button "Volgende vraag" at bounding box center [278, 210] width 222 height 15
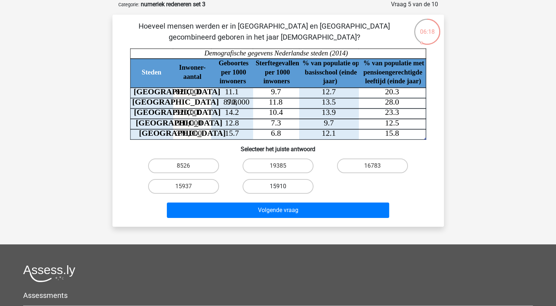
click at [282, 183] on label "15910" at bounding box center [277, 186] width 71 height 15
click at [282, 187] on input "15910" at bounding box center [280, 189] width 5 height 5
radio input "true"
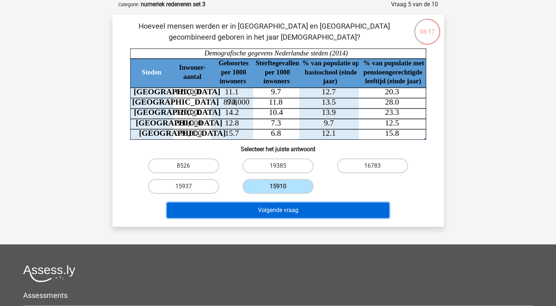
click at [286, 205] on button "Volgende vraag" at bounding box center [278, 210] width 222 height 15
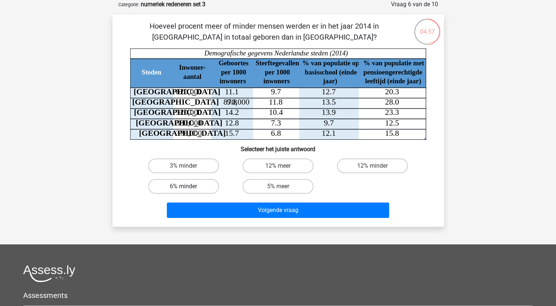
click at [209, 186] on label "6% minder" at bounding box center [183, 186] width 71 height 15
click at [188, 187] on input "6% minder" at bounding box center [185, 189] width 5 height 5
radio input "true"
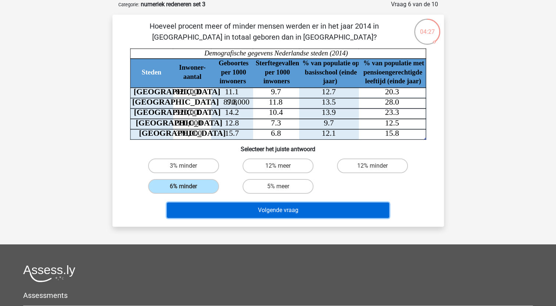
click at [251, 208] on button "Volgende vraag" at bounding box center [278, 210] width 222 height 15
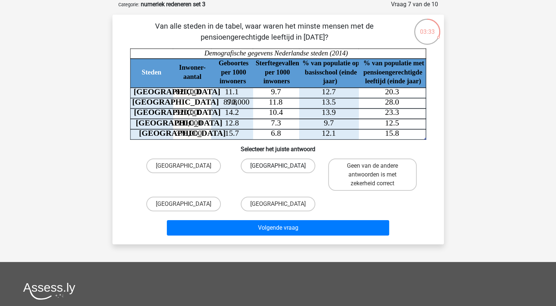
click at [287, 165] on label "Den Haag" at bounding box center [278, 166] width 75 height 15
click at [282, 166] on input "Den Haag" at bounding box center [280, 168] width 5 height 5
radio input "true"
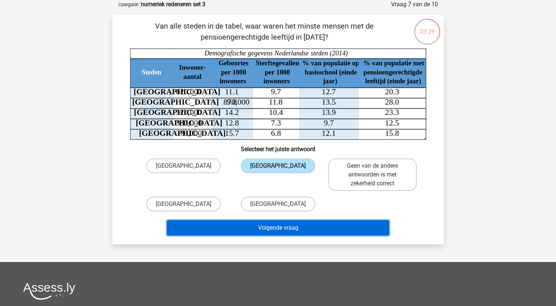
click at [288, 231] on button "Volgende vraag" at bounding box center [278, 227] width 222 height 15
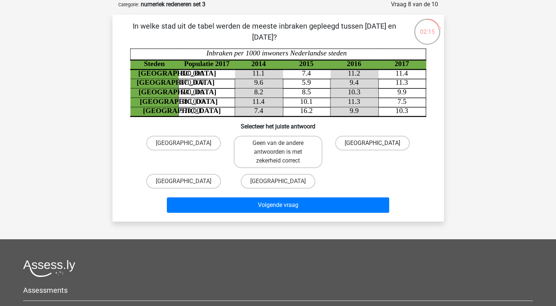
click at [350, 142] on label "Rotterdam" at bounding box center [372, 143] width 75 height 15
click at [372, 143] on input "Rotterdam" at bounding box center [374, 145] width 5 height 5
radio input "true"
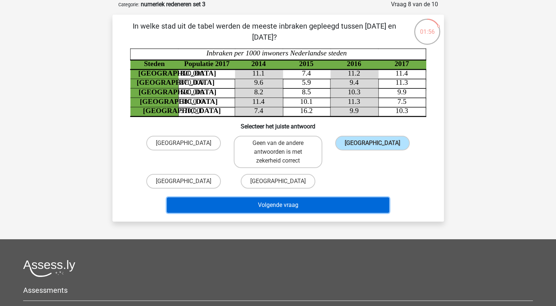
click at [332, 202] on button "Volgende vraag" at bounding box center [278, 205] width 222 height 15
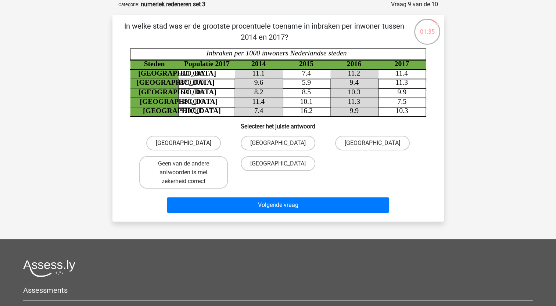
click at [178, 141] on label "Utrecht" at bounding box center [183, 143] width 75 height 15
click at [183, 143] on input "Utrecht" at bounding box center [185, 145] width 5 height 5
radio input "true"
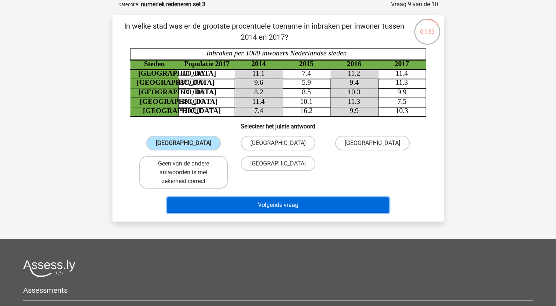
click at [328, 209] on button "Volgende vraag" at bounding box center [278, 205] width 222 height 15
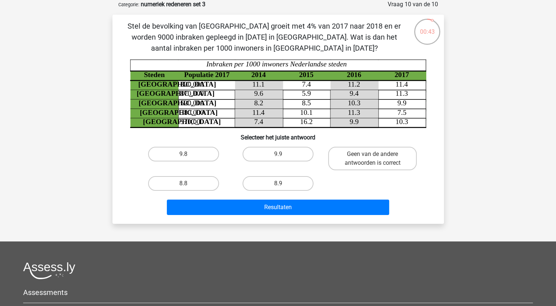
click at [372, 156] on input "Geen van de andere antwoorden is correct" at bounding box center [374, 156] width 5 height 5
radio input "true"
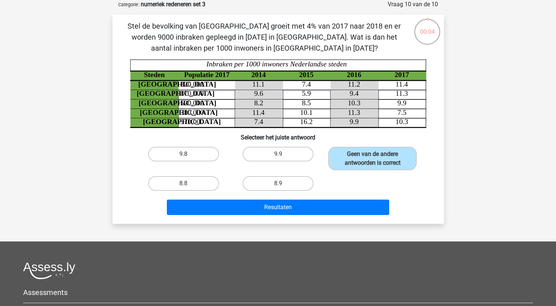
click at [279, 154] on input "9.9" at bounding box center [280, 156] width 5 height 5
radio input "true"
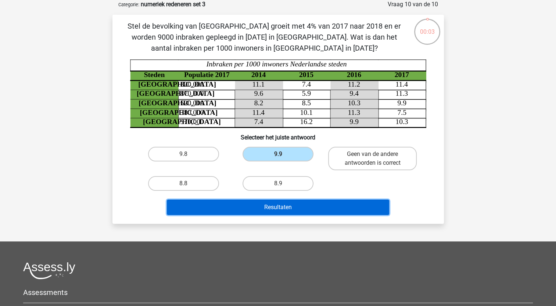
click at [270, 203] on button "Resultaten" at bounding box center [278, 207] width 222 height 15
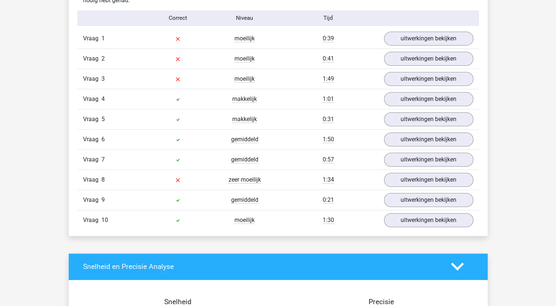
scroll to position [404, 0]
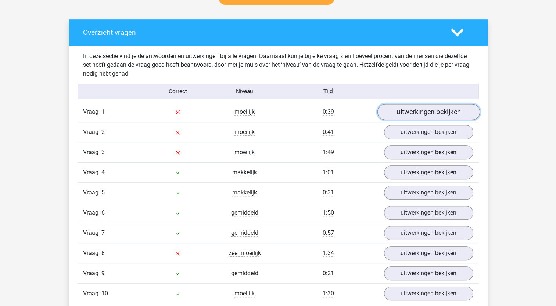
click at [416, 111] on link "uitwerkingen bekijken" at bounding box center [428, 112] width 102 height 16
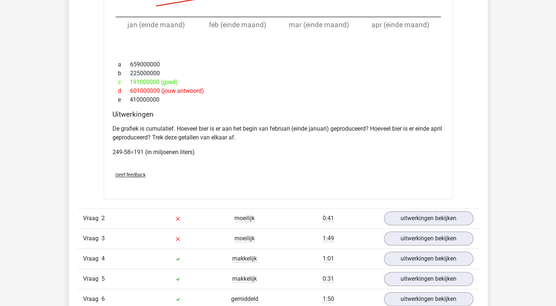
scroll to position [771, 0]
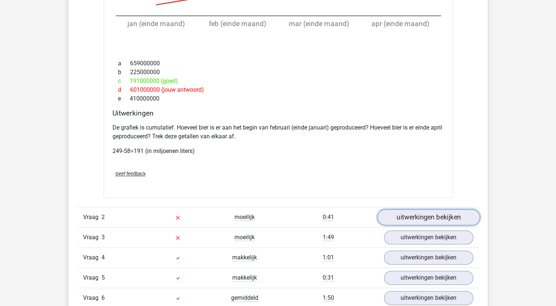
click at [428, 217] on link "uitwerkingen bekijken" at bounding box center [428, 217] width 102 height 16
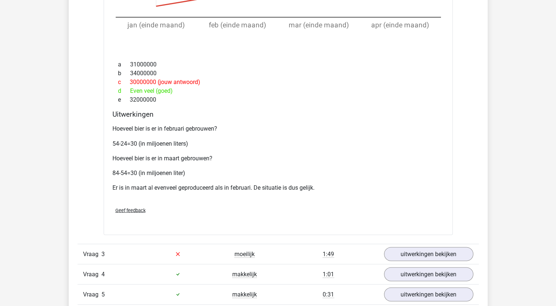
scroll to position [1285, 0]
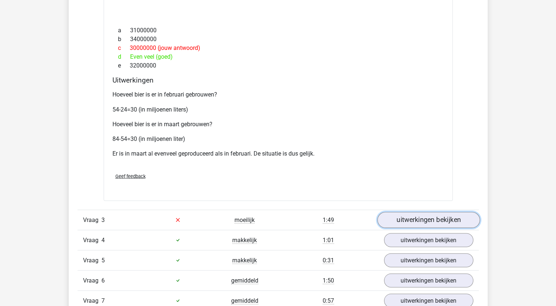
click at [403, 219] on link "uitwerkingen bekijken" at bounding box center [428, 220] width 102 height 16
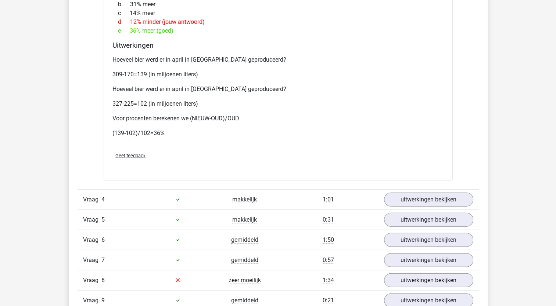
scroll to position [1873, 0]
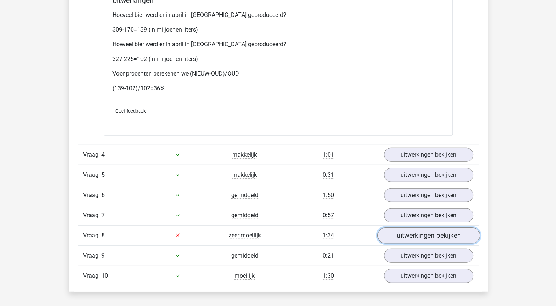
click at [405, 230] on link "uitwerkingen bekijken" at bounding box center [428, 236] width 102 height 16
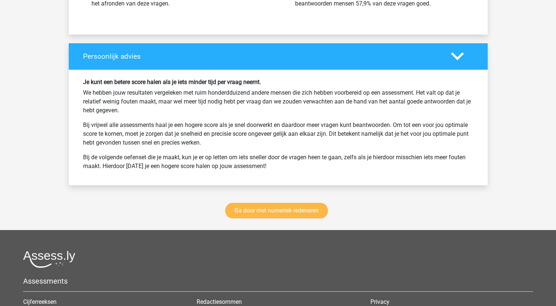
scroll to position [2644, 0]
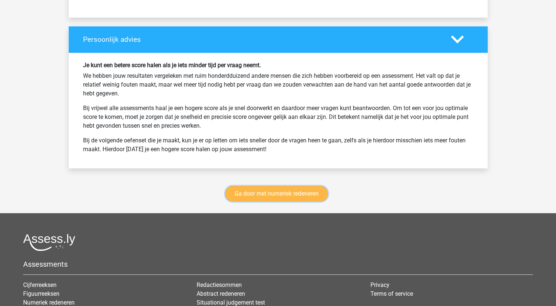
click at [261, 191] on link "Ga door met numeriek redeneren" at bounding box center [276, 193] width 102 height 15
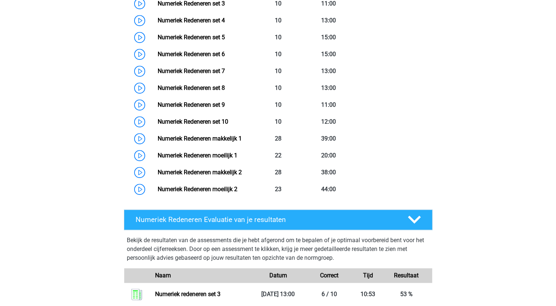
scroll to position [373, 0]
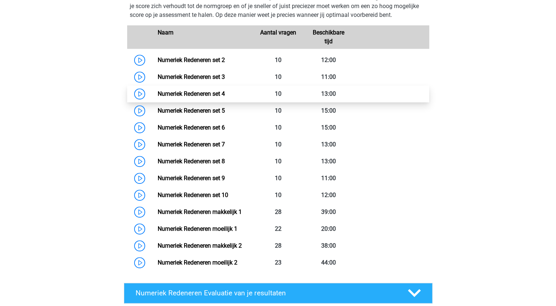
click at [225, 94] on link "Numeriek Redeneren set 4" at bounding box center [191, 93] width 67 height 7
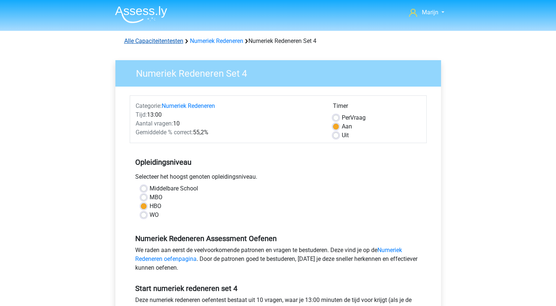
click at [157, 41] on link "Alle Capaciteitentesten" at bounding box center [153, 40] width 59 height 7
click at [122, 12] on img at bounding box center [141, 14] width 52 height 17
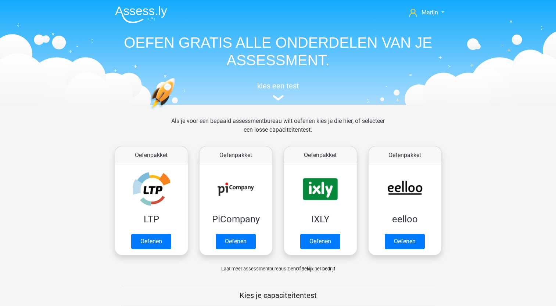
scroll to position [311, 0]
click at [152, 235] on link "Oefenen" at bounding box center [151, 243] width 42 height 16
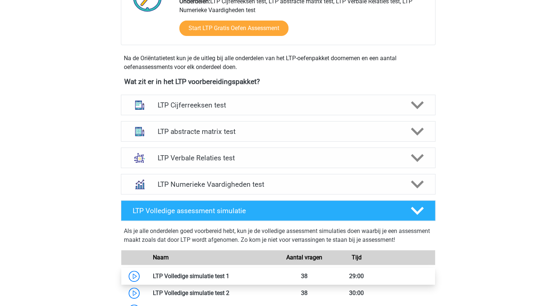
scroll to position [330, 0]
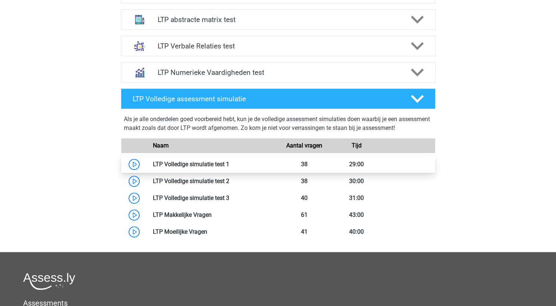
click at [229, 163] on link at bounding box center [229, 164] width 0 height 7
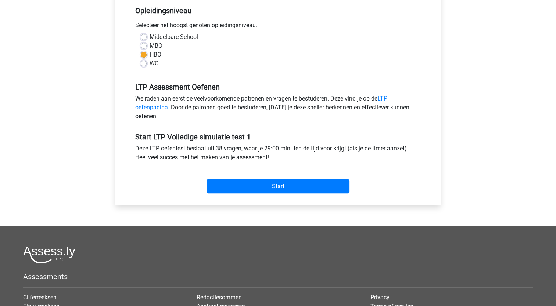
scroll to position [184, 0]
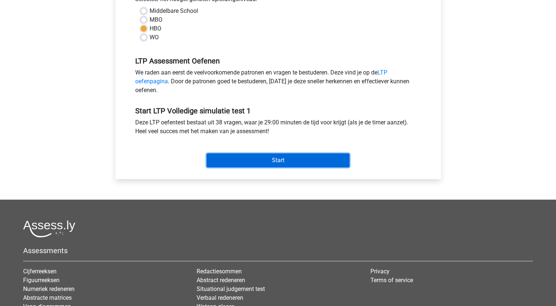
click at [272, 160] on input "Start" at bounding box center [277, 160] width 143 height 14
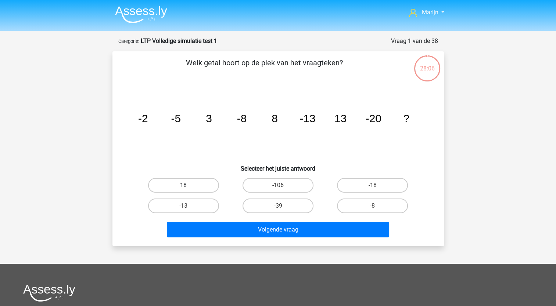
click at [199, 183] on label "18" at bounding box center [183, 185] width 71 height 15
click at [188, 185] on input "18" at bounding box center [185, 187] width 5 height 5
radio input "true"
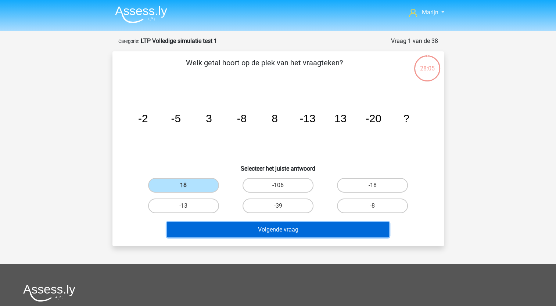
click at [277, 230] on button "Volgende vraag" at bounding box center [278, 229] width 222 height 15
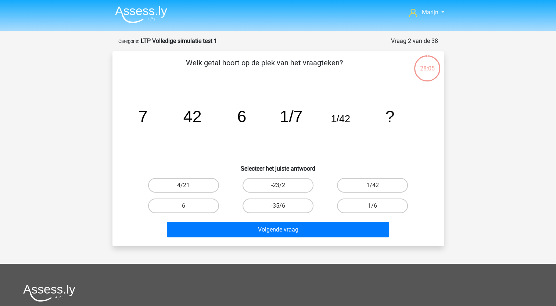
scroll to position [37, 0]
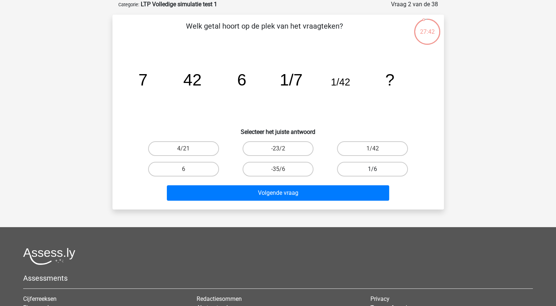
click at [360, 170] on label "1/6" at bounding box center [372, 169] width 71 height 15
click at [372, 170] on input "1/6" at bounding box center [374, 171] width 5 height 5
radio input "true"
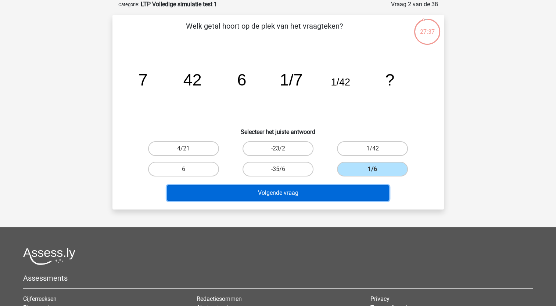
click at [307, 194] on button "Volgende vraag" at bounding box center [278, 192] width 222 height 15
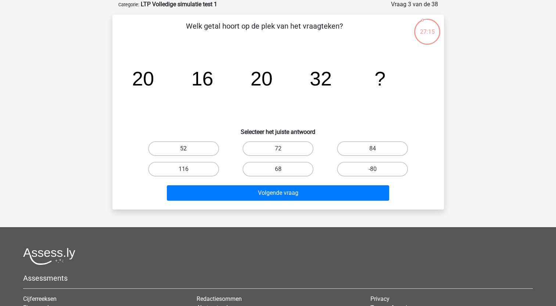
click at [177, 148] on label "52" at bounding box center [183, 148] width 71 height 15
click at [183, 149] on input "52" at bounding box center [185, 151] width 5 height 5
radio input "true"
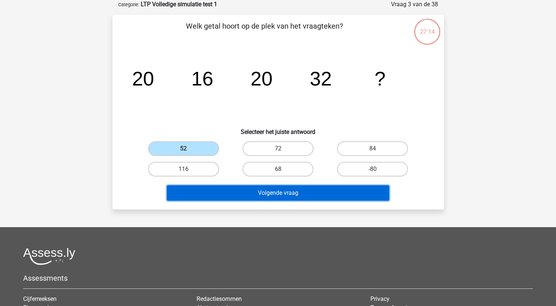
click at [243, 196] on button "Volgende vraag" at bounding box center [278, 192] width 222 height 15
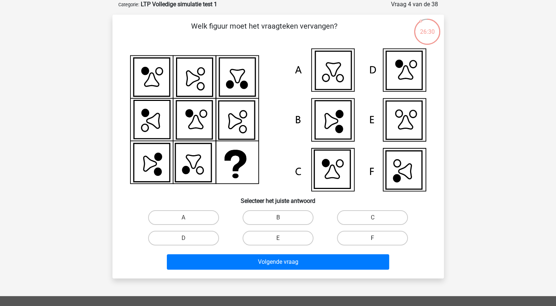
click at [391, 238] on label "F" at bounding box center [372, 238] width 71 height 15
click at [377, 238] on input "F" at bounding box center [374, 240] width 5 height 5
radio input "true"
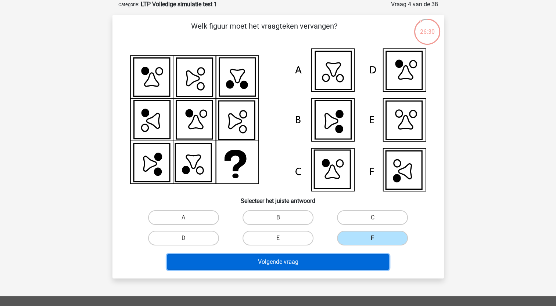
click at [371, 263] on button "Volgende vraag" at bounding box center [278, 261] width 222 height 15
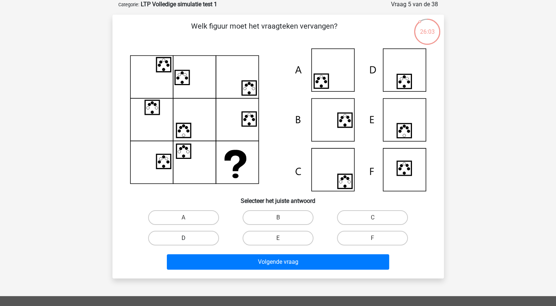
click at [203, 236] on label "D" at bounding box center [183, 238] width 71 height 15
click at [188, 238] on input "D" at bounding box center [185, 240] width 5 height 5
radio input "true"
click at [263, 227] on div "B" at bounding box center [278, 217] width 94 height 21
click at [270, 239] on label "E" at bounding box center [277, 238] width 71 height 15
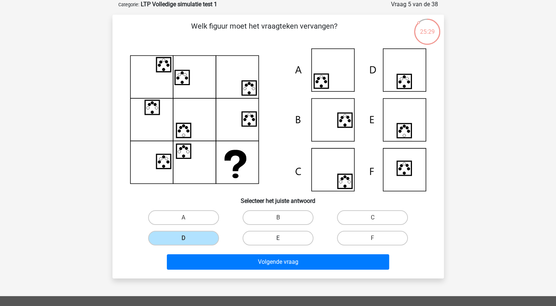
click at [278, 239] on input "E" at bounding box center [280, 240] width 5 height 5
radio input "true"
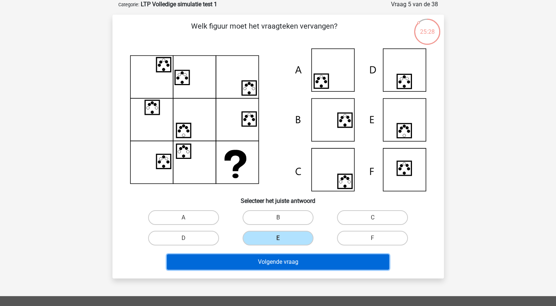
click at [277, 260] on button "Volgende vraag" at bounding box center [278, 261] width 222 height 15
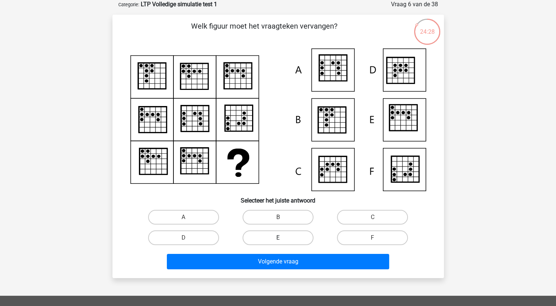
click at [283, 235] on label "E" at bounding box center [277, 238] width 71 height 15
click at [282, 238] on input "E" at bounding box center [280, 240] width 5 height 5
radio input "true"
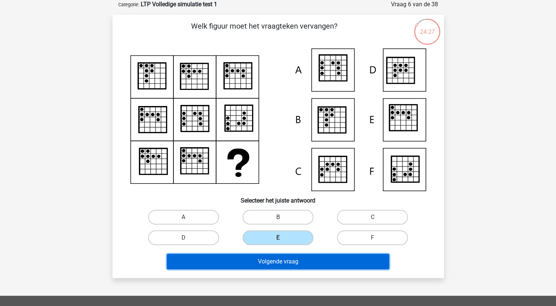
click at [283, 260] on button "Volgende vraag" at bounding box center [278, 261] width 222 height 15
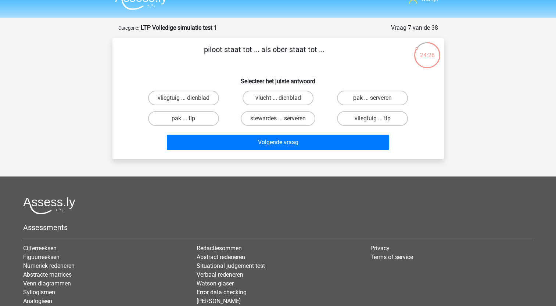
scroll to position [0, 0]
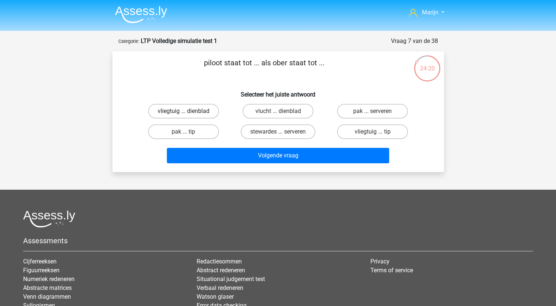
click at [197, 111] on label "vliegtuig ... dienblad" at bounding box center [183, 111] width 71 height 15
click at [188, 111] on input "vliegtuig ... dienblad" at bounding box center [185, 113] width 5 height 5
radio input "true"
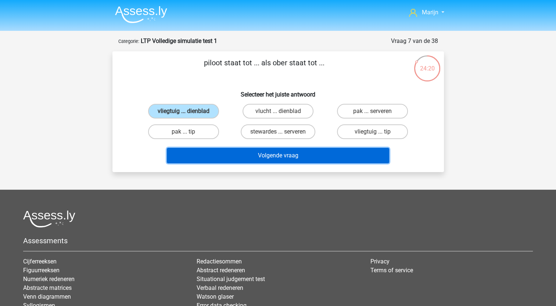
click at [243, 152] on button "Volgende vraag" at bounding box center [278, 155] width 222 height 15
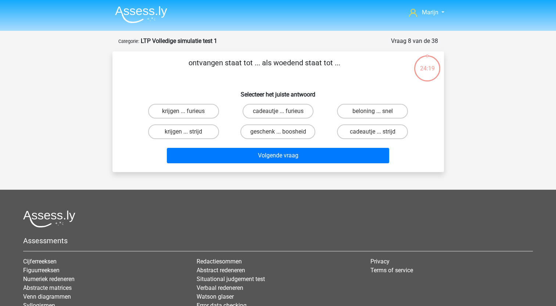
scroll to position [37, 0]
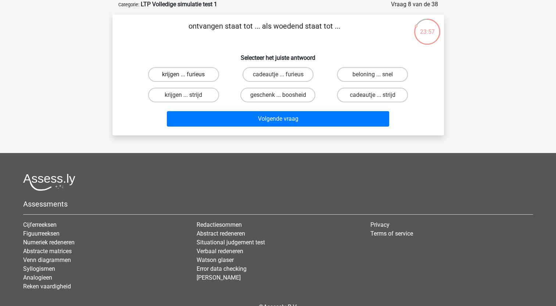
click at [206, 77] on label "krijgen ... furieus" at bounding box center [183, 74] width 71 height 15
click at [188, 77] on input "krijgen ... furieus" at bounding box center [185, 77] width 5 height 5
radio input "true"
click at [297, 95] on label "geschenk ... boosheid" at bounding box center [277, 95] width 75 height 15
click at [282, 95] on input "geschenk ... boosheid" at bounding box center [280, 97] width 5 height 5
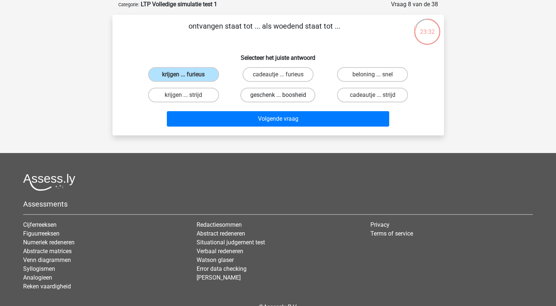
radio input "true"
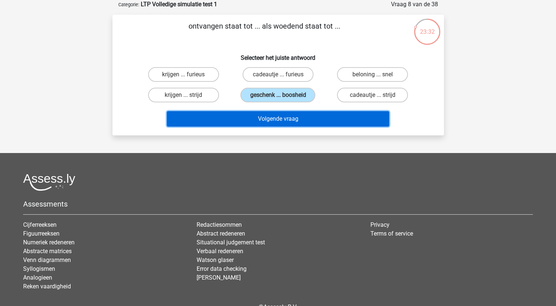
click at [300, 122] on button "Volgende vraag" at bounding box center [278, 118] width 222 height 15
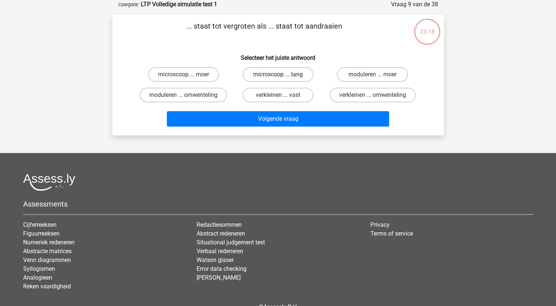
click at [256, 74] on label "microscoop ... tang" at bounding box center [277, 74] width 71 height 15
click at [278, 75] on input "microscoop ... tang" at bounding box center [280, 77] width 5 height 5
radio input "true"
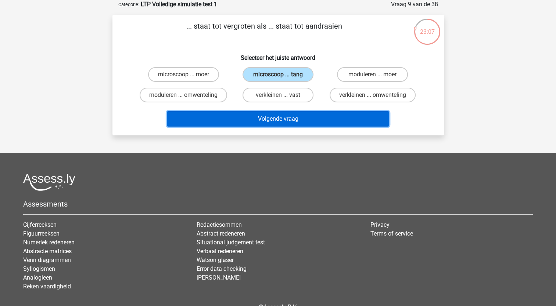
click at [267, 115] on button "Volgende vraag" at bounding box center [278, 118] width 222 height 15
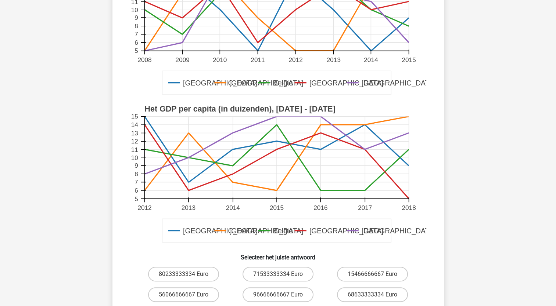
scroll to position [147, 0]
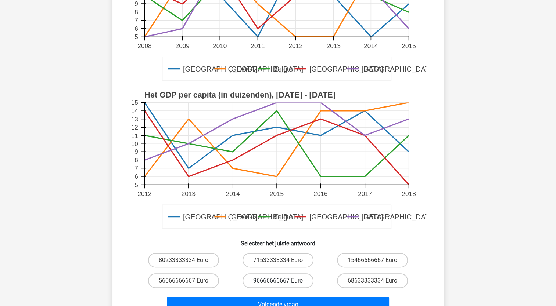
click at [273, 279] on label "96666666667 Euro" at bounding box center [277, 281] width 71 height 15
click at [278, 281] on input "96666666667 Euro" at bounding box center [280, 283] width 5 height 5
radio input "true"
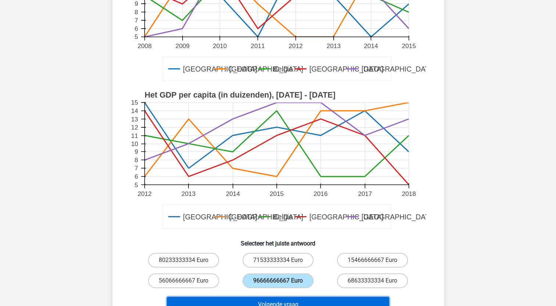
click at [353, 302] on button "Volgende vraag" at bounding box center [278, 304] width 222 height 15
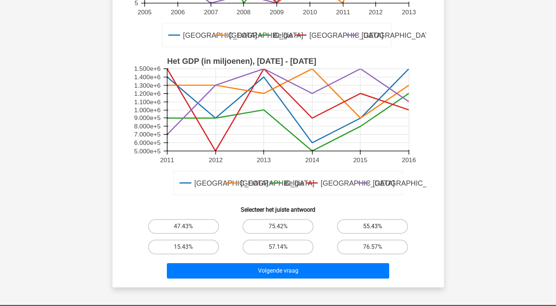
scroll to position [220, 0]
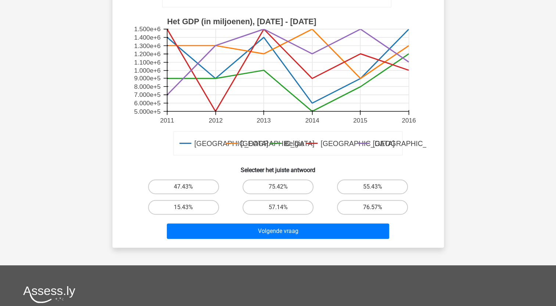
click at [351, 207] on label "76.57%" at bounding box center [372, 207] width 71 height 15
click at [372, 207] on input "76.57%" at bounding box center [374, 209] width 5 height 5
radio input "true"
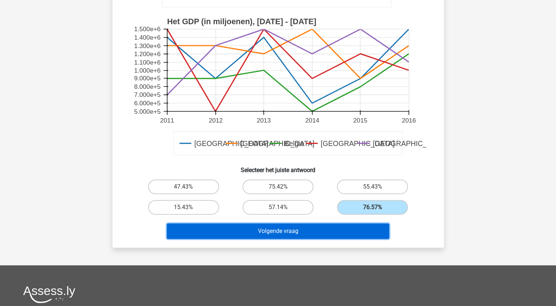
click at [327, 228] on button "Volgende vraag" at bounding box center [278, 231] width 222 height 15
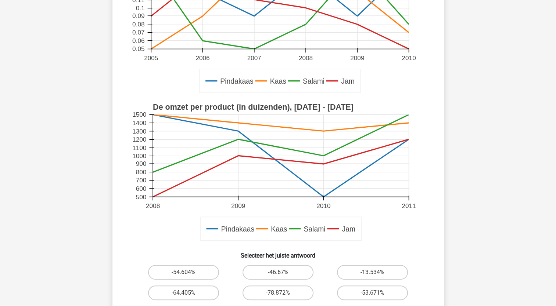
scroll to position [147, 0]
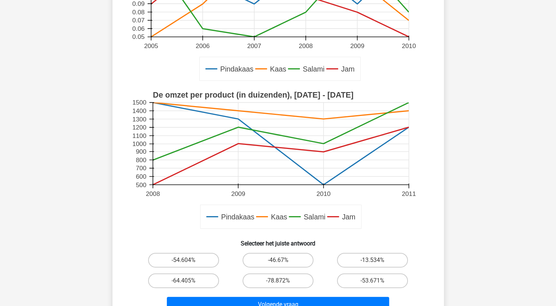
click at [278, 263] on input "-46.67%" at bounding box center [280, 262] width 5 height 5
radio input "true"
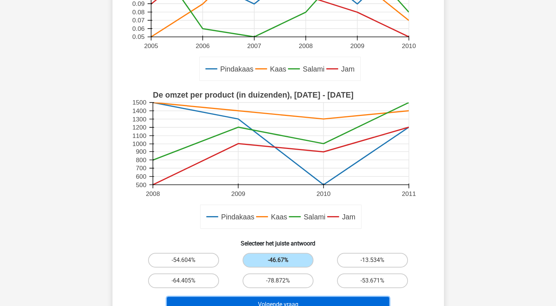
click at [285, 300] on button "Volgende vraag" at bounding box center [278, 304] width 222 height 15
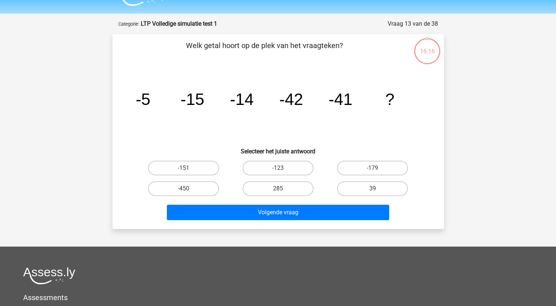
scroll to position [0, 0]
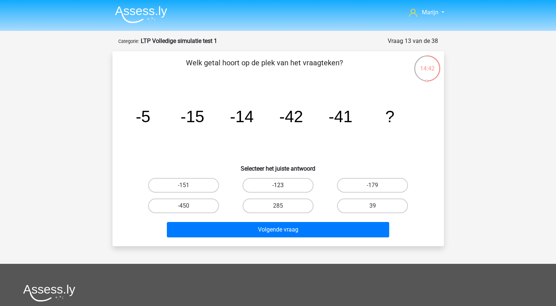
click at [304, 183] on label "-123" at bounding box center [277, 185] width 71 height 15
click at [282, 185] on input "-123" at bounding box center [280, 187] width 5 height 5
radio input "true"
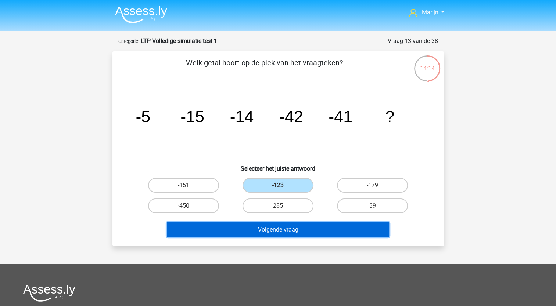
click at [304, 232] on button "Volgende vraag" at bounding box center [278, 229] width 222 height 15
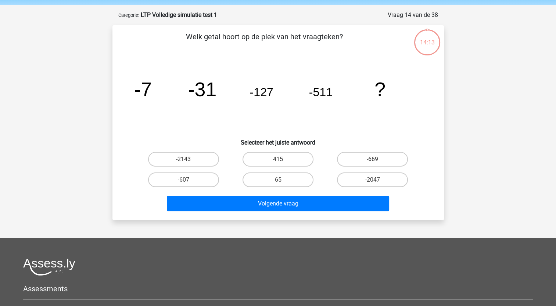
scroll to position [37, 0]
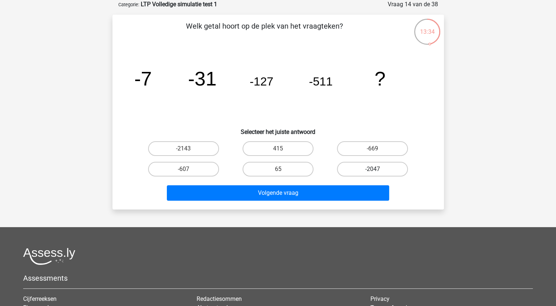
click at [359, 171] on label "-2047" at bounding box center [372, 169] width 71 height 15
click at [372, 171] on input "-2047" at bounding box center [374, 171] width 5 height 5
radio input "true"
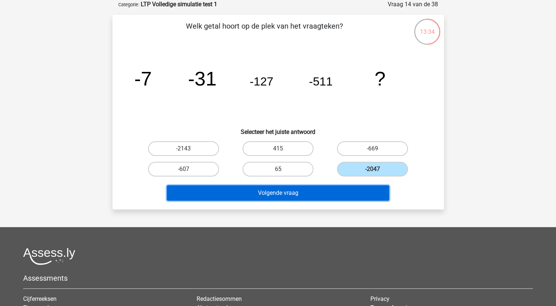
click at [354, 196] on button "Volgende vraag" at bounding box center [278, 192] width 222 height 15
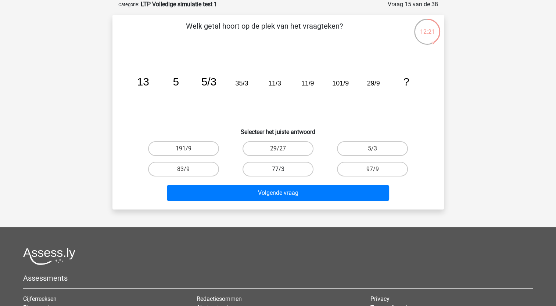
click at [297, 172] on label "77/3" at bounding box center [277, 169] width 71 height 15
click at [282, 172] on input "77/3" at bounding box center [280, 171] width 5 height 5
radio input "true"
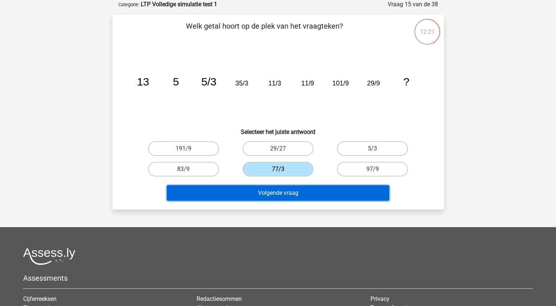
click at [313, 189] on button "Volgende vraag" at bounding box center [278, 192] width 222 height 15
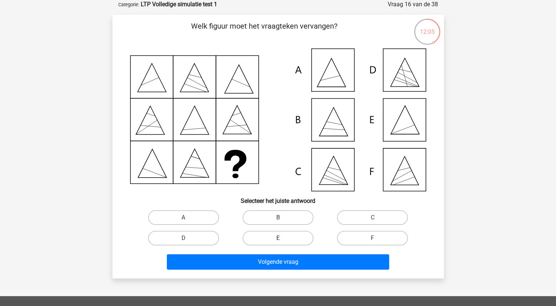
click at [269, 231] on label "E" at bounding box center [277, 238] width 71 height 15
click at [278, 238] on input "E" at bounding box center [280, 240] width 5 height 5
radio input "true"
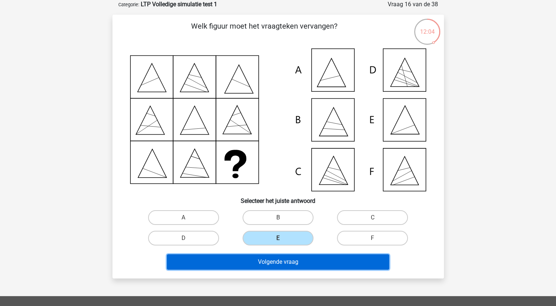
click at [282, 259] on button "Volgende vraag" at bounding box center [278, 261] width 222 height 15
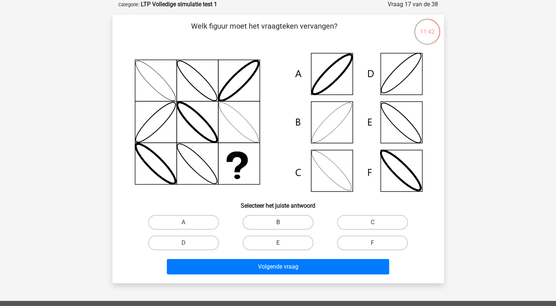
click at [285, 221] on label "B" at bounding box center [277, 222] width 71 height 15
click at [282, 223] on input "B" at bounding box center [280, 225] width 5 height 5
radio input "true"
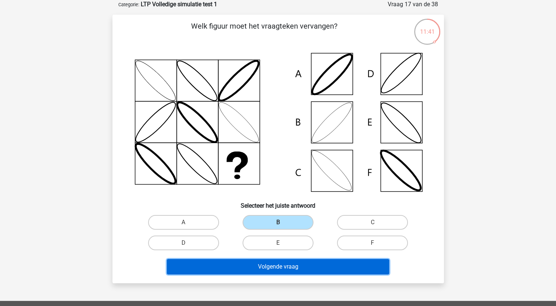
click at [305, 265] on button "Volgende vraag" at bounding box center [278, 266] width 222 height 15
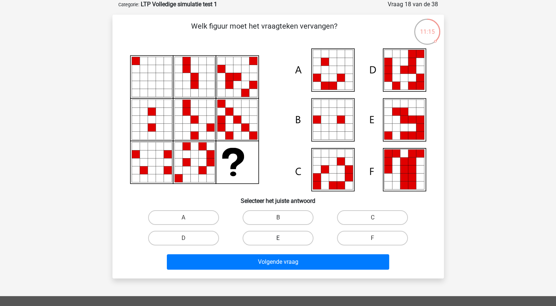
click at [256, 231] on label "E" at bounding box center [277, 238] width 71 height 15
click at [278, 238] on input "E" at bounding box center [280, 240] width 5 height 5
radio input "true"
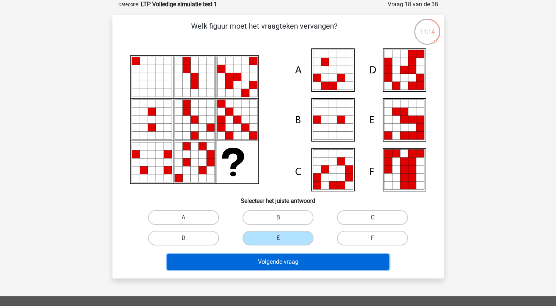
click at [268, 264] on button "Volgende vraag" at bounding box center [278, 261] width 222 height 15
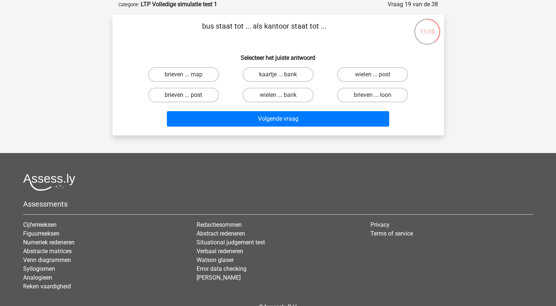
click at [195, 95] on label "brieven ... post" at bounding box center [183, 95] width 71 height 15
click at [188, 95] on input "brieven ... post" at bounding box center [185, 97] width 5 height 5
radio input "true"
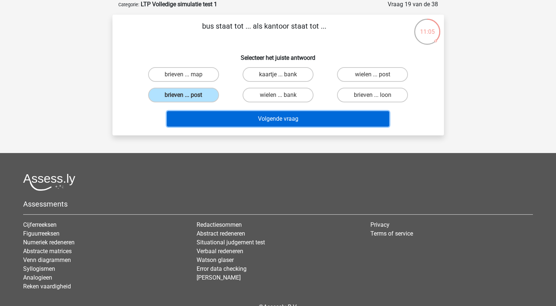
click at [238, 120] on button "Volgende vraag" at bounding box center [278, 118] width 222 height 15
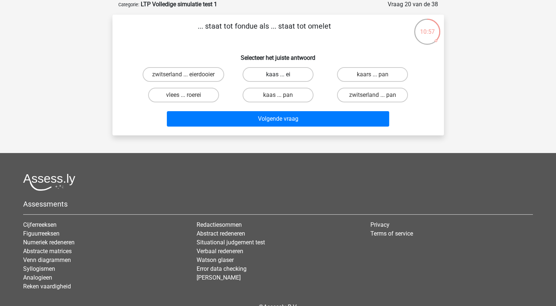
click at [280, 73] on label "kaas ... ei" at bounding box center [277, 74] width 71 height 15
click at [280, 75] on input "kaas ... ei" at bounding box center [280, 77] width 5 height 5
radio input "true"
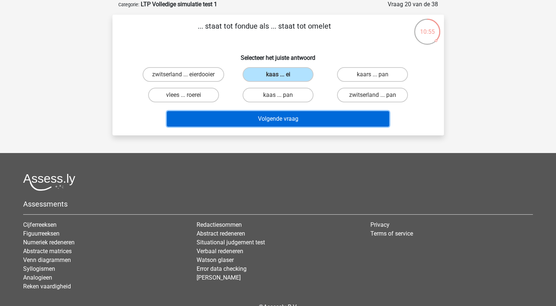
click at [286, 118] on button "Volgende vraag" at bounding box center [278, 118] width 222 height 15
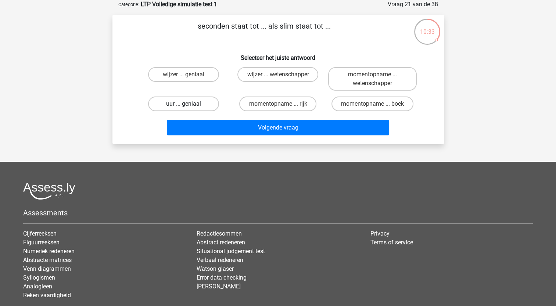
click at [202, 104] on label "uur ... geniaal" at bounding box center [183, 104] width 71 height 15
click at [188, 104] on input "uur ... geniaal" at bounding box center [185, 106] width 5 height 5
radio input "true"
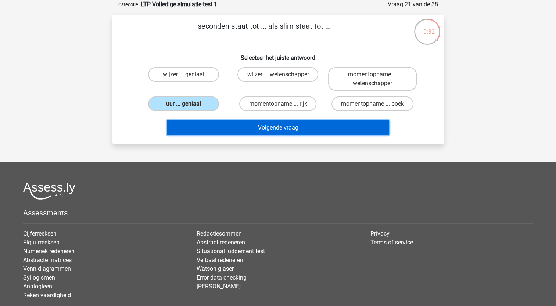
click at [282, 126] on button "Volgende vraag" at bounding box center [278, 127] width 222 height 15
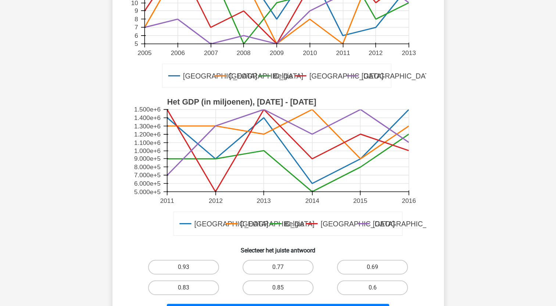
scroll to position [184, 0]
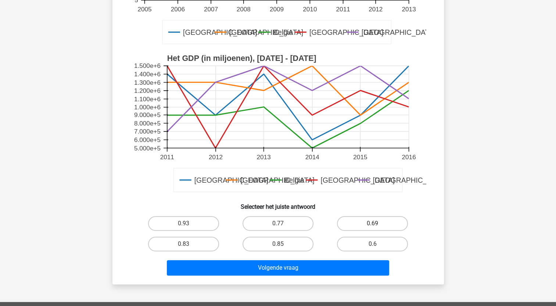
click at [389, 228] on label "0.69" at bounding box center [372, 223] width 71 height 15
click at [377, 228] on input "0.69" at bounding box center [374, 226] width 5 height 5
radio input "true"
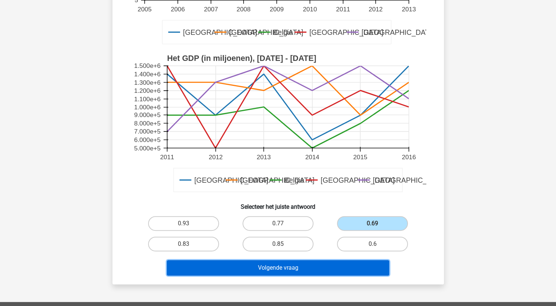
click at [350, 268] on button "Volgende vraag" at bounding box center [278, 267] width 222 height 15
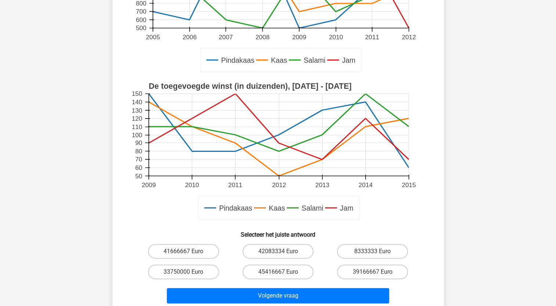
scroll to position [220, 0]
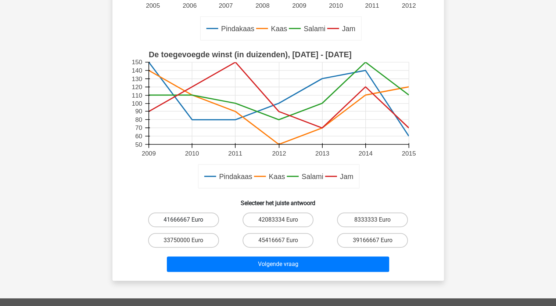
click at [181, 223] on label "41666667 Euro" at bounding box center [183, 220] width 71 height 15
click at [183, 223] on input "41666667 Euro" at bounding box center [185, 222] width 5 height 5
radio input "true"
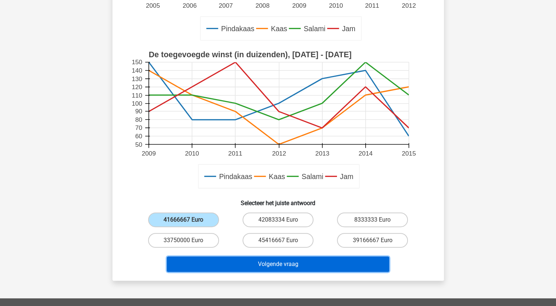
click at [257, 266] on button "Volgende vraag" at bounding box center [278, 264] width 222 height 15
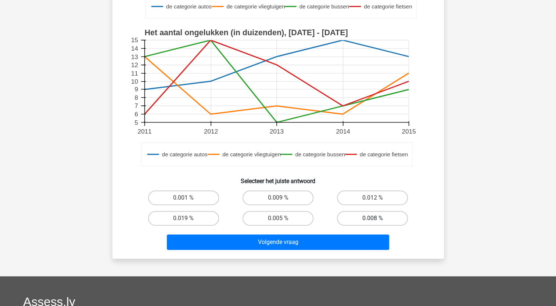
click at [351, 215] on label "0.008 %" at bounding box center [372, 218] width 71 height 15
click at [372, 218] on input "0.008 %" at bounding box center [374, 220] width 5 height 5
radio input "true"
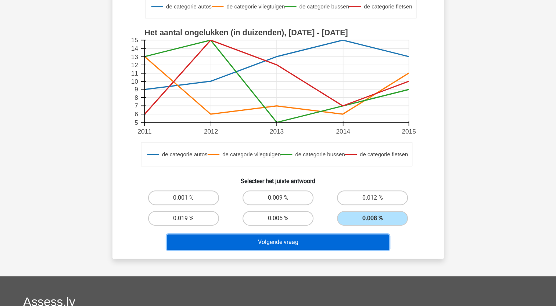
click at [330, 247] on button "Volgende vraag" at bounding box center [278, 242] width 222 height 15
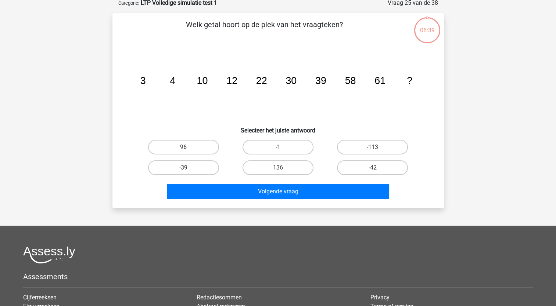
scroll to position [37, 0]
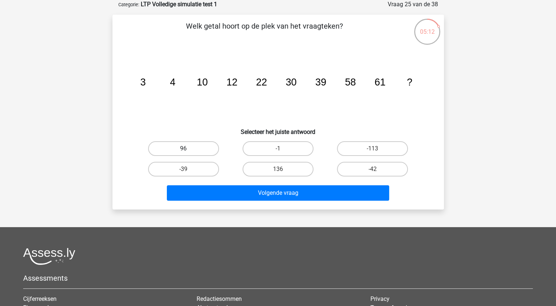
click at [206, 148] on label "96" at bounding box center [183, 148] width 71 height 15
click at [188, 149] on input "96" at bounding box center [185, 151] width 5 height 5
radio input "true"
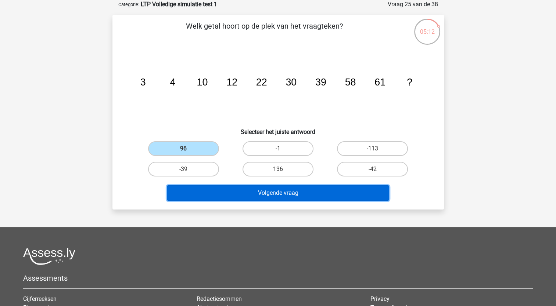
click at [282, 185] on button "Volgende vraag" at bounding box center [278, 192] width 222 height 15
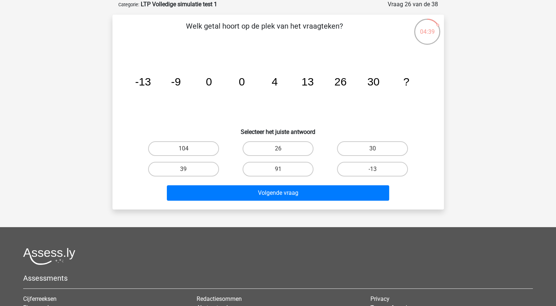
drag, startPoint x: 165, startPoint y: 168, endPoint x: 202, endPoint y: 176, distance: 38.4
click at [165, 167] on label "39" at bounding box center [183, 169] width 71 height 15
click at [183, 169] on input "39" at bounding box center [185, 171] width 5 height 5
radio input "true"
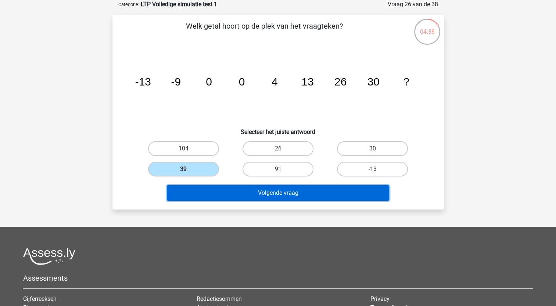
click at [270, 192] on button "Volgende vraag" at bounding box center [278, 192] width 222 height 15
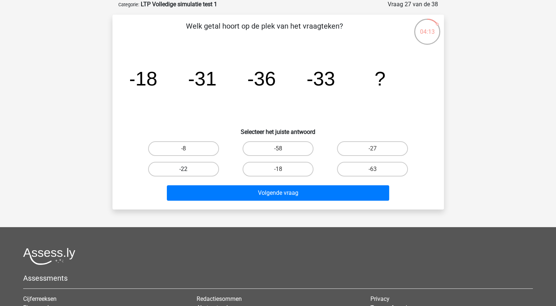
click at [207, 171] on label "-22" at bounding box center [183, 169] width 71 height 15
click at [188, 171] on input "-22" at bounding box center [185, 171] width 5 height 5
radio input "true"
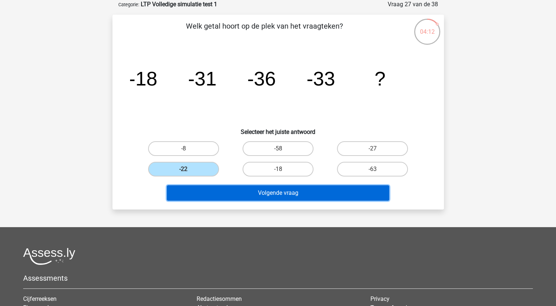
click at [317, 198] on button "Volgende vraag" at bounding box center [278, 192] width 222 height 15
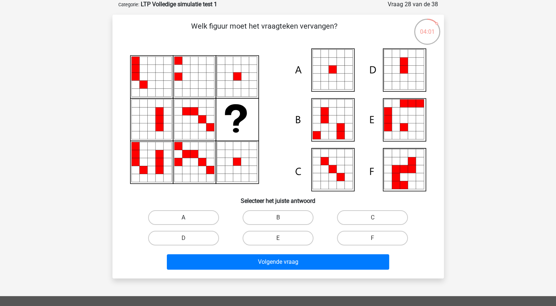
click at [192, 224] on label "A" at bounding box center [183, 217] width 71 height 15
click at [188, 223] on input "A" at bounding box center [185, 220] width 5 height 5
radio input "true"
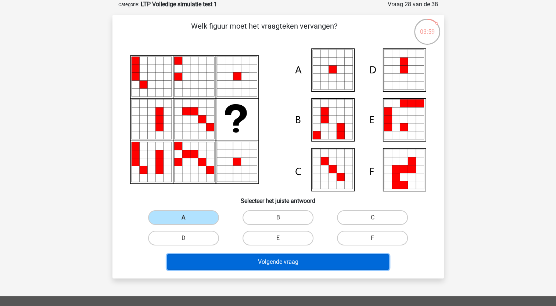
click at [287, 263] on button "Volgende vraag" at bounding box center [278, 261] width 222 height 15
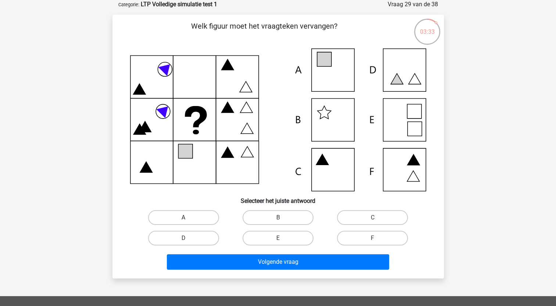
click at [183, 215] on label "A" at bounding box center [183, 217] width 71 height 15
click at [183, 218] on input "A" at bounding box center [185, 220] width 5 height 5
radio input "true"
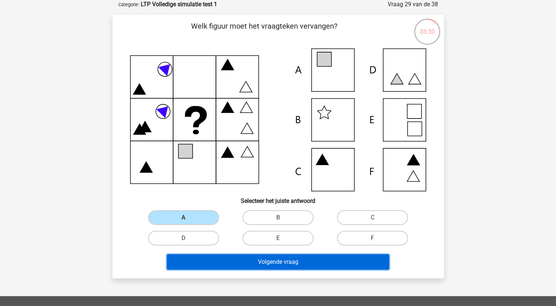
click at [299, 264] on button "Volgende vraag" at bounding box center [278, 261] width 222 height 15
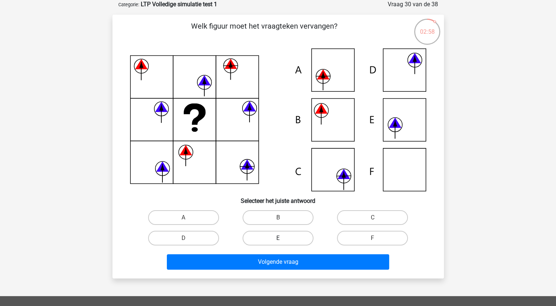
click at [294, 239] on label "E" at bounding box center [277, 238] width 71 height 15
click at [282, 239] on input "E" at bounding box center [280, 240] width 5 height 5
radio input "true"
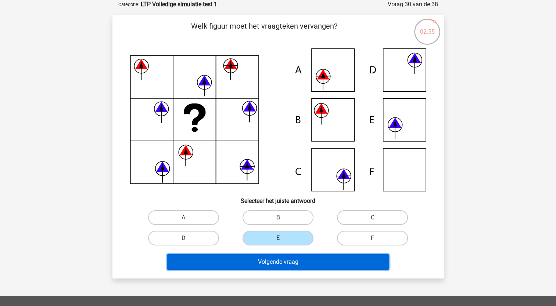
click at [333, 266] on button "Volgende vraag" at bounding box center [278, 261] width 222 height 15
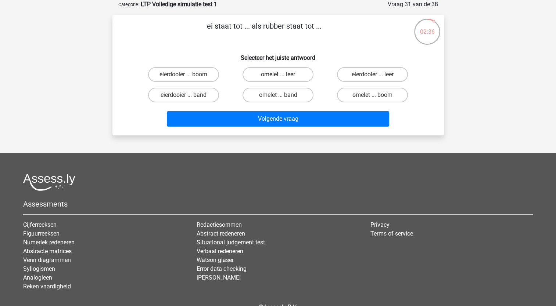
click at [270, 76] on label "omelet ... leer" at bounding box center [277, 74] width 71 height 15
click at [278, 76] on input "omelet ... leer" at bounding box center [280, 77] width 5 height 5
radio input "true"
click at [297, 96] on label "omelet ... band" at bounding box center [277, 95] width 71 height 15
click at [282, 96] on input "omelet ... band" at bounding box center [280, 97] width 5 height 5
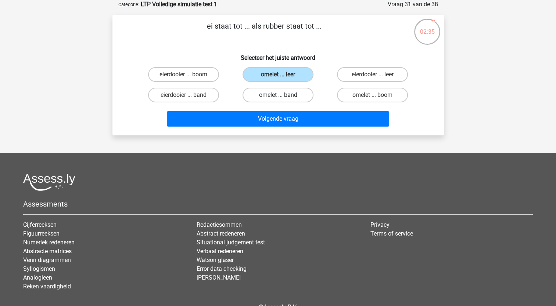
radio input "true"
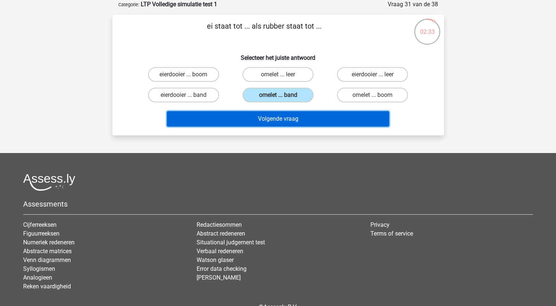
click at [295, 116] on button "Volgende vraag" at bounding box center [278, 118] width 222 height 15
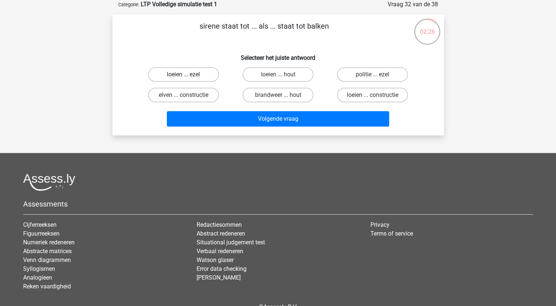
click at [197, 77] on label "loeien ... ezel" at bounding box center [183, 74] width 71 height 15
click at [188, 77] on input "loeien ... ezel" at bounding box center [185, 77] width 5 height 5
radio input "true"
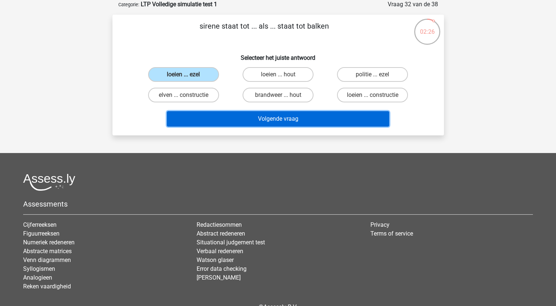
click at [234, 115] on button "Volgende vraag" at bounding box center [278, 118] width 222 height 15
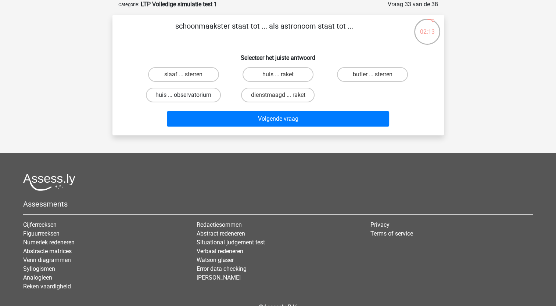
click at [209, 94] on label "huis ... observatorium" at bounding box center [183, 95] width 75 height 15
click at [188, 95] on input "huis ... observatorium" at bounding box center [185, 97] width 5 height 5
radio input "true"
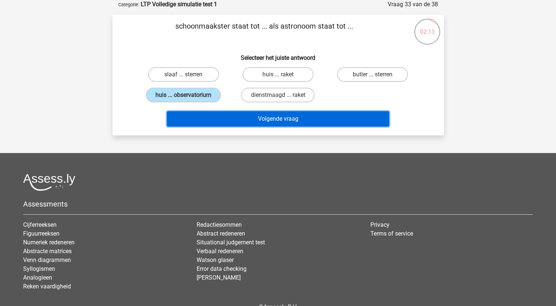
click at [300, 118] on button "Volgende vraag" at bounding box center [278, 118] width 222 height 15
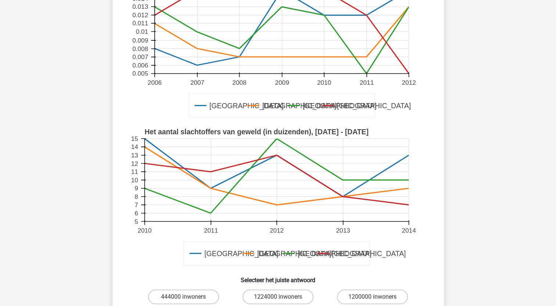
scroll to position [184, 0]
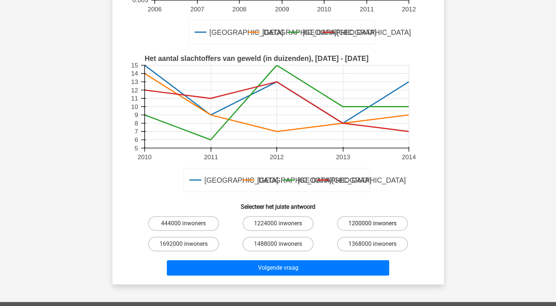
click at [350, 222] on label "1200000 inwoners" at bounding box center [372, 223] width 71 height 15
click at [372, 224] on input "1200000 inwoners" at bounding box center [374, 226] width 5 height 5
radio input "true"
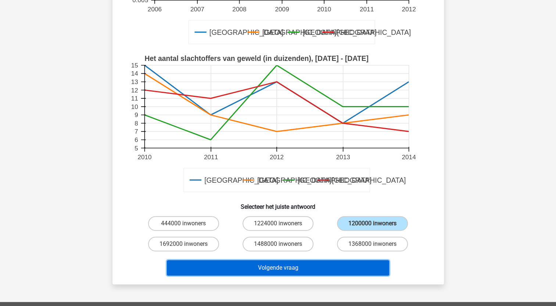
click at [294, 270] on button "Volgende vraag" at bounding box center [278, 267] width 222 height 15
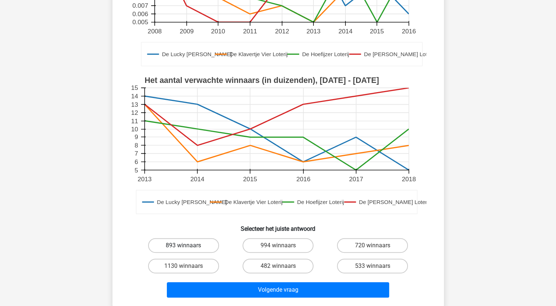
click at [201, 241] on label "893 winnaars" at bounding box center [183, 245] width 71 height 15
click at [188, 246] on input "893 winnaars" at bounding box center [185, 248] width 5 height 5
radio input "true"
click at [256, 281] on div "Volgende vraag" at bounding box center [278, 289] width 308 height 24
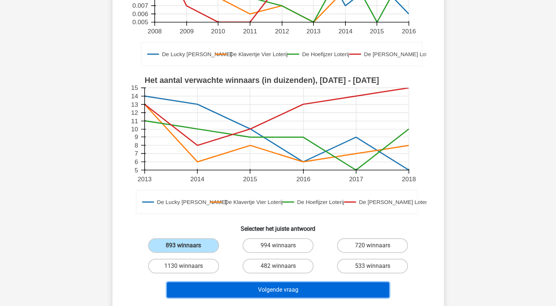
click at [260, 287] on button "Volgende vraag" at bounding box center [278, 289] width 222 height 15
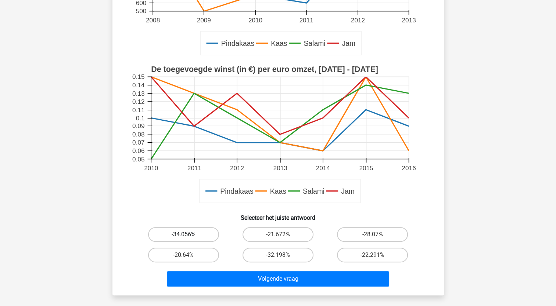
click at [203, 236] on label "-34.056%" at bounding box center [183, 234] width 71 height 15
click at [188, 236] on input "-34.056%" at bounding box center [185, 237] width 5 height 5
radio input "true"
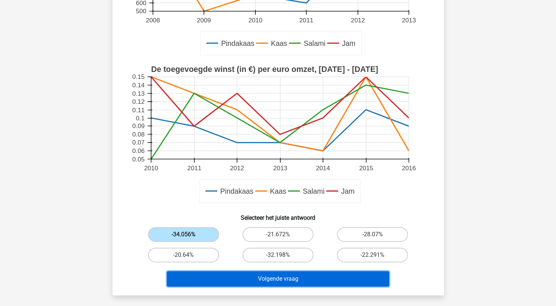
click at [272, 281] on button "Volgende vraag" at bounding box center [278, 278] width 222 height 15
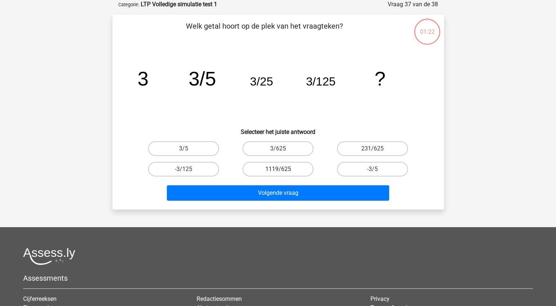
scroll to position [37, 0]
click at [288, 153] on label "3/625" at bounding box center [277, 148] width 71 height 15
click at [282, 153] on input "3/625" at bounding box center [280, 151] width 5 height 5
radio input "true"
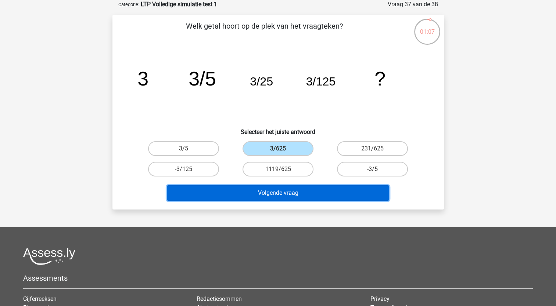
click at [299, 196] on button "Volgende vraag" at bounding box center [278, 192] width 222 height 15
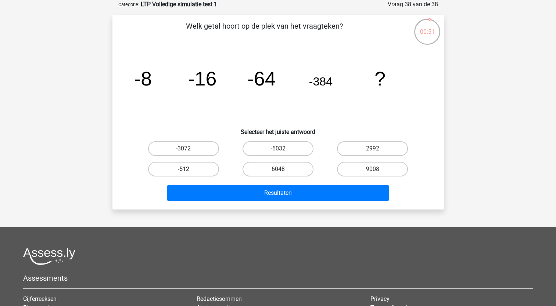
click at [198, 165] on label "-512" at bounding box center [183, 169] width 71 height 15
click at [188, 169] on input "-512" at bounding box center [185, 171] width 5 height 5
radio input "true"
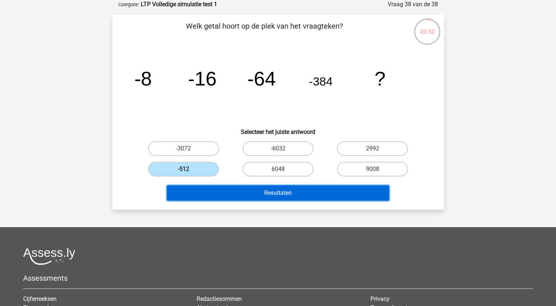
click at [280, 197] on button "Resultaten" at bounding box center [278, 192] width 222 height 15
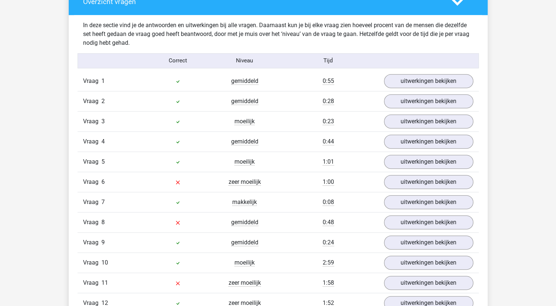
scroll to position [661, 0]
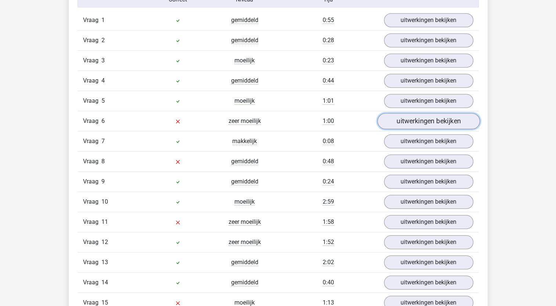
click at [405, 118] on link "uitwerkingen bekijken" at bounding box center [428, 121] width 102 height 16
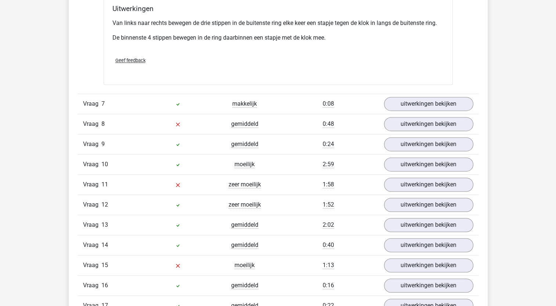
scroll to position [1102, 0]
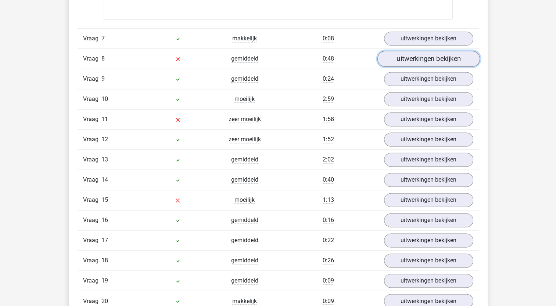
click at [402, 55] on link "uitwerkingen bekijken" at bounding box center [428, 59] width 102 height 16
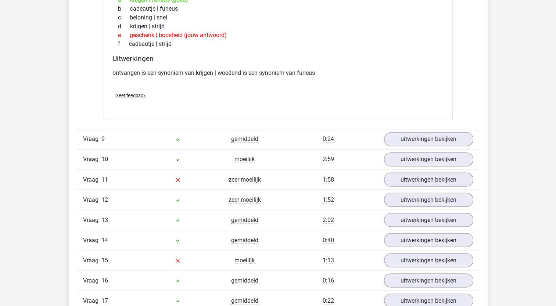
scroll to position [1212, 0]
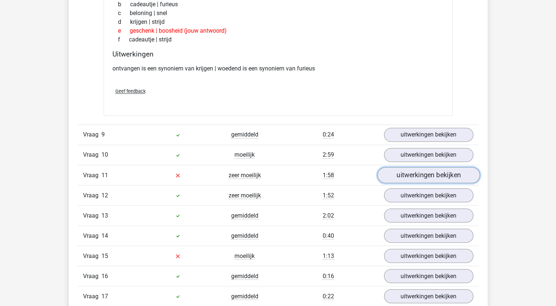
click at [405, 170] on link "uitwerkingen bekijken" at bounding box center [428, 175] width 102 height 16
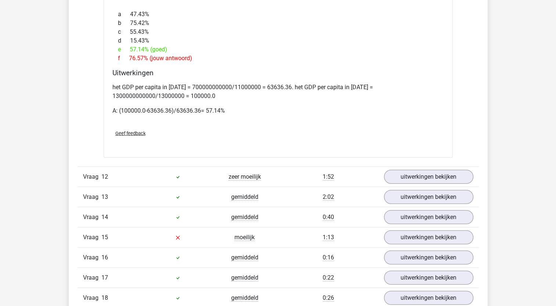
scroll to position [1799, 0]
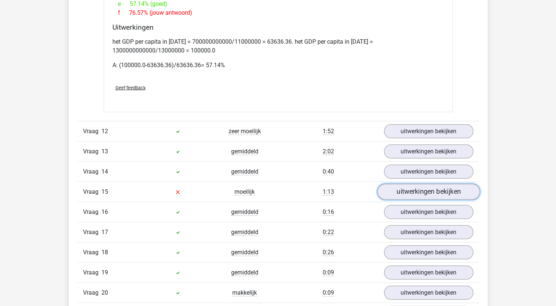
click at [425, 192] on link "uitwerkingen bekijken" at bounding box center [428, 192] width 102 height 16
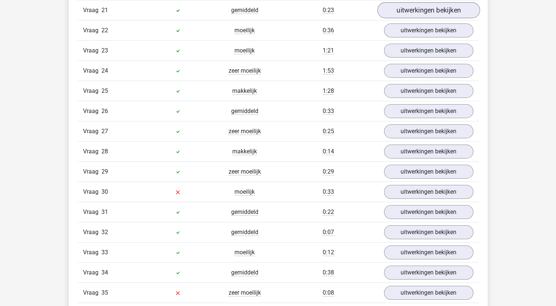
scroll to position [2424, 0]
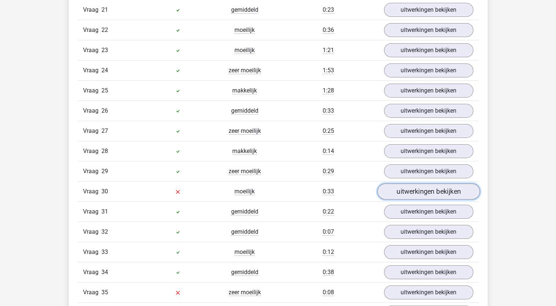
click at [402, 187] on link "uitwerkingen bekijken" at bounding box center [428, 192] width 102 height 16
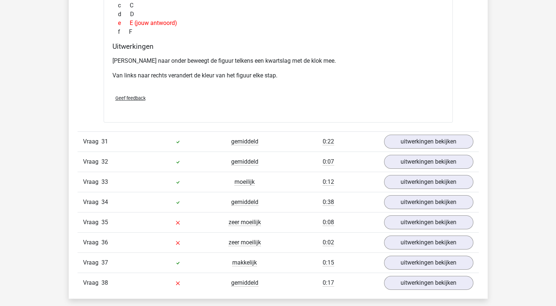
scroll to position [2864, 0]
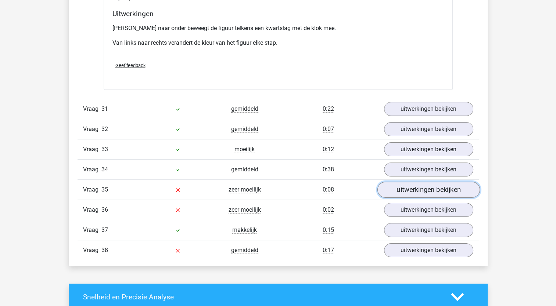
click at [411, 185] on link "uitwerkingen bekijken" at bounding box center [428, 190] width 102 height 16
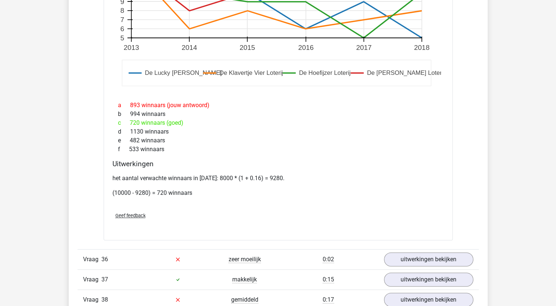
scroll to position [3342, 0]
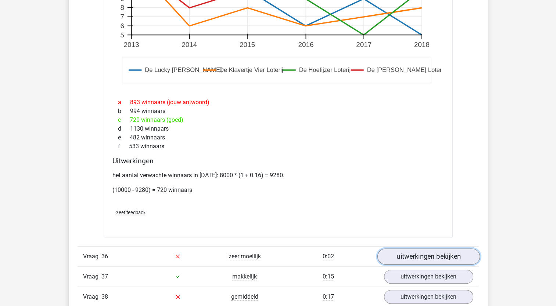
click at [416, 253] on link "uitwerkingen bekijken" at bounding box center [428, 257] width 102 height 16
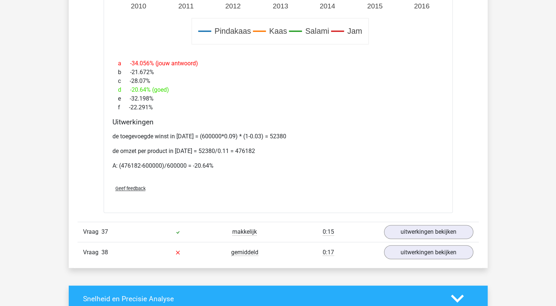
scroll to position [4003, 0]
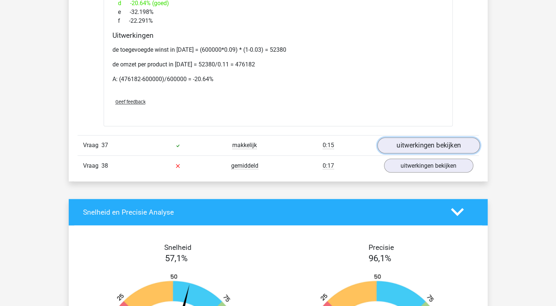
click at [408, 140] on link "uitwerkingen bekijken" at bounding box center [428, 145] width 102 height 16
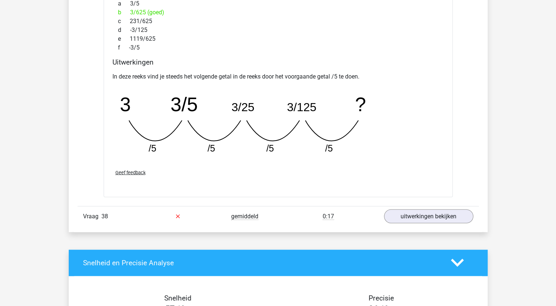
scroll to position [4333, 0]
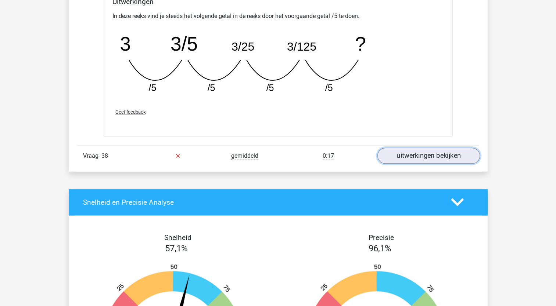
click at [420, 152] on link "uitwerkingen bekijken" at bounding box center [428, 156] width 102 height 16
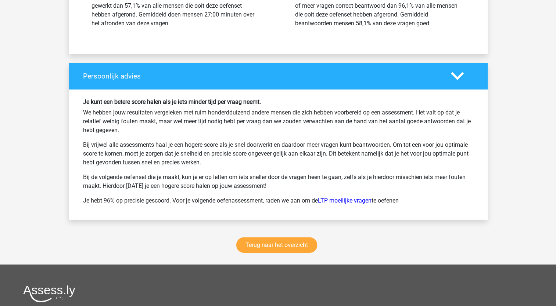
scroll to position [5178, 0]
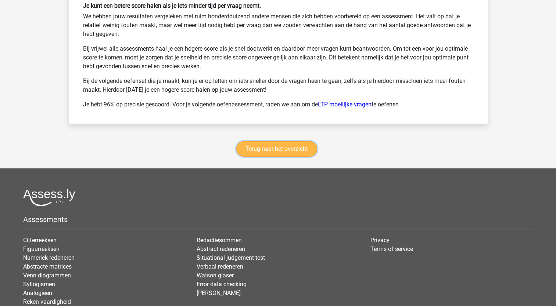
click at [275, 141] on link "Terug naar het overzicht" at bounding box center [276, 148] width 81 height 15
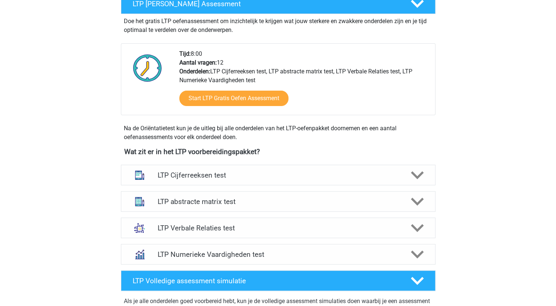
scroll to position [220, 0]
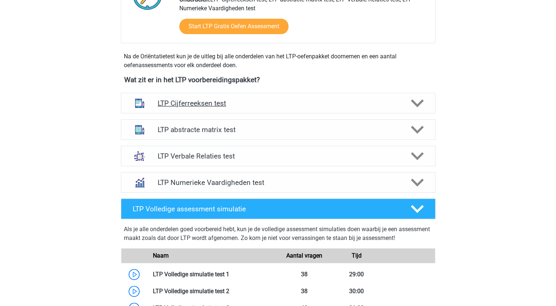
click at [245, 104] on h4 "LTP Cijferreeksen test" at bounding box center [278, 103] width 241 height 8
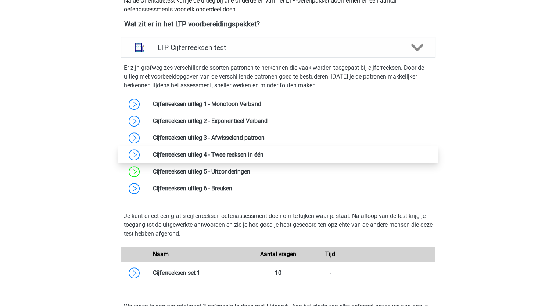
scroll to position [294, 0]
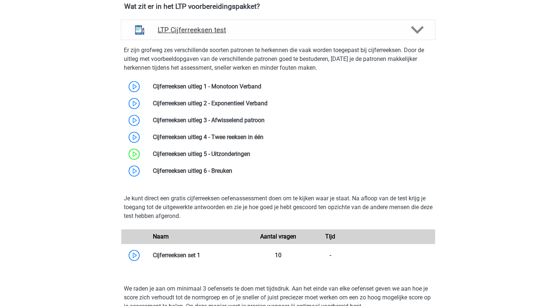
click at [377, 26] on h4 "LTP Cijferreeksen test" at bounding box center [278, 30] width 241 height 8
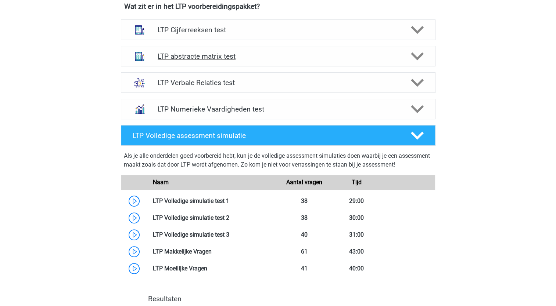
click at [300, 61] on div "LTP abstracte matrix test" at bounding box center [278, 56] width 314 height 21
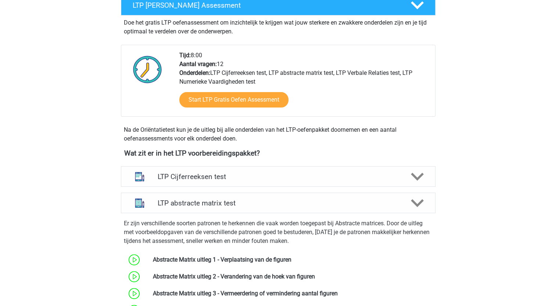
scroll to position [220, 0]
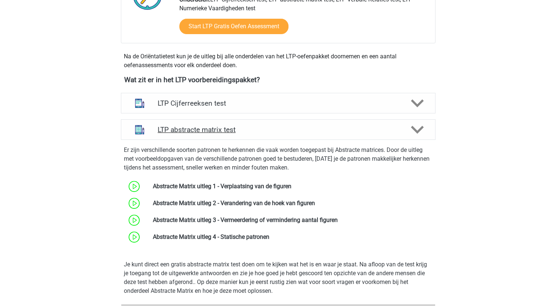
click at [414, 133] on icon at bounding box center [417, 129] width 13 height 13
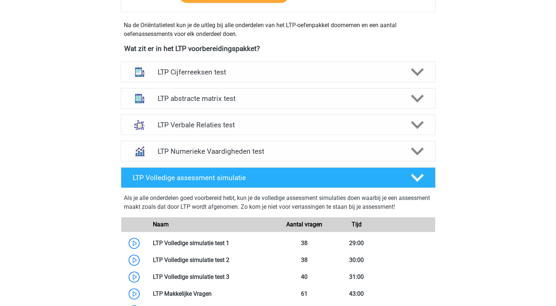
scroll to position [294, 0]
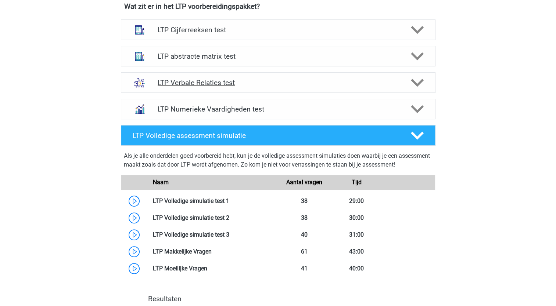
click at [415, 82] on polygon at bounding box center [417, 83] width 13 height 8
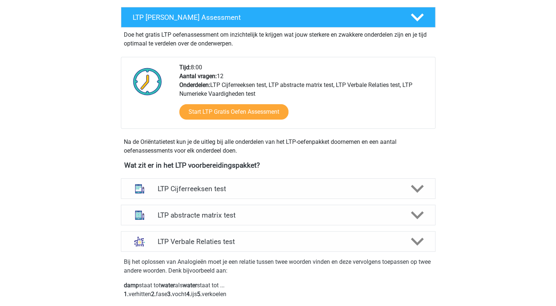
scroll to position [184, 0]
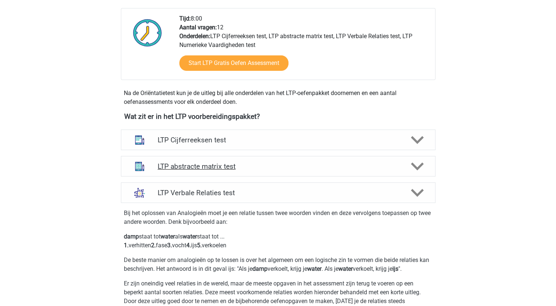
click at [413, 171] on icon at bounding box center [417, 166] width 13 height 13
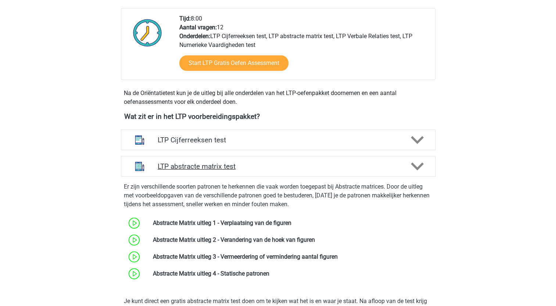
click at [417, 170] on icon at bounding box center [417, 166] width 13 height 13
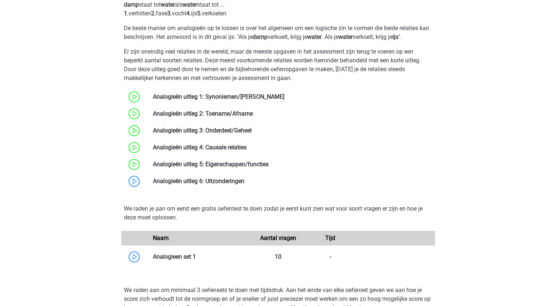
scroll to position [294, 0]
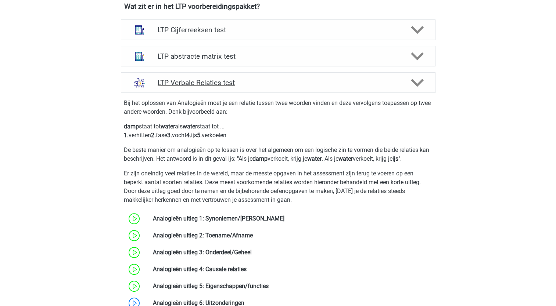
click at [418, 84] on polygon at bounding box center [417, 83] width 13 height 8
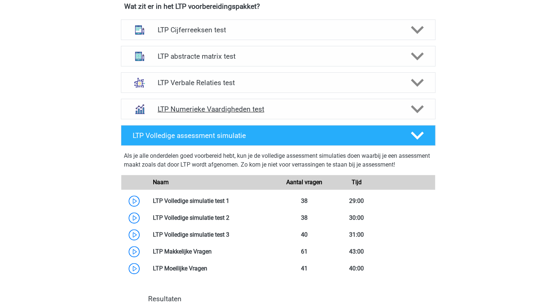
click at [420, 109] on icon at bounding box center [417, 109] width 13 height 13
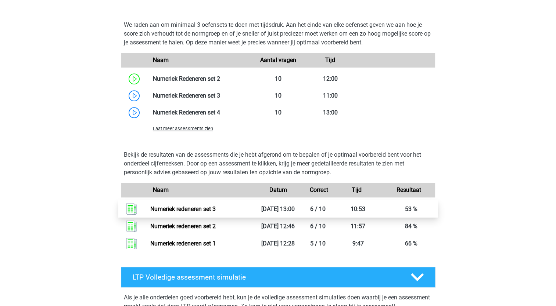
scroll to position [514, 0]
